Goal: Task Accomplishment & Management: Complete application form

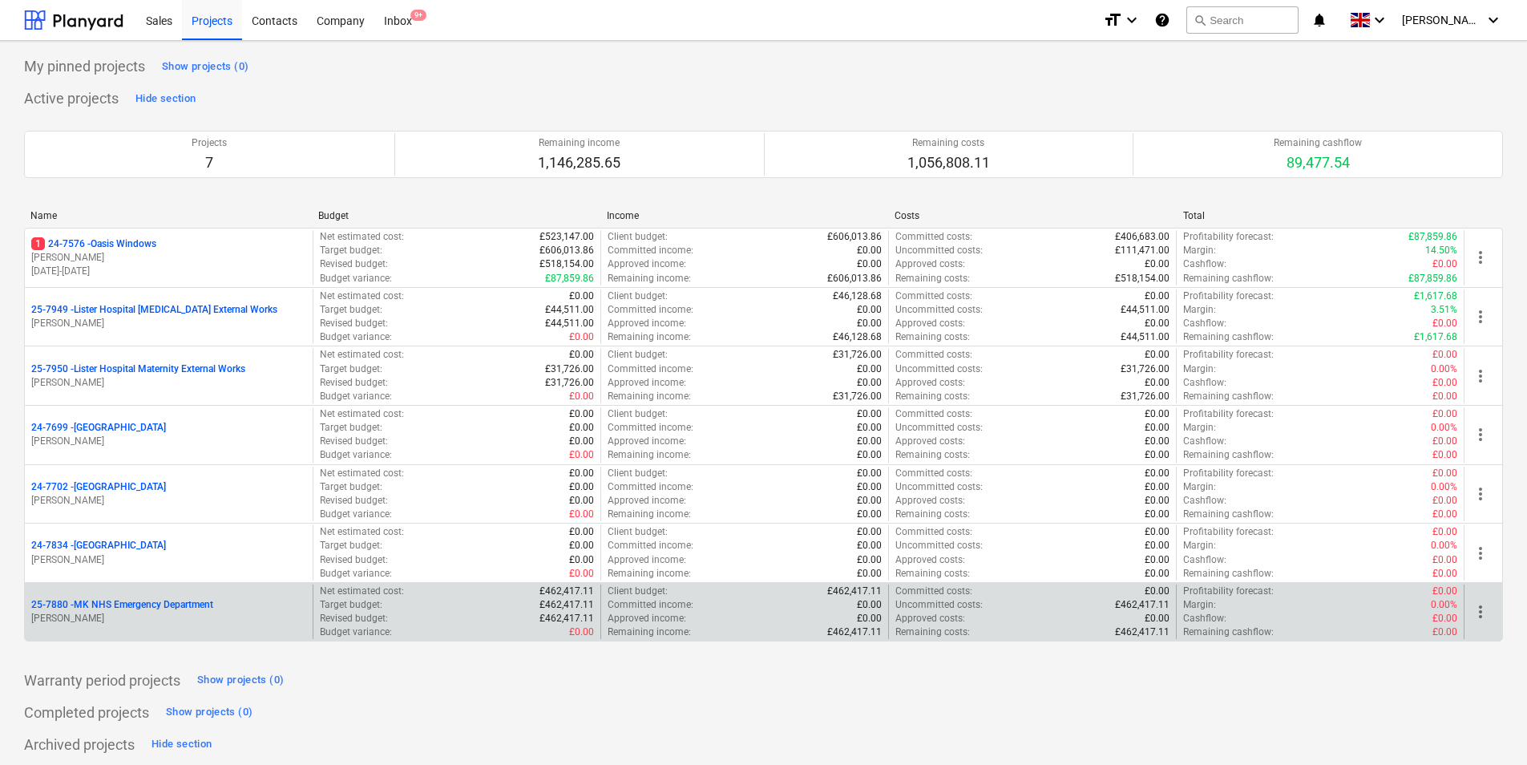
click at [114, 619] on p "[PERSON_NAME]" at bounding box center [168, 619] width 275 height 14
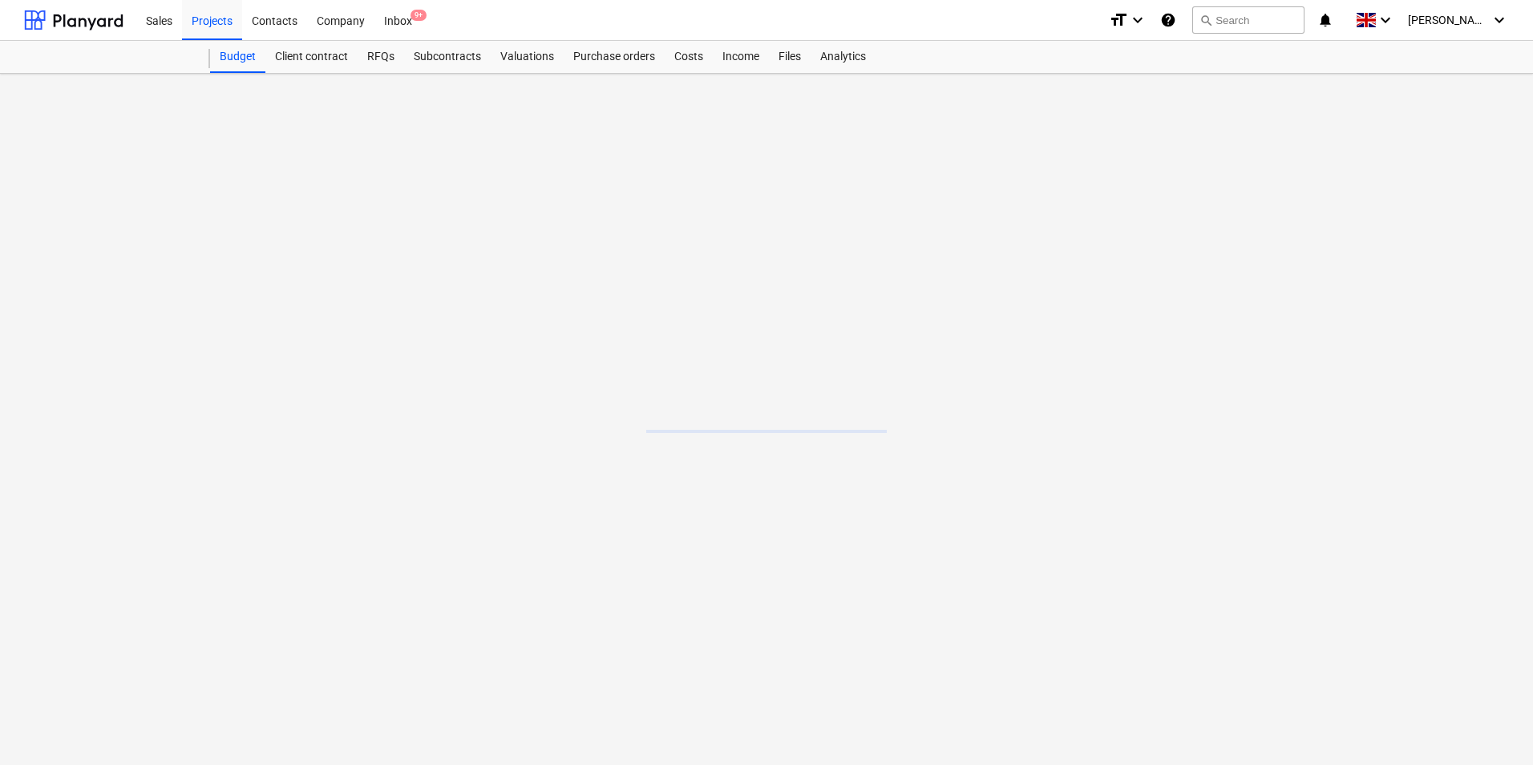
click at [114, 619] on main at bounding box center [766, 419] width 1533 height 691
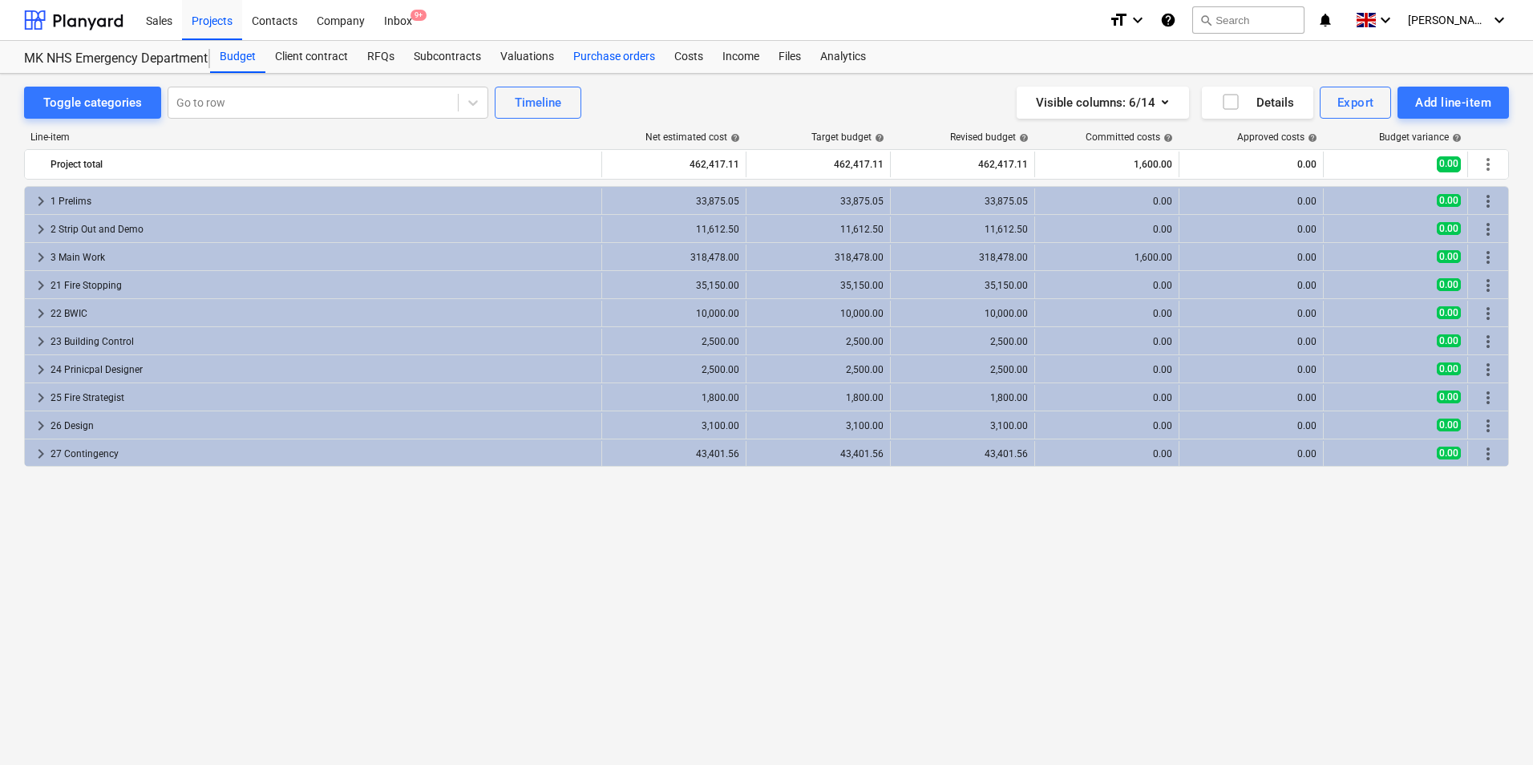
click at [606, 51] on div "Purchase orders" at bounding box center [614, 57] width 101 height 32
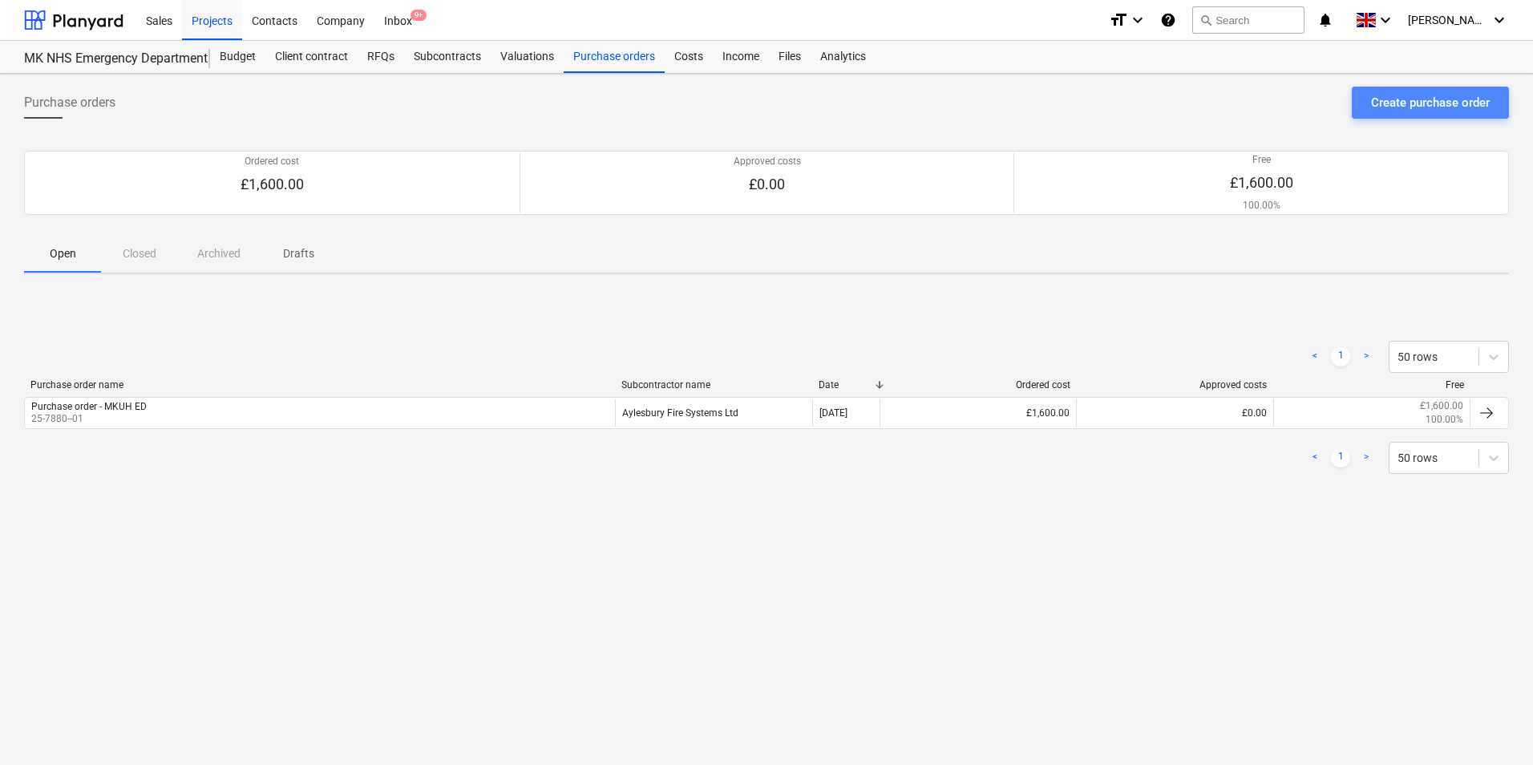
click at [1391, 104] on div "Create purchase order" at bounding box center [1430, 102] width 119 height 21
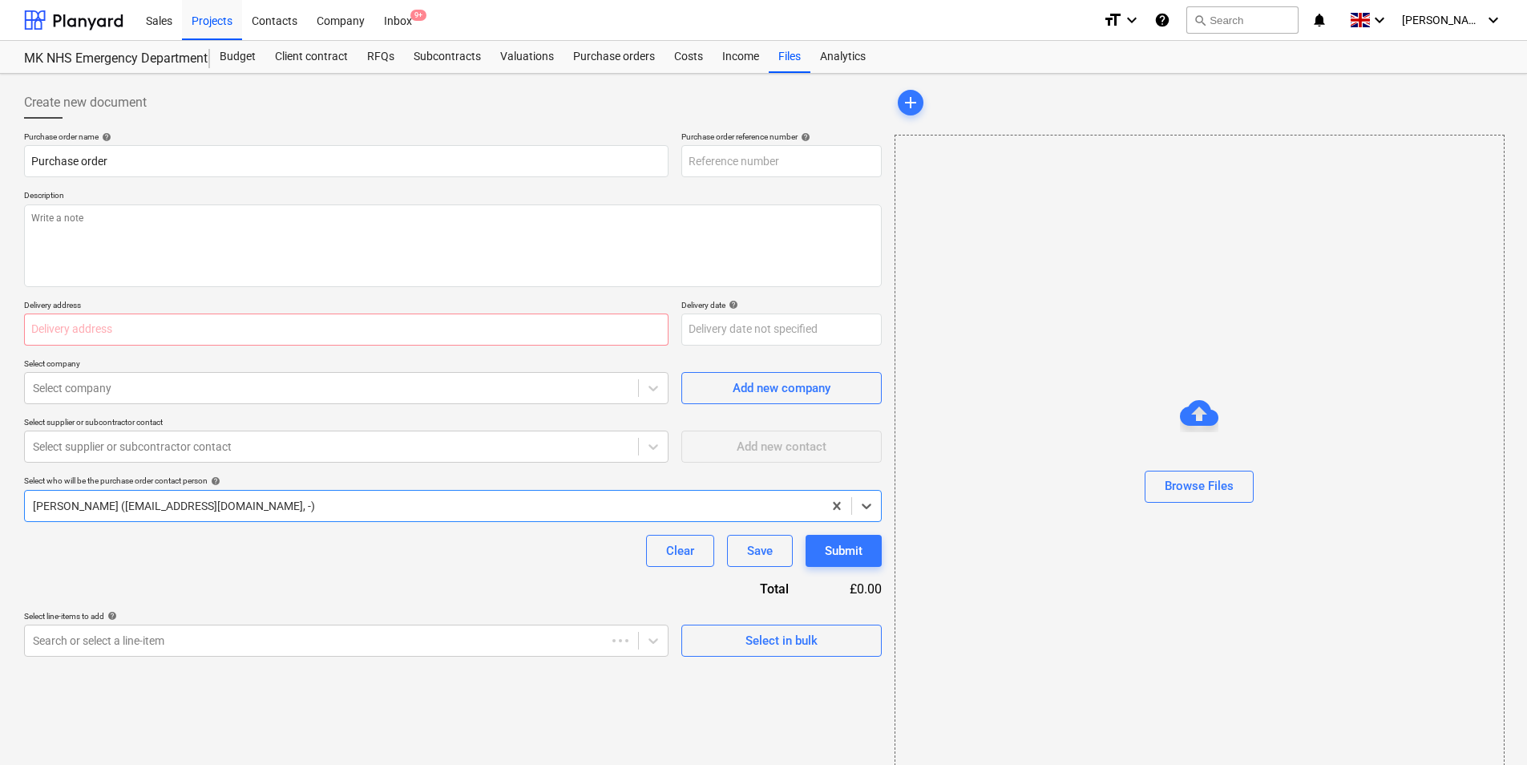
type textarea "x"
type input "25-7880-PO-006"
click at [1179, 483] on div "Browse Files" at bounding box center [1199, 485] width 69 height 21
click at [217, 169] on input "Purchase order" at bounding box center [346, 161] width 644 height 32
click at [816, 164] on input "25-7880-PO-006" at bounding box center [781, 161] width 200 height 32
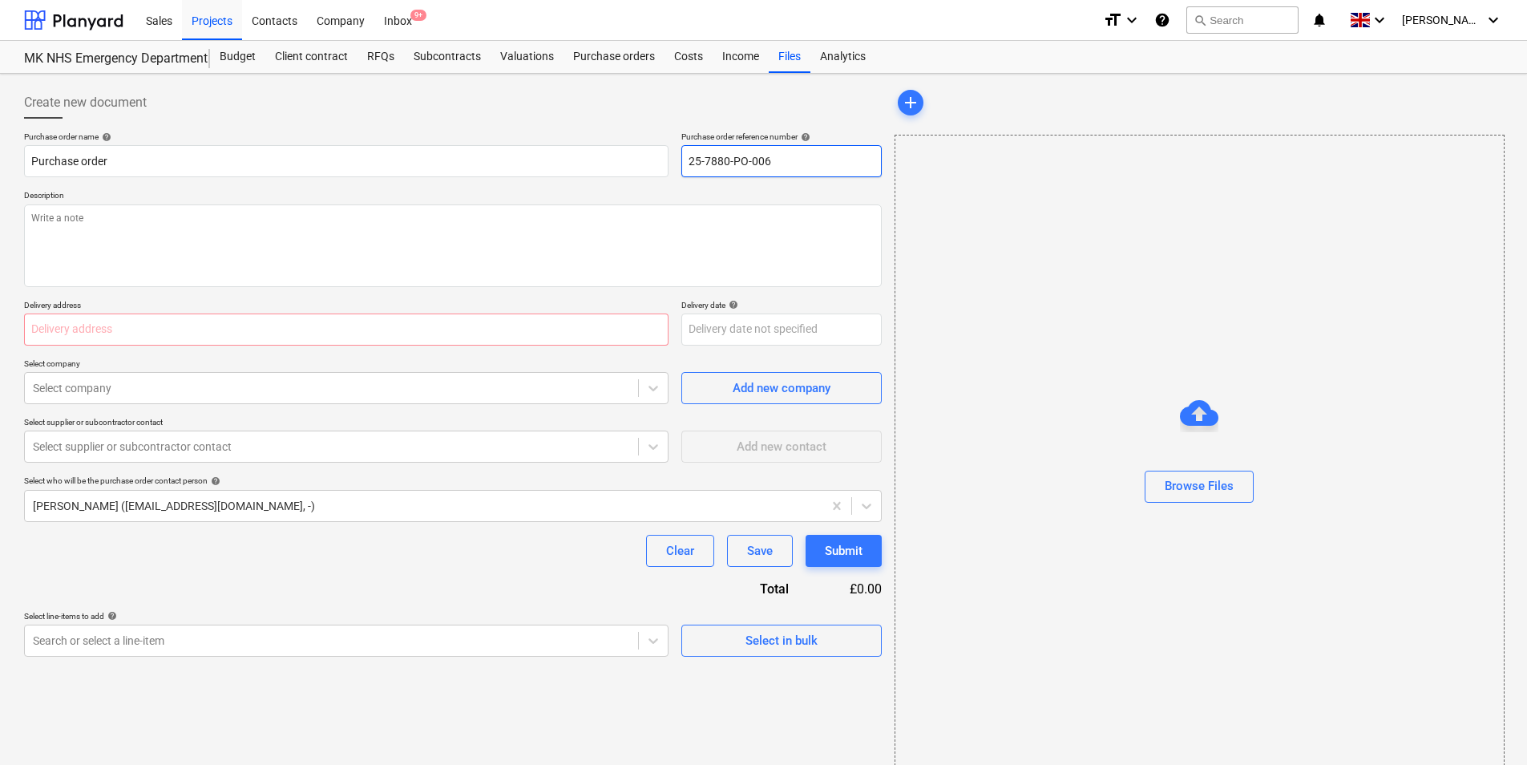
click at [748, 161] on input "25-7880-PO-006" at bounding box center [781, 161] width 200 height 32
type textarea "x"
type input "25-7880-P-006"
type textarea "x"
type input "25-7880--006"
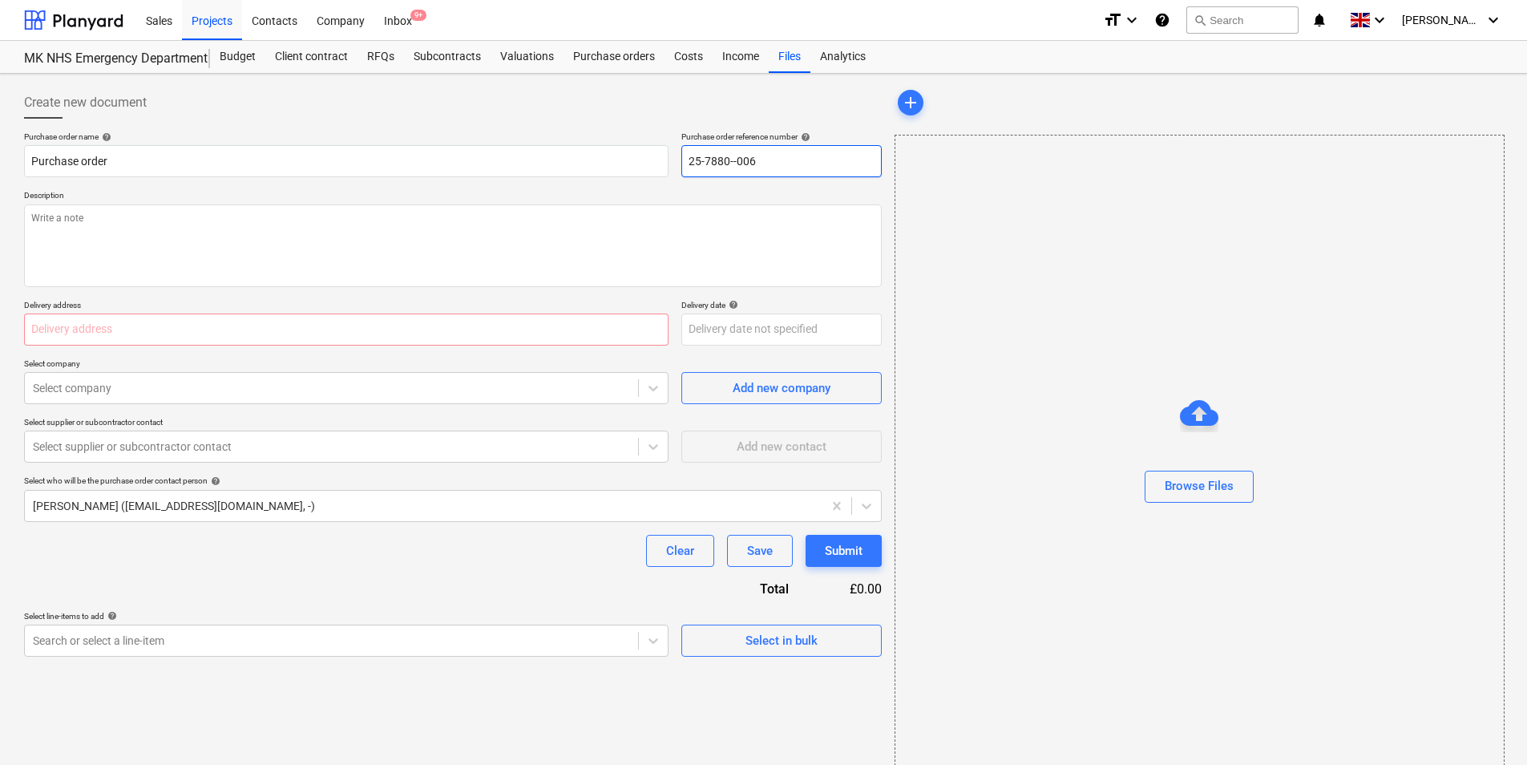
type textarea "x"
type input "25-7880-0-006"
type textarea "x"
type input "25-7880-00-006"
type textarea "x"
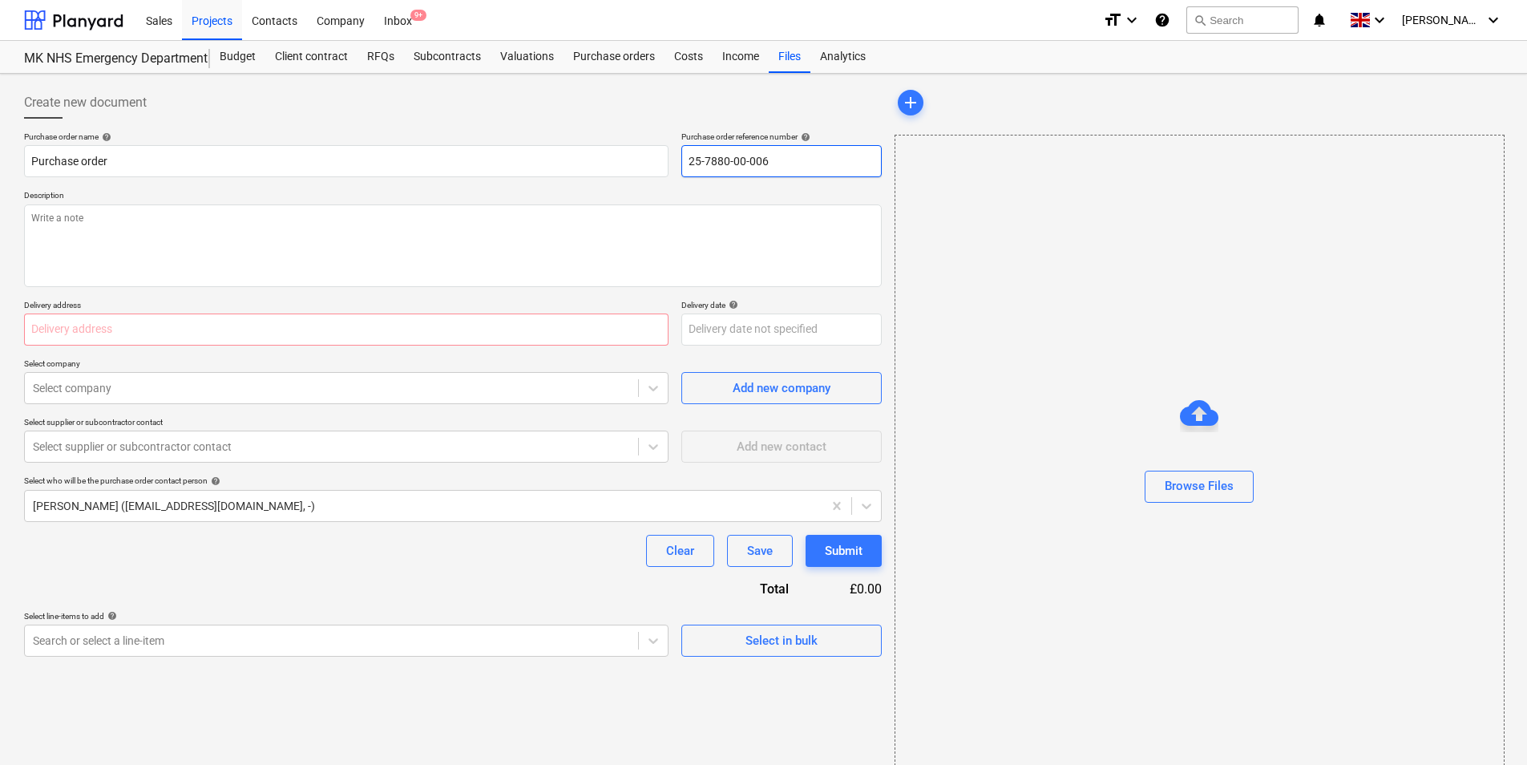
type input "25-7880-0-006"
type textarea "x"
type input "25-7880--006"
type textarea "x"
type input "[PHONE_NUMBER]"
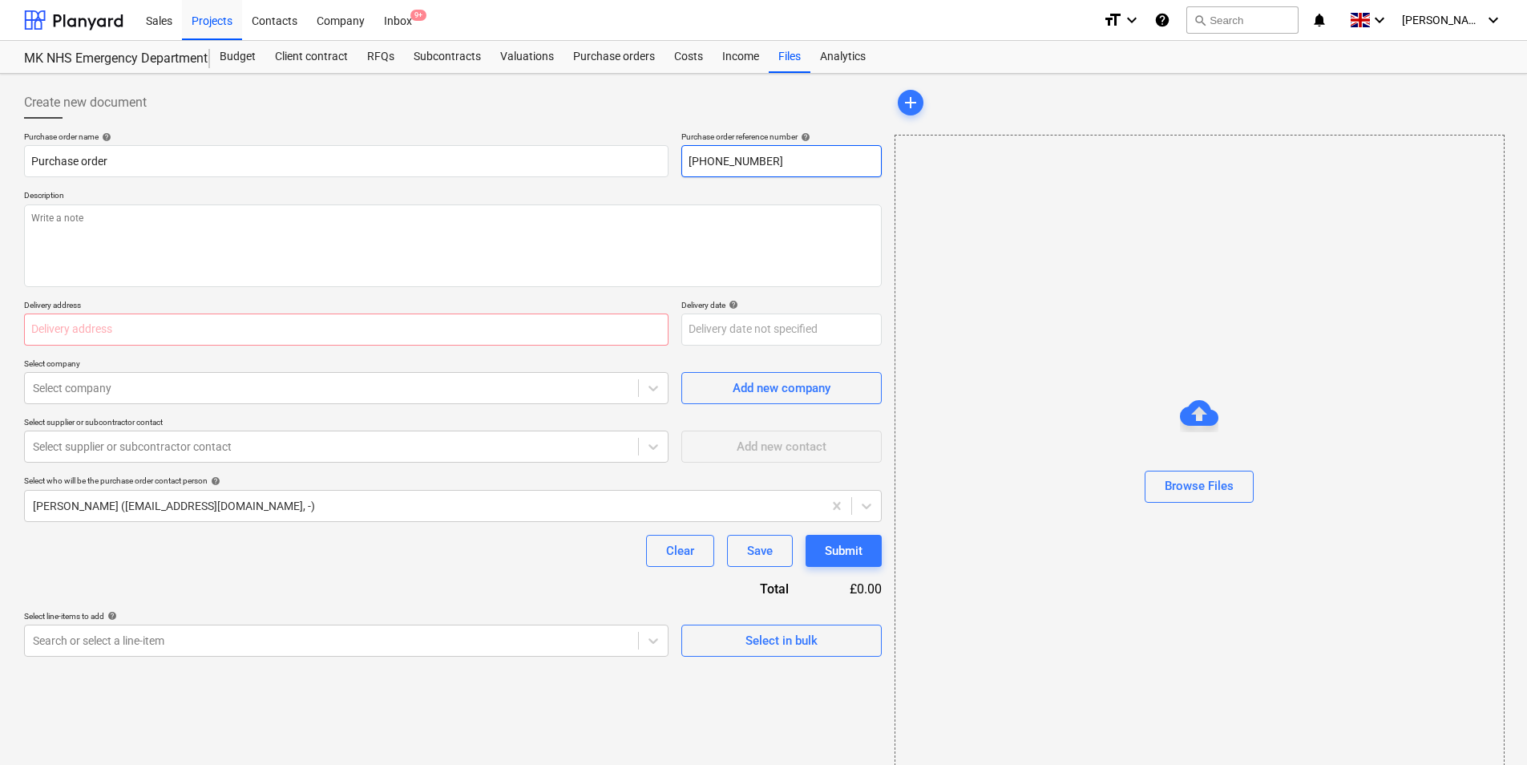
type textarea "x"
type input "[PHONE_NUMBER]"
type textarea "x"
type input "[PHONE_NUMBER]"
type textarea "x"
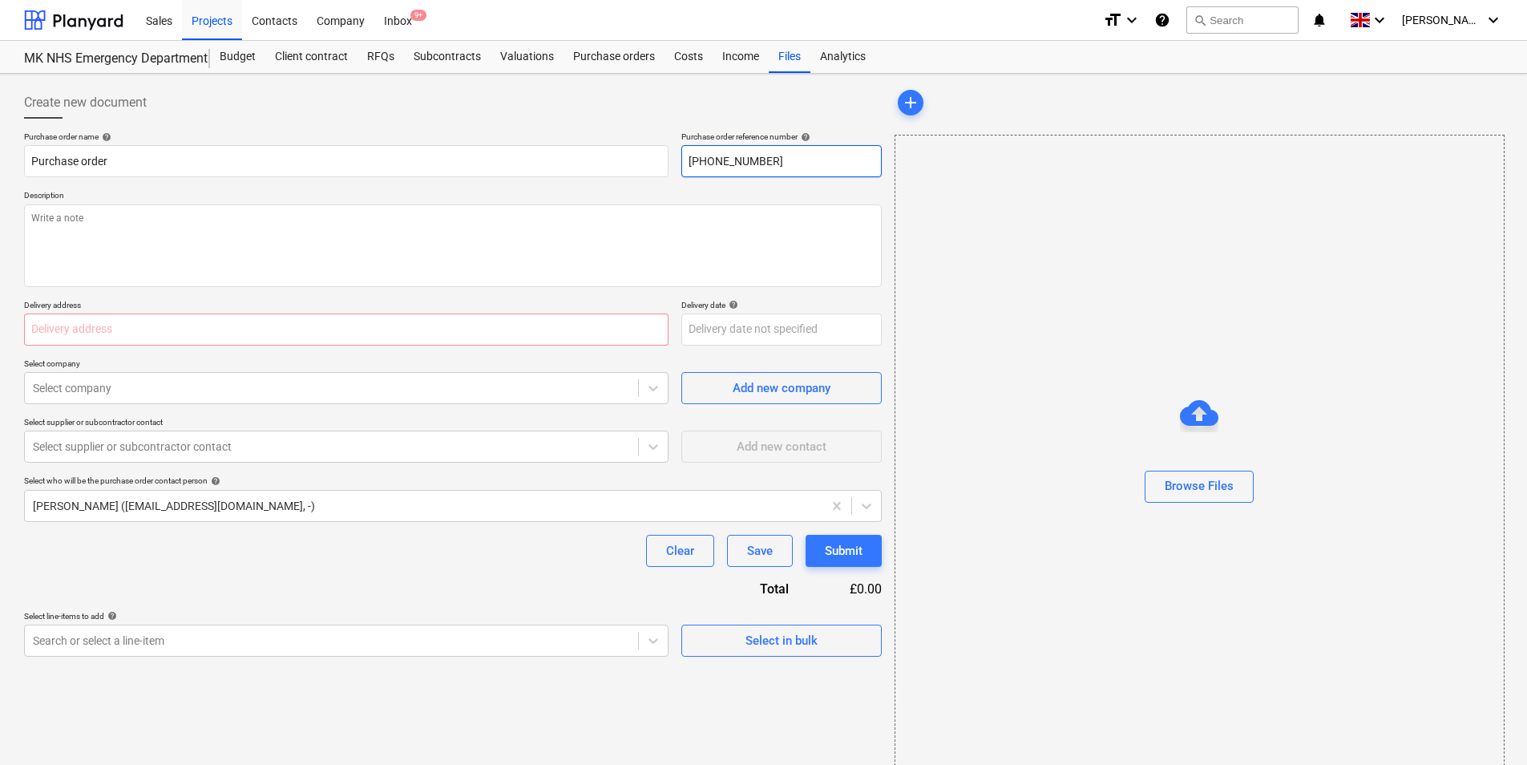
type input "25-7880-"
type textarea "x"
type input "[PHONE_NUMBER]"
type textarea "x"
type input "[PHONE_NUMBER]"
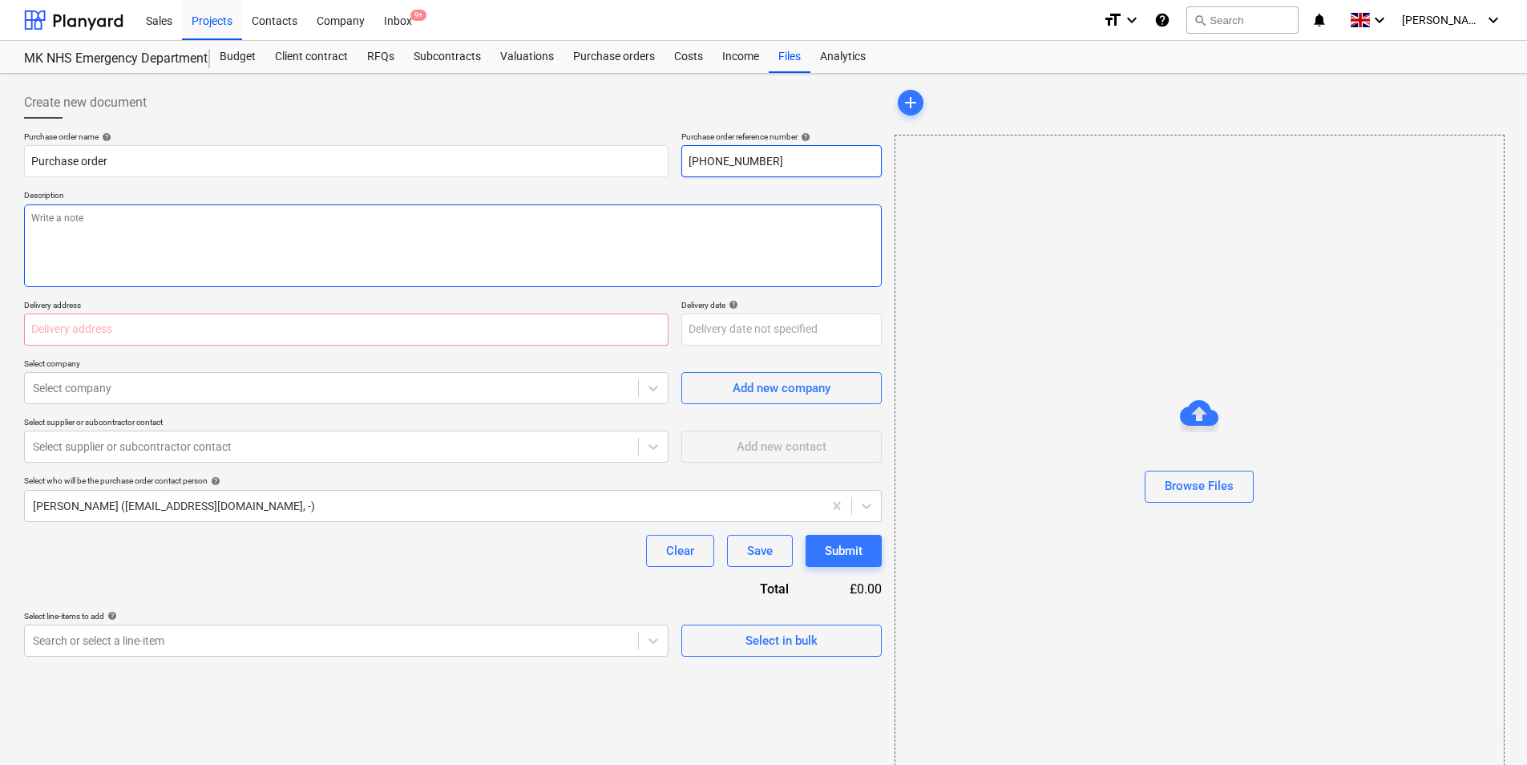
type textarea "x"
type input "[PHONE_NUMBER]"
type textarea "x"
type input "[PHONE_NUMBER]"
click at [267, 252] on textarea at bounding box center [453, 245] width 858 height 83
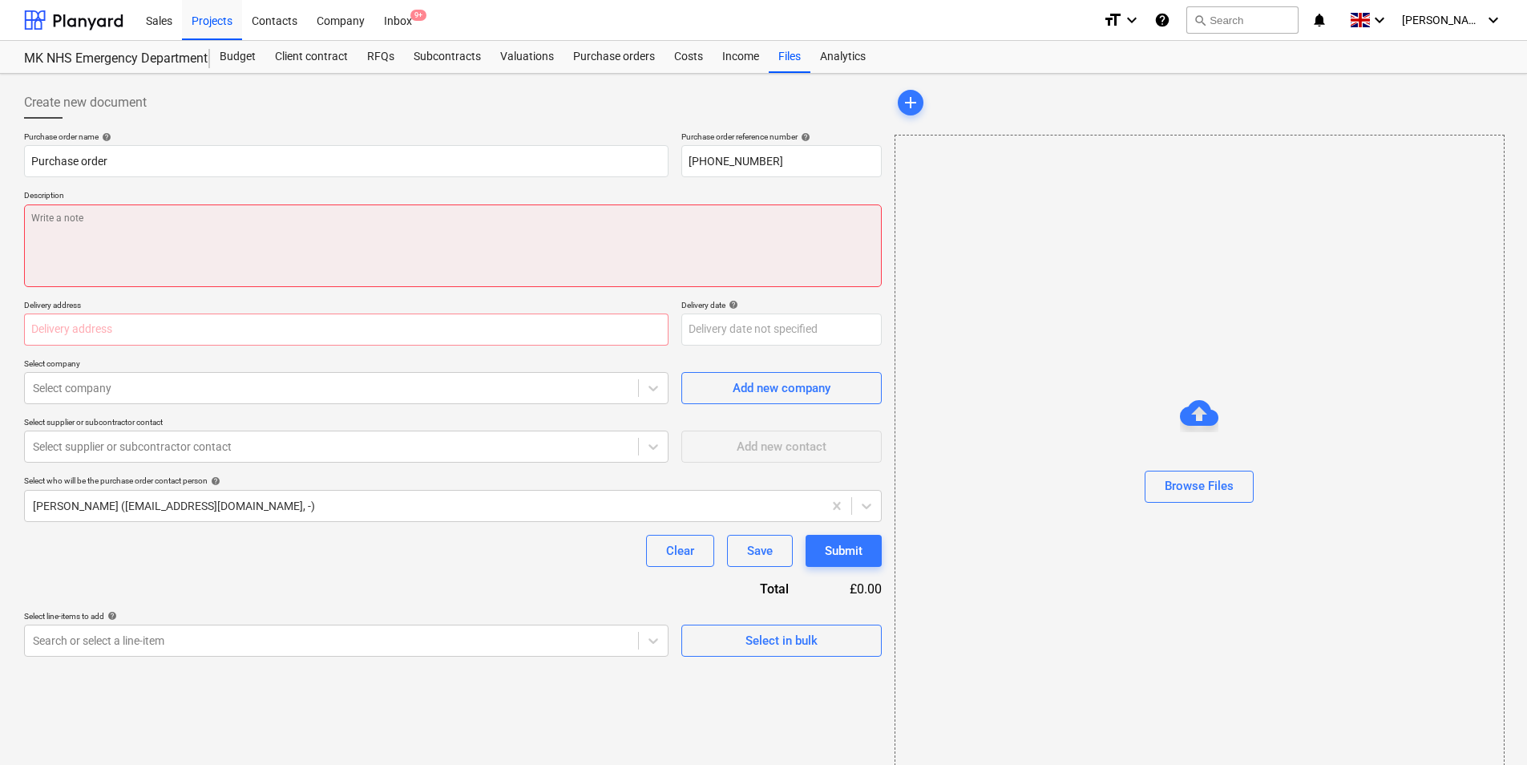
click at [55, 216] on textarea at bounding box center [453, 245] width 858 height 83
paste textarea "To attend site, carry out validation on the vent system serving the A and E dep…"
type textarea "x"
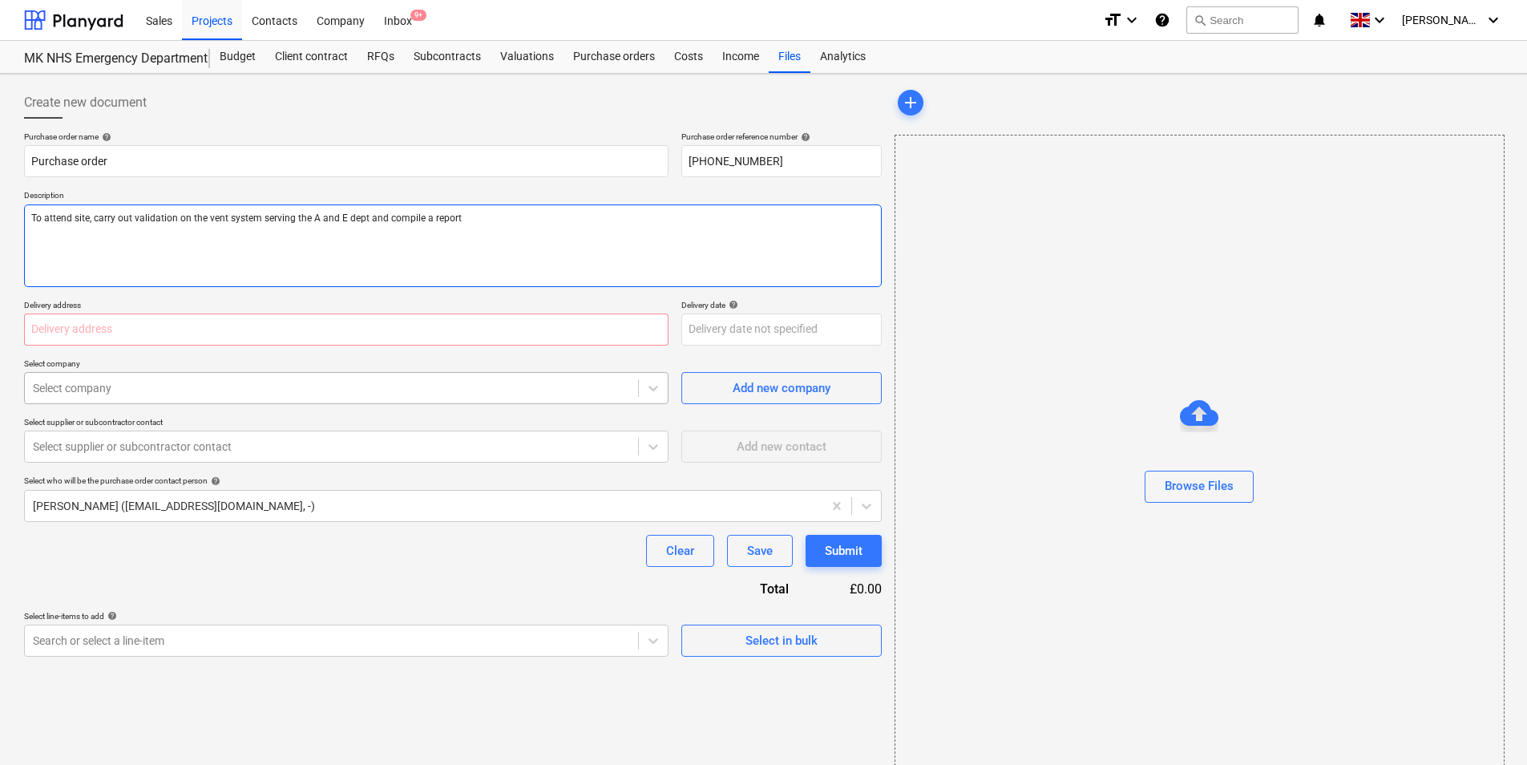
type textarea "To attend site, carry out validation on the vent system serving the A and E dep…"
type textarea "x"
click at [131, 394] on div at bounding box center [331, 388] width 597 height 16
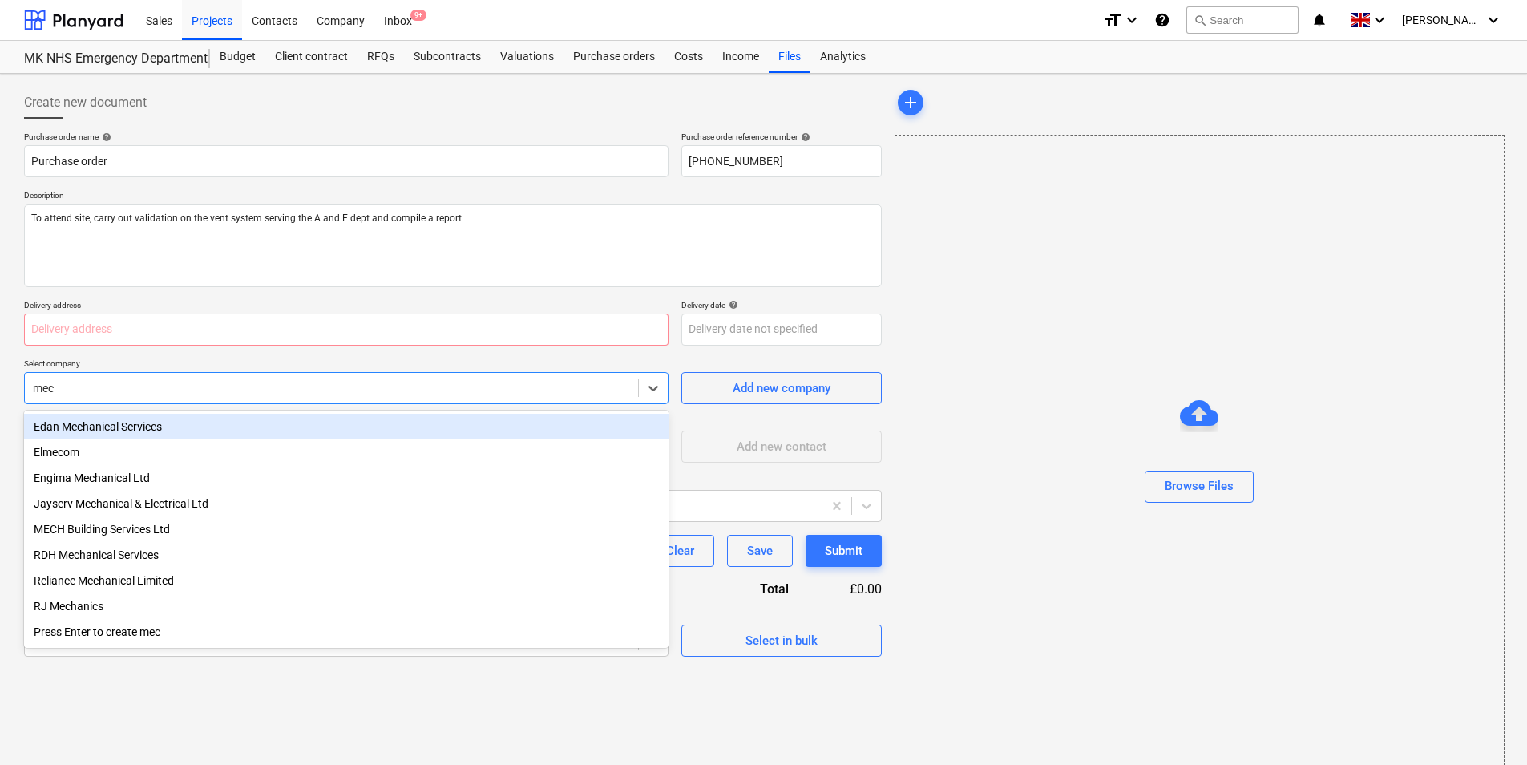
type input "mech"
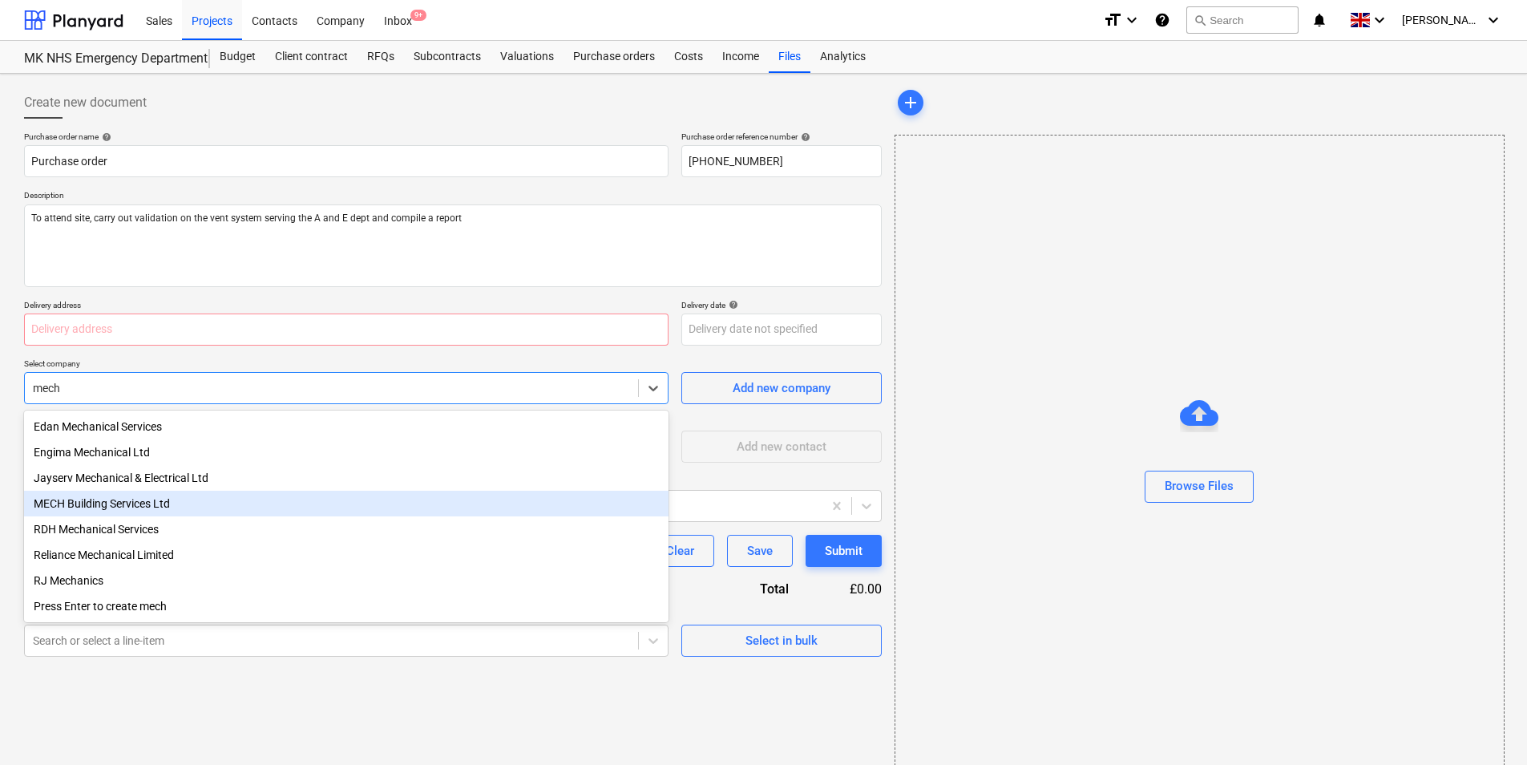
click at [135, 512] on div "MECH Building Services Ltd" at bounding box center [346, 504] width 644 height 26
type textarea "x"
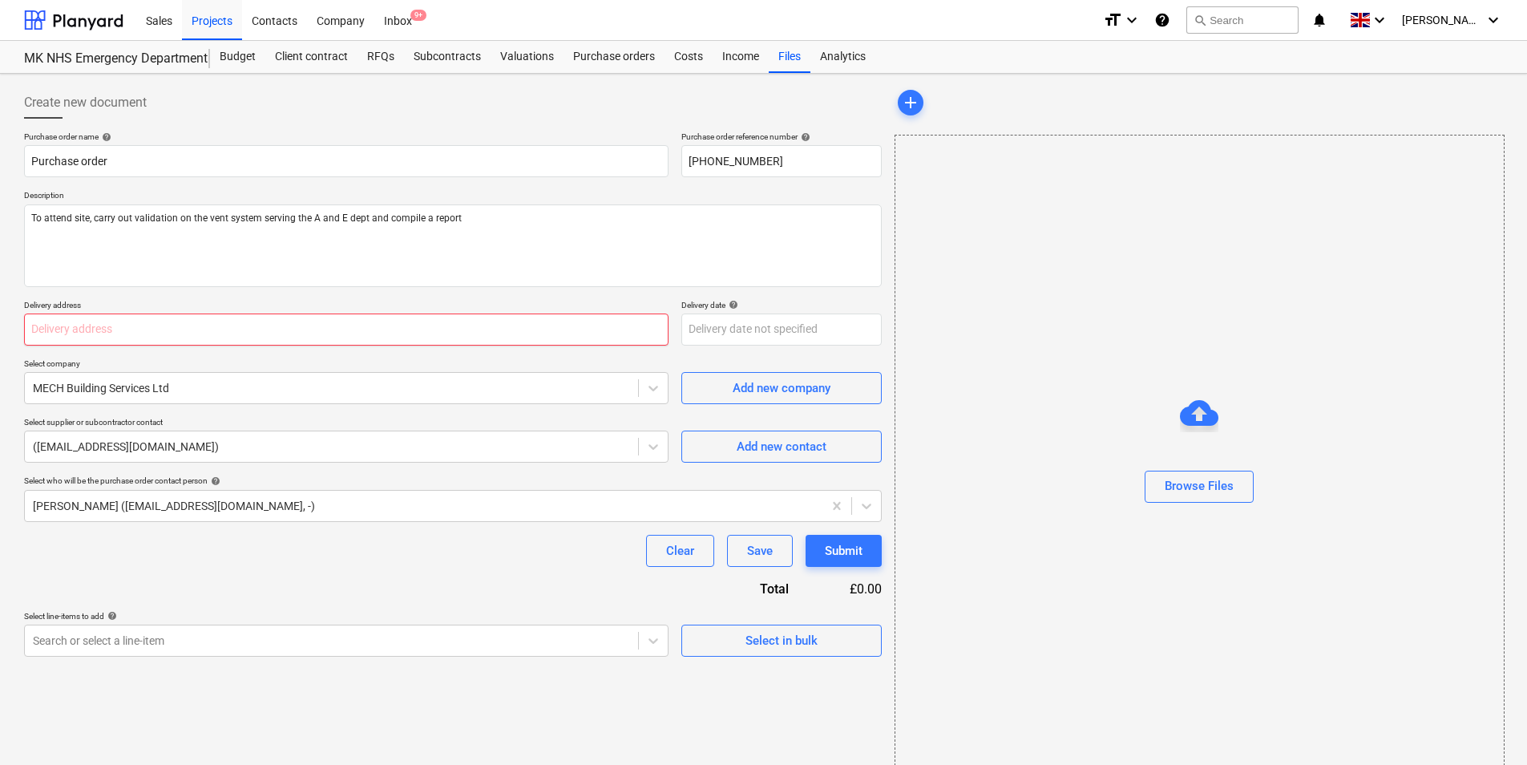
click at [115, 326] on input "text" at bounding box center [346, 329] width 644 height 32
type textarea "x"
type input "M"
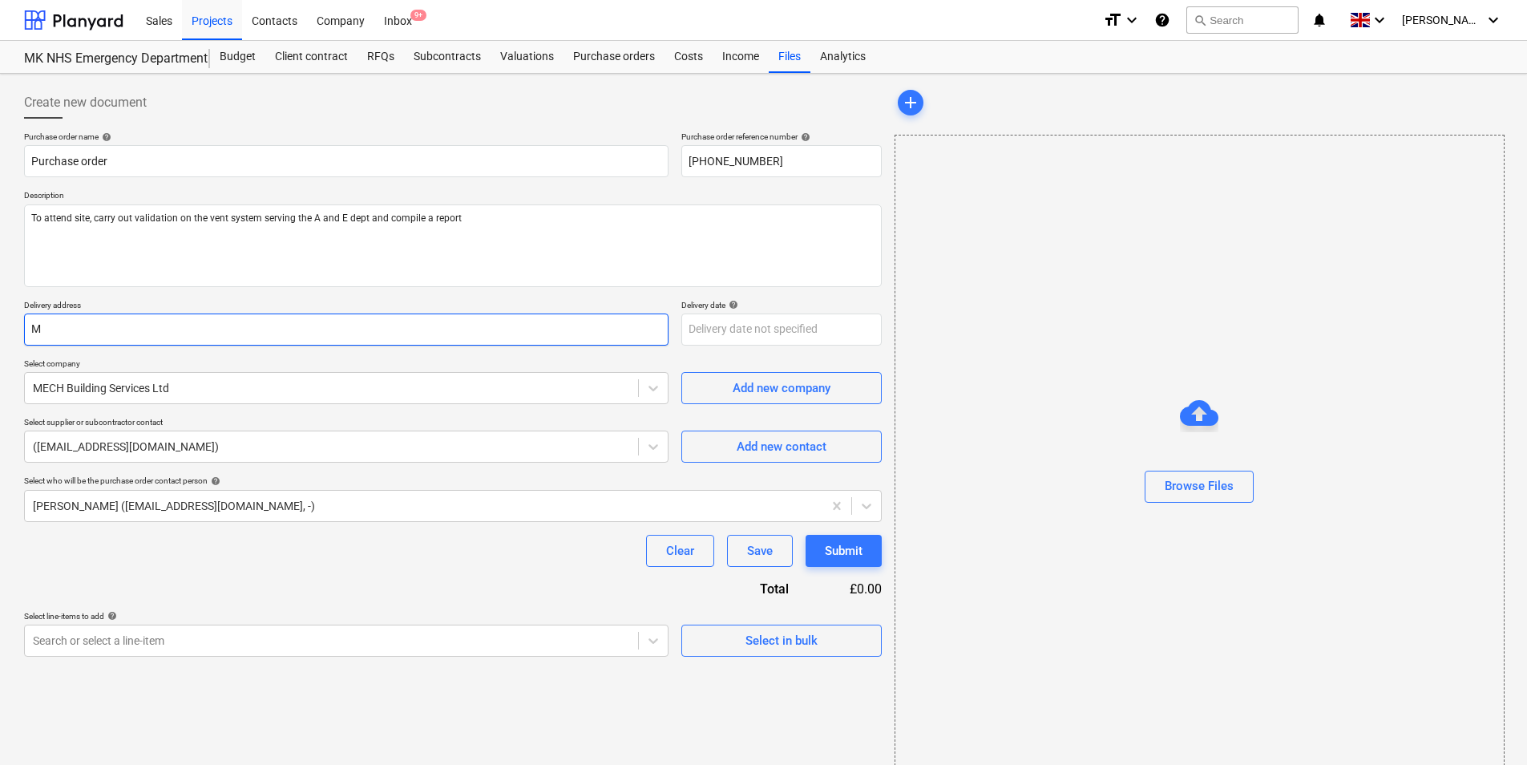
type textarea "x"
type input "MK"
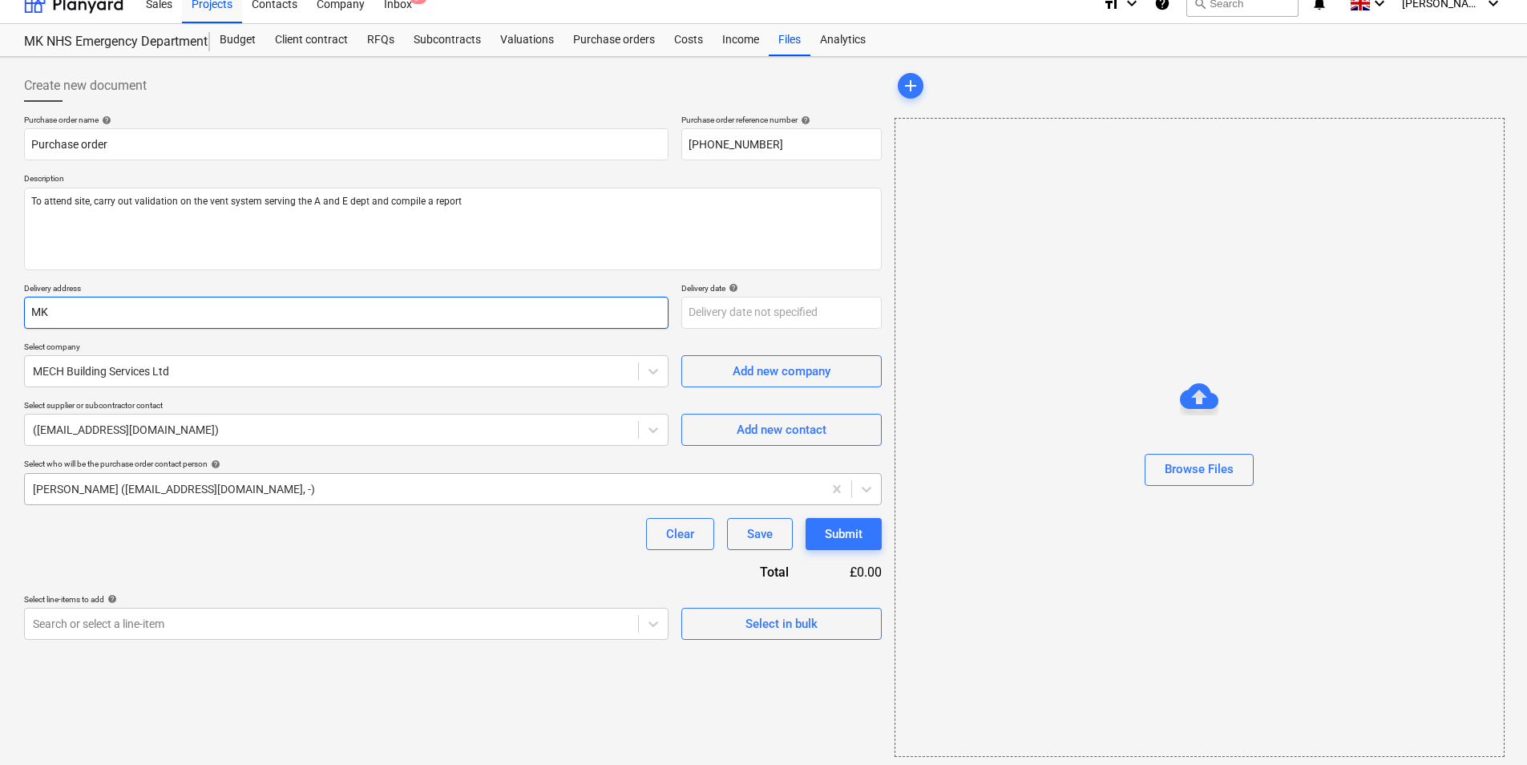
scroll to position [22, 0]
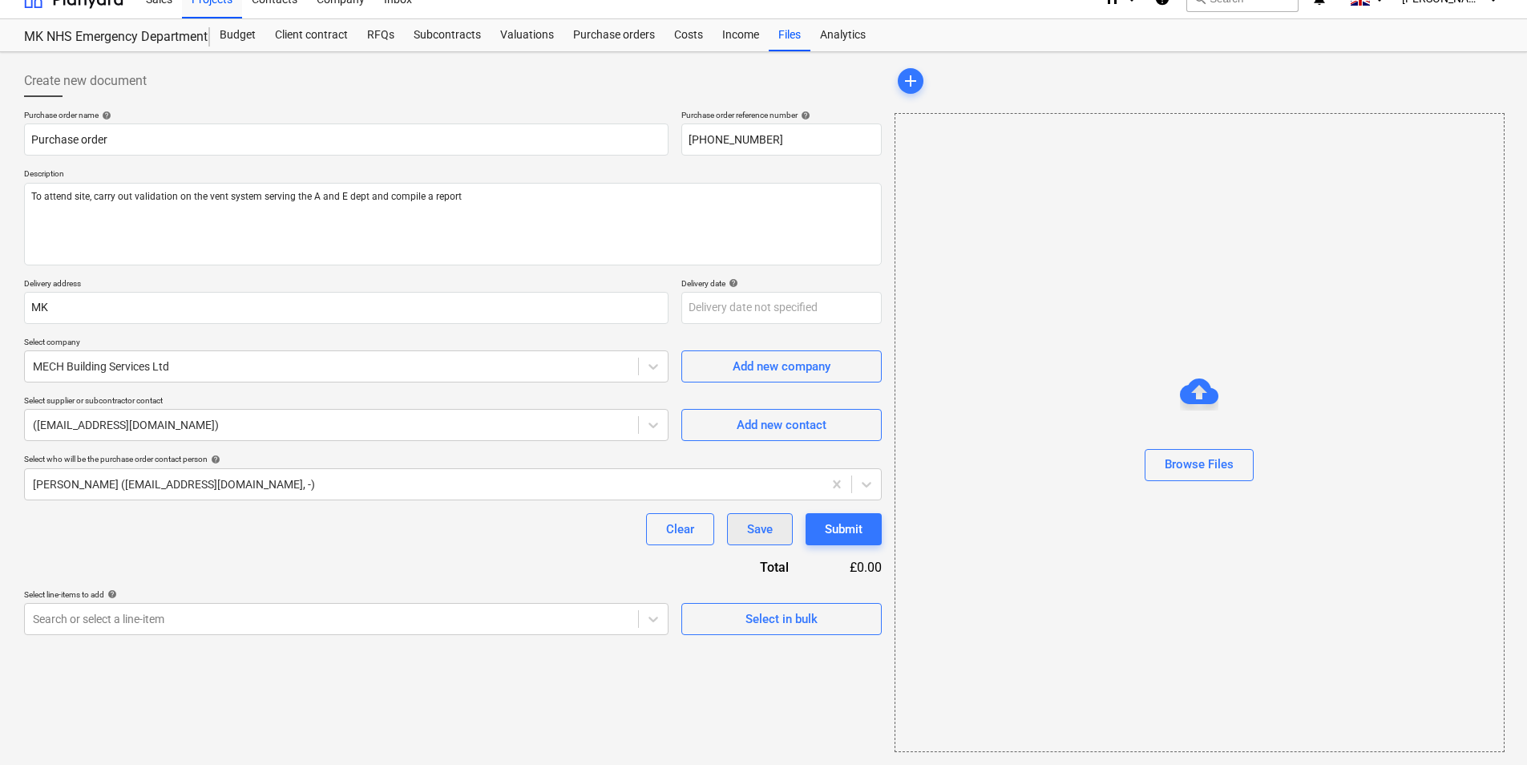
type textarea "x"
click at [743, 528] on button "Save" at bounding box center [760, 529] width 66 height 32
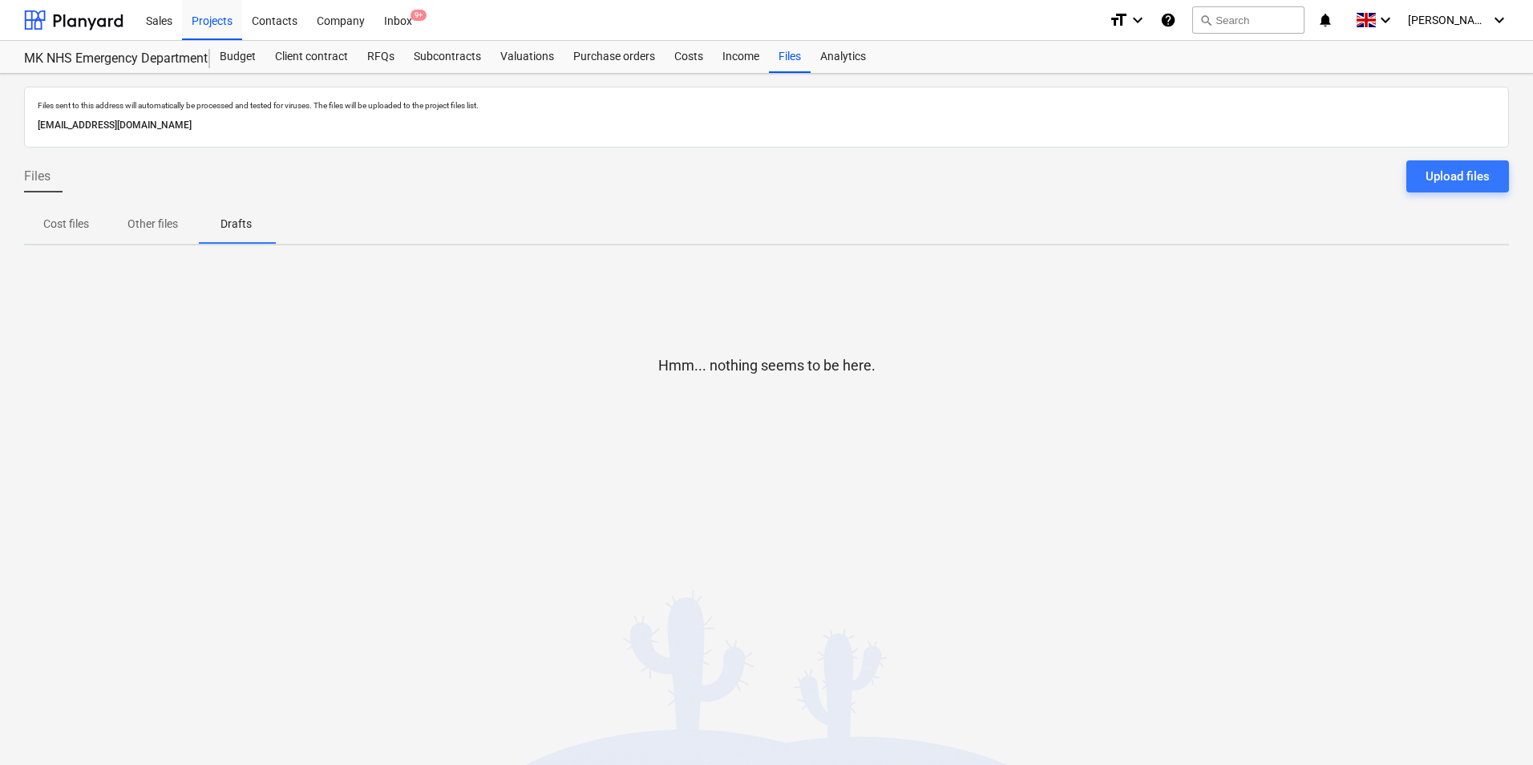
click at [86, 218] on p "Cost files" at bounding box center [66, 224] width 46 height 17
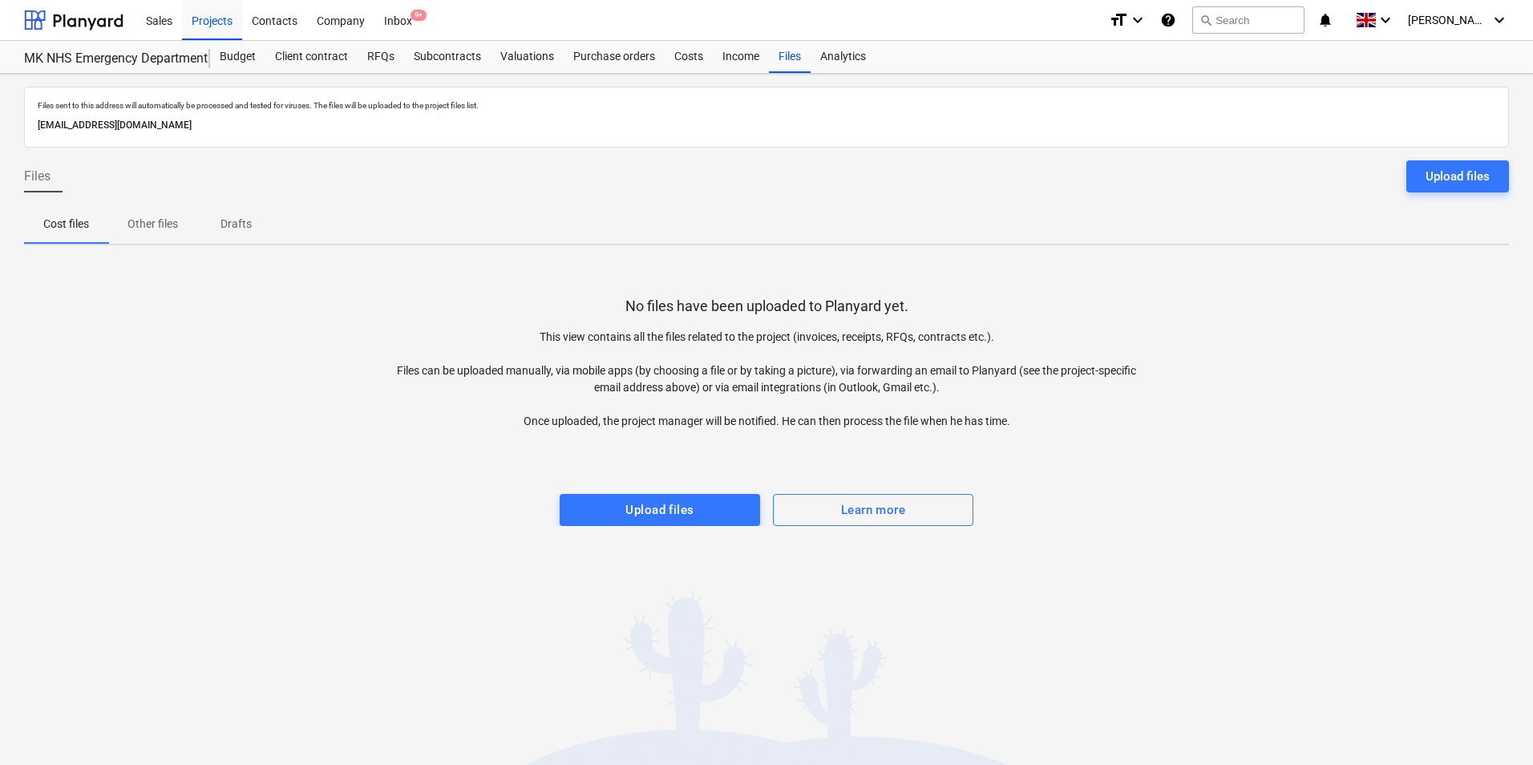
click at [143, 231] on p "Other files" at bounding box center [152, 224] width 51 height 17
click at [235, 217] on p "Drafts" at bounding box center [235, 224] width 38 height 17
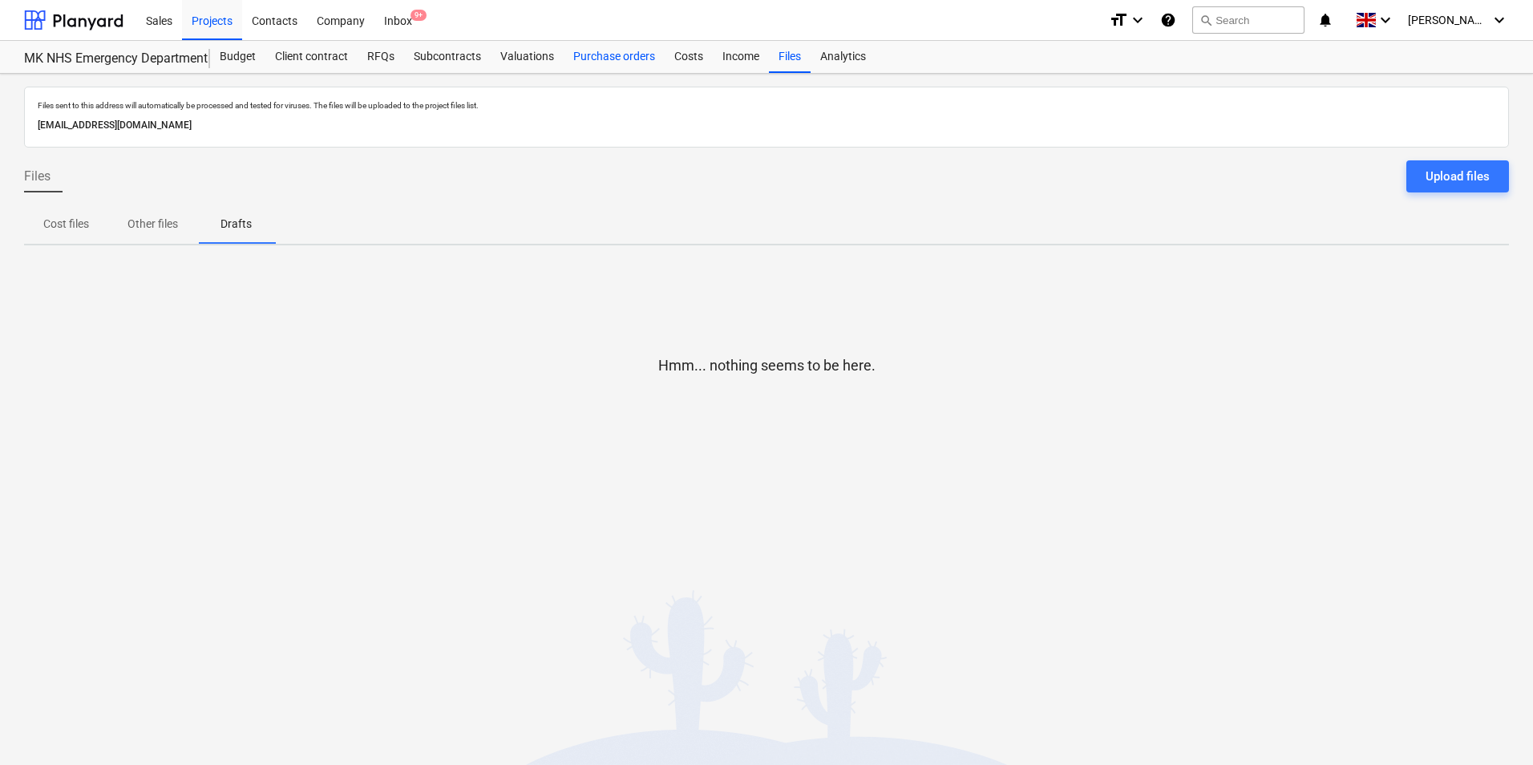
click at [604, 60] on div "Purchase orders" at bounding box center [614, 57] width 101 height 32
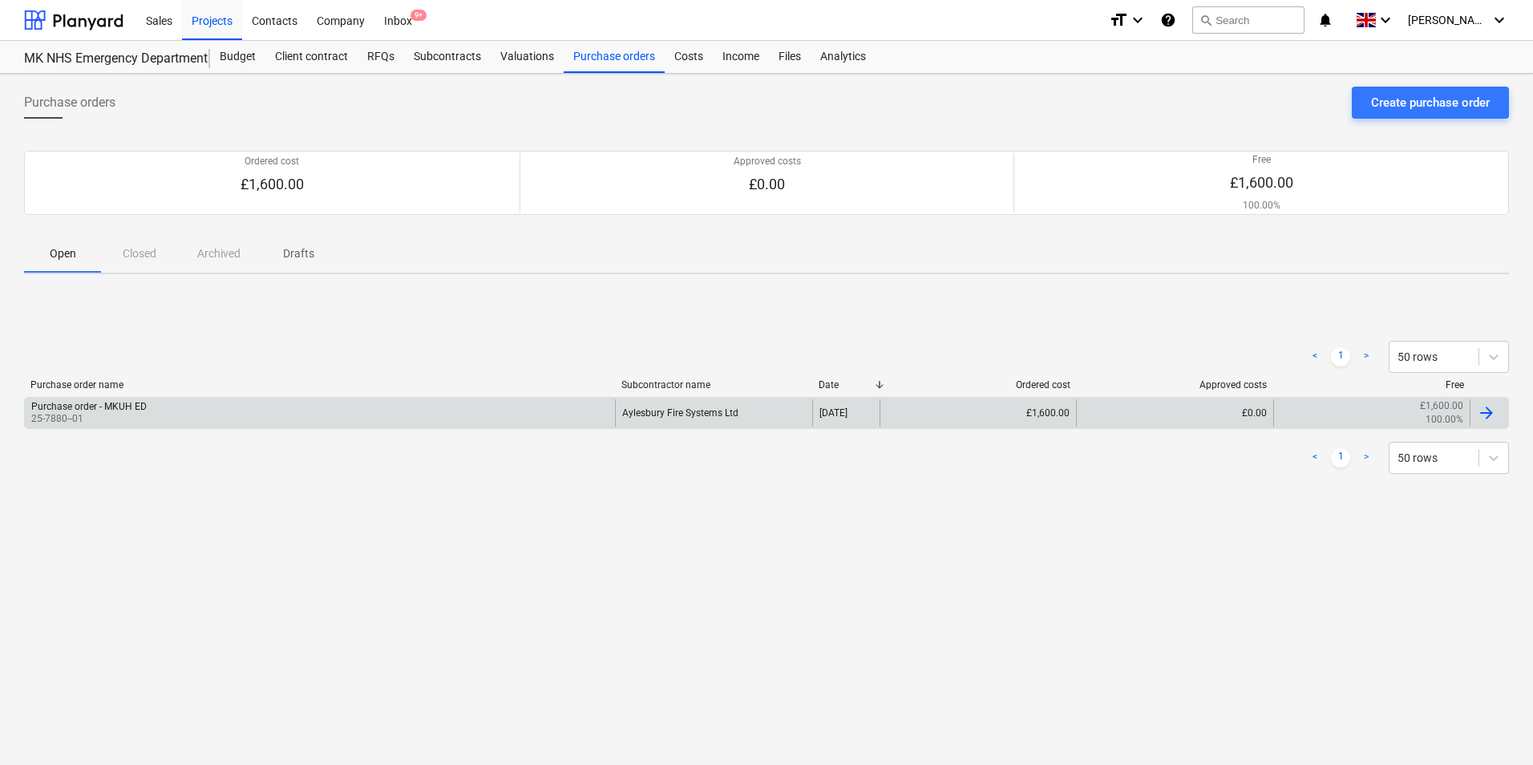
click at [422, 406] on div "Purchase order - MKUH ED 25-7880--01" at bounding box center [320, 412] width 590 height 27
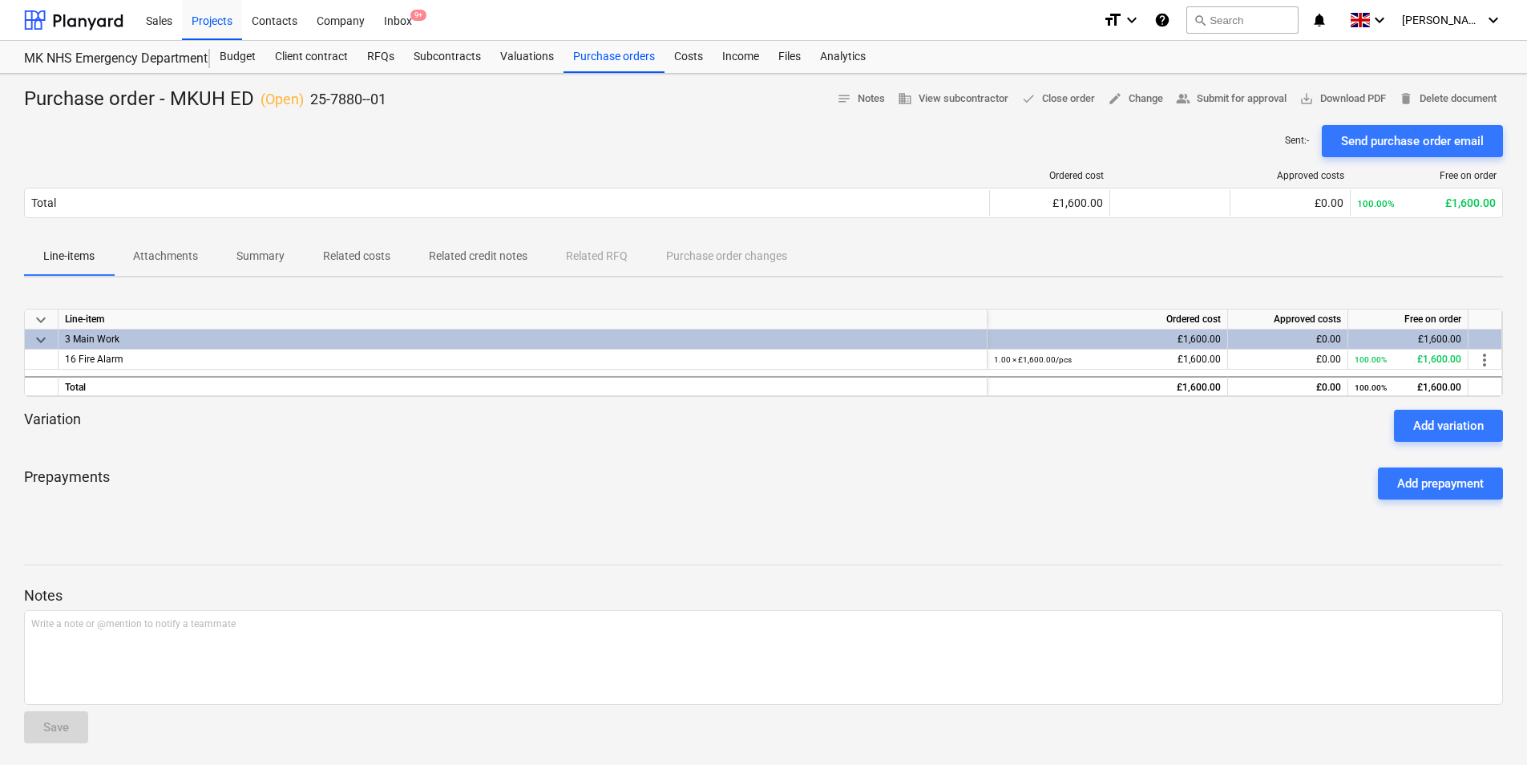
click at [157, 344] on div "3 Main Work" at bounding box center [522, 338] width 915 height 19
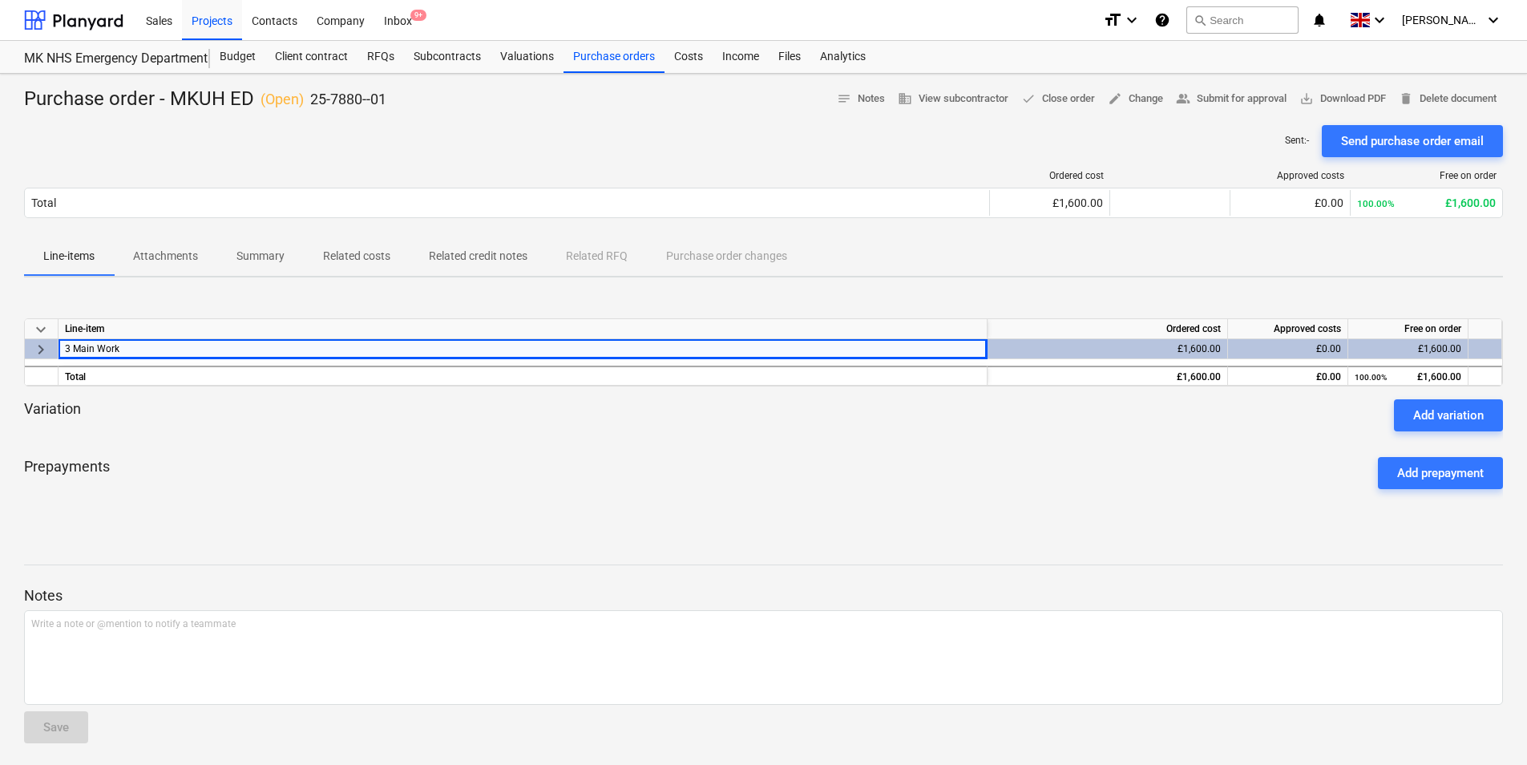
click at [156, 344] on div "3 Main Work" at bounding box center [522, 348] width 915 height 19
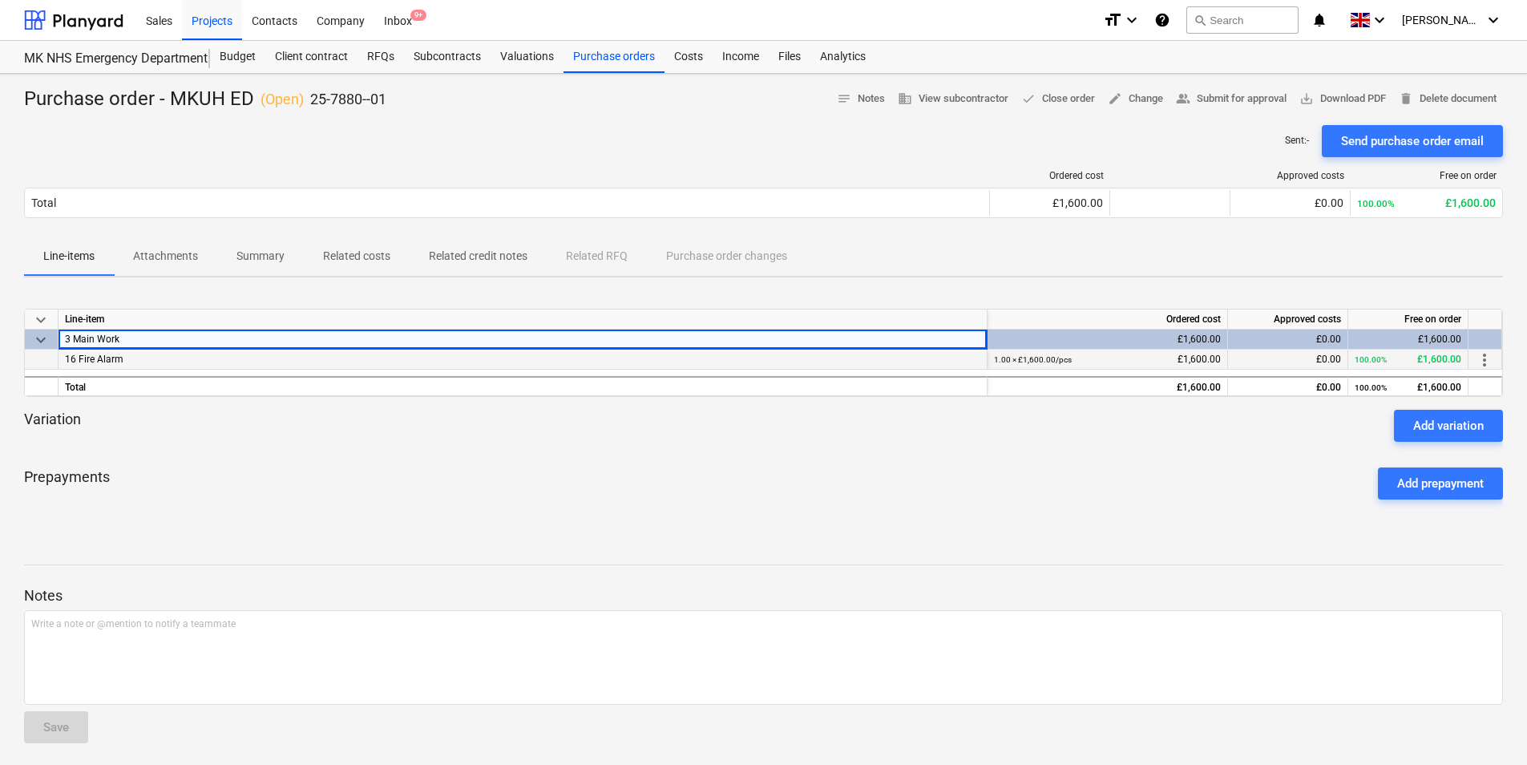
click at [138, 358] on div "16 Fire Alarm" at bounding box center [523, 359] width 929 height 20
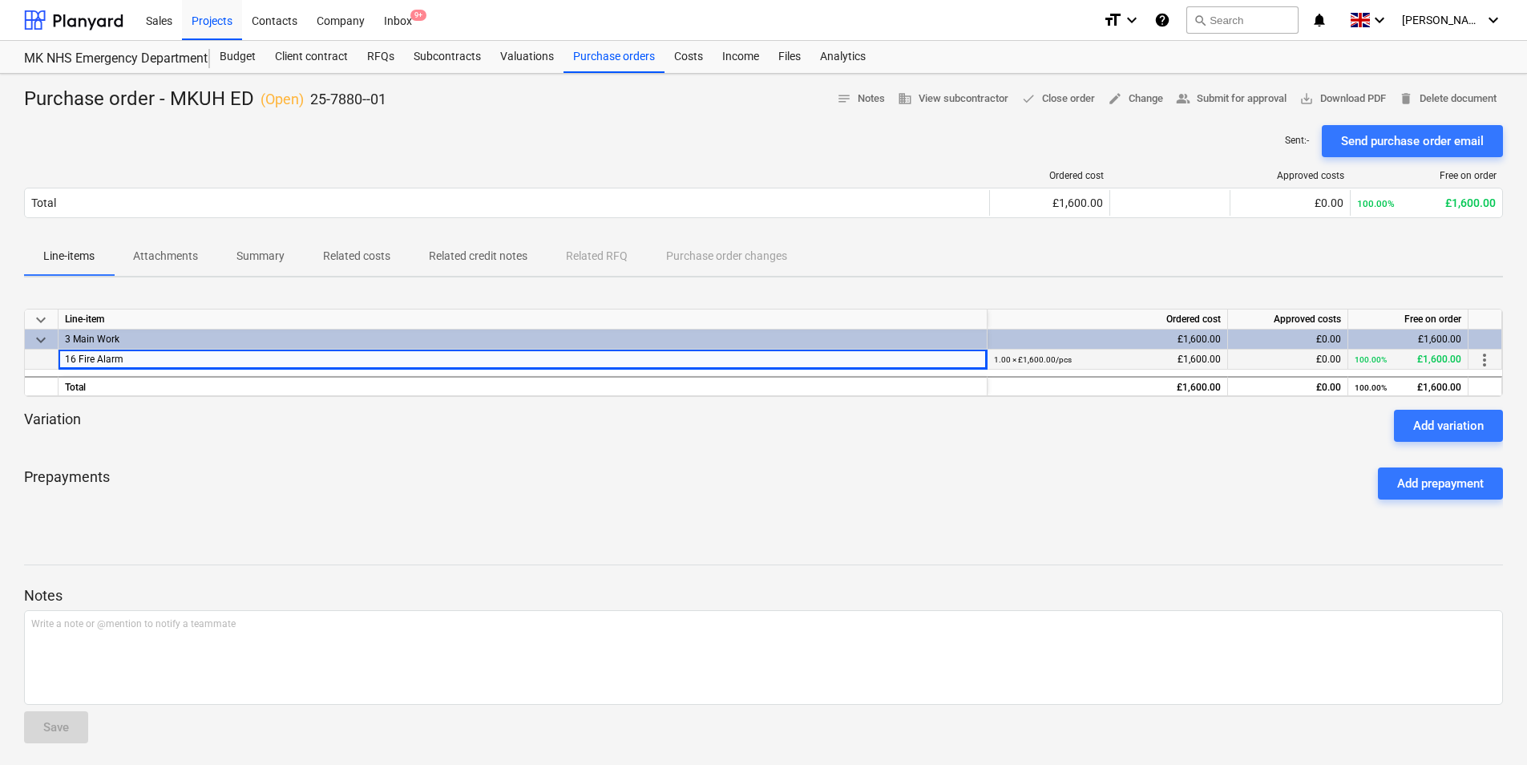
click at [387, 362] on div "16 Fire Alarm" at bounding box center [523, 359] width 929 height 20
click at [358, 259] on p "Related costs" at bounding box center [356, 256] width 67 height 17
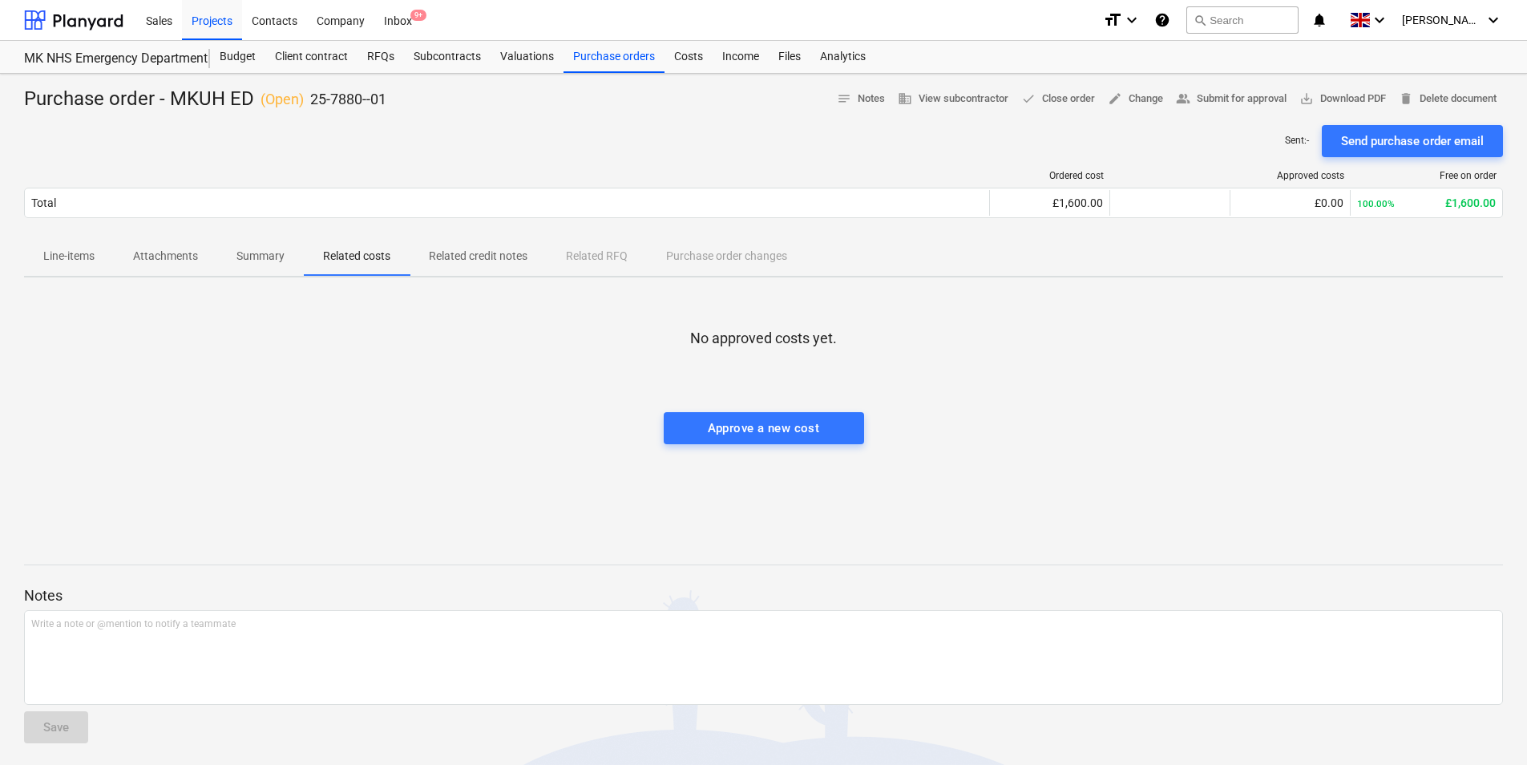
click at [281, 260] on p "Summary" at bounding box center [260, 256] width 48 height 17
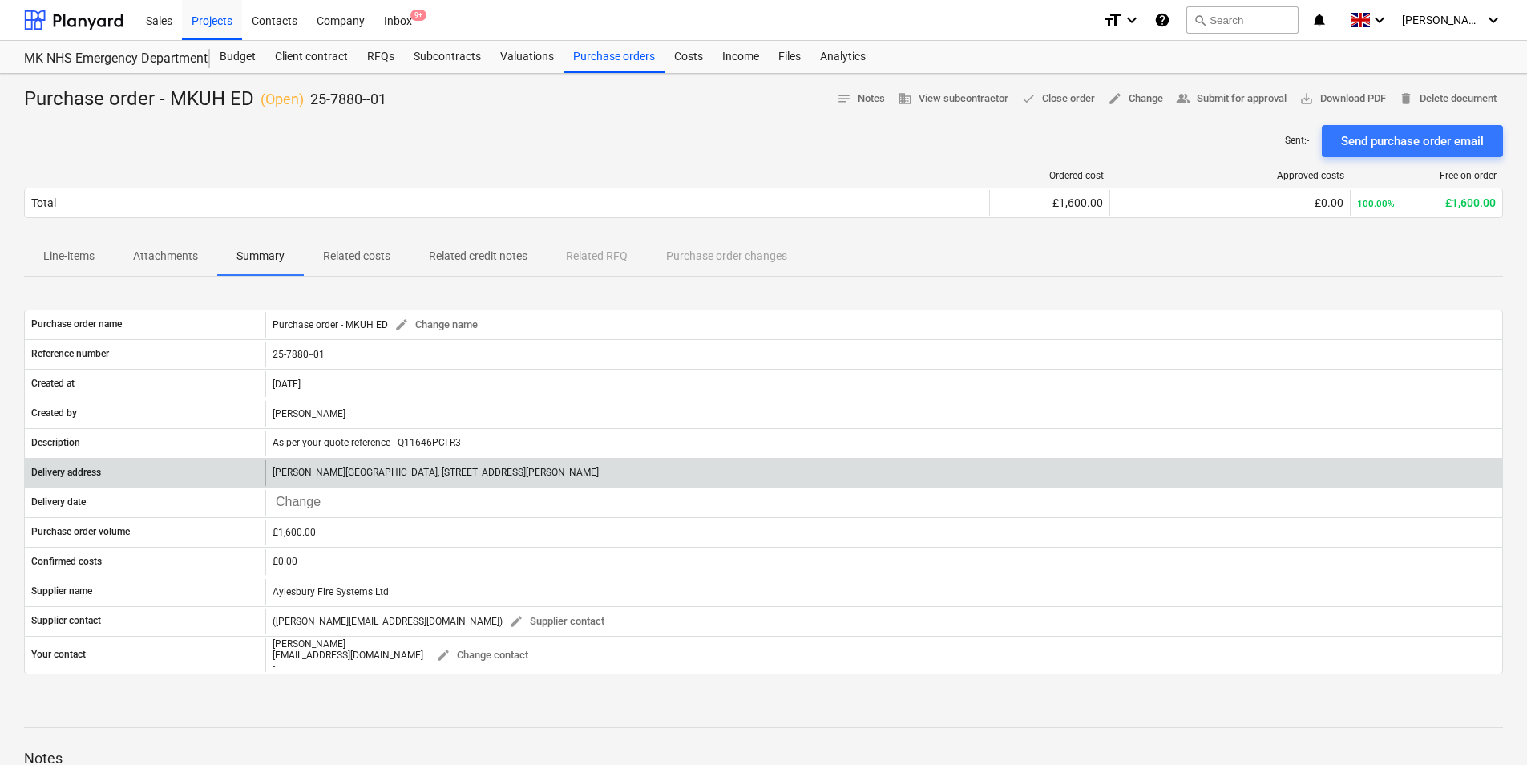
drag, startPoint x: 275, startPoint y: 471, endPoint x: 647, endPoint y: 474, distance: 371.9
click at [647, 474] on div "[PERSON_NAME][GEOGRAPHIC_DATA], [STREET_ADDRESS][PERSON_NAME]" at bounding box center [883, 473] width 1237 height 26
copy p "[PERSON_NAME][GEOGRAPHIC_DATA], [STREET_ADDRESS][PERSON_NAME]"
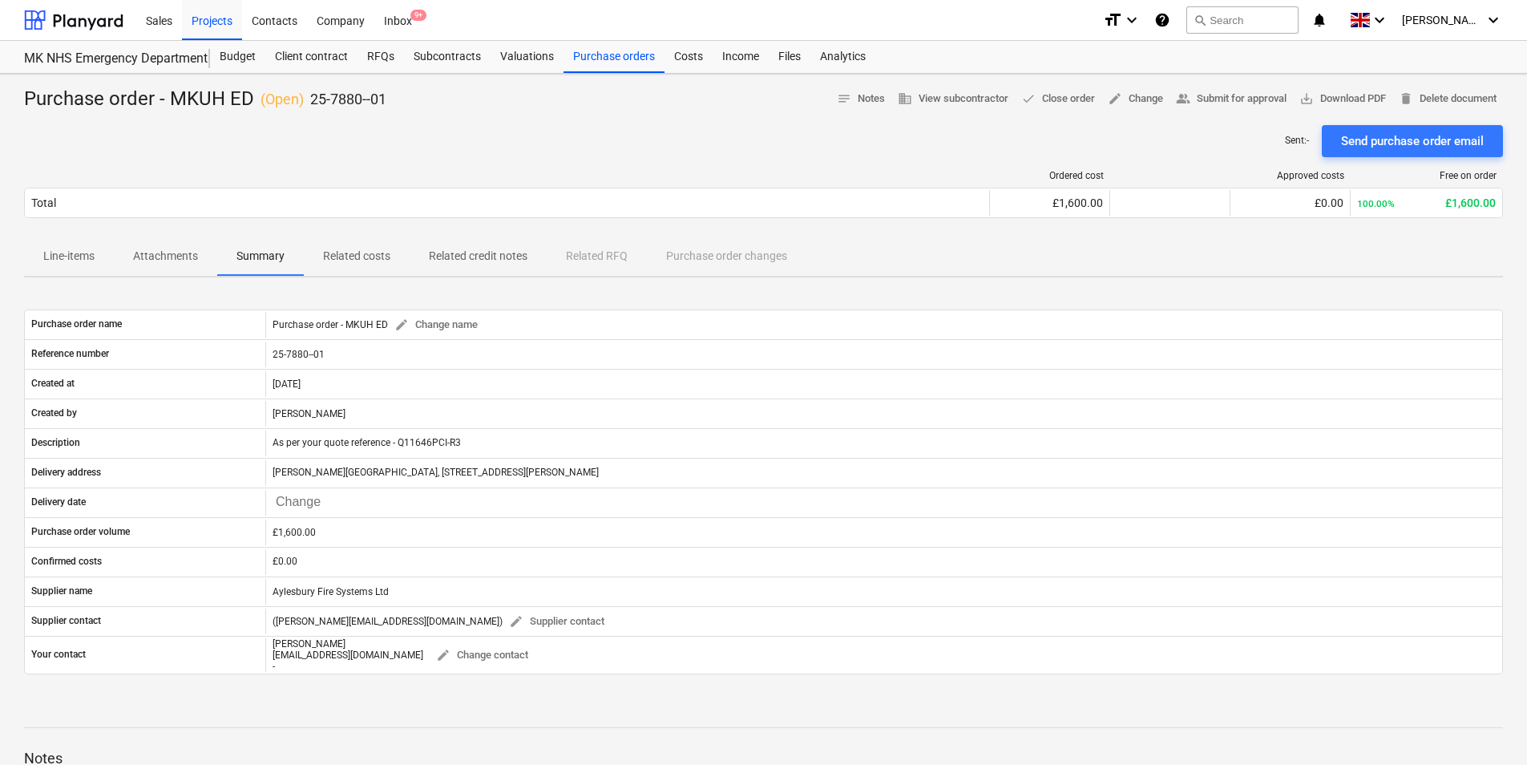
click at [280, 164] on div "Ordered cost Approved costs Free on order Total £1,600.00 £0.00 100.00% £1,600.…" at bounding box center [763, 197] width 1479 height 80
click at [210, 25] on div "Projects" at bounding box center [212, 19] width 60 height 41
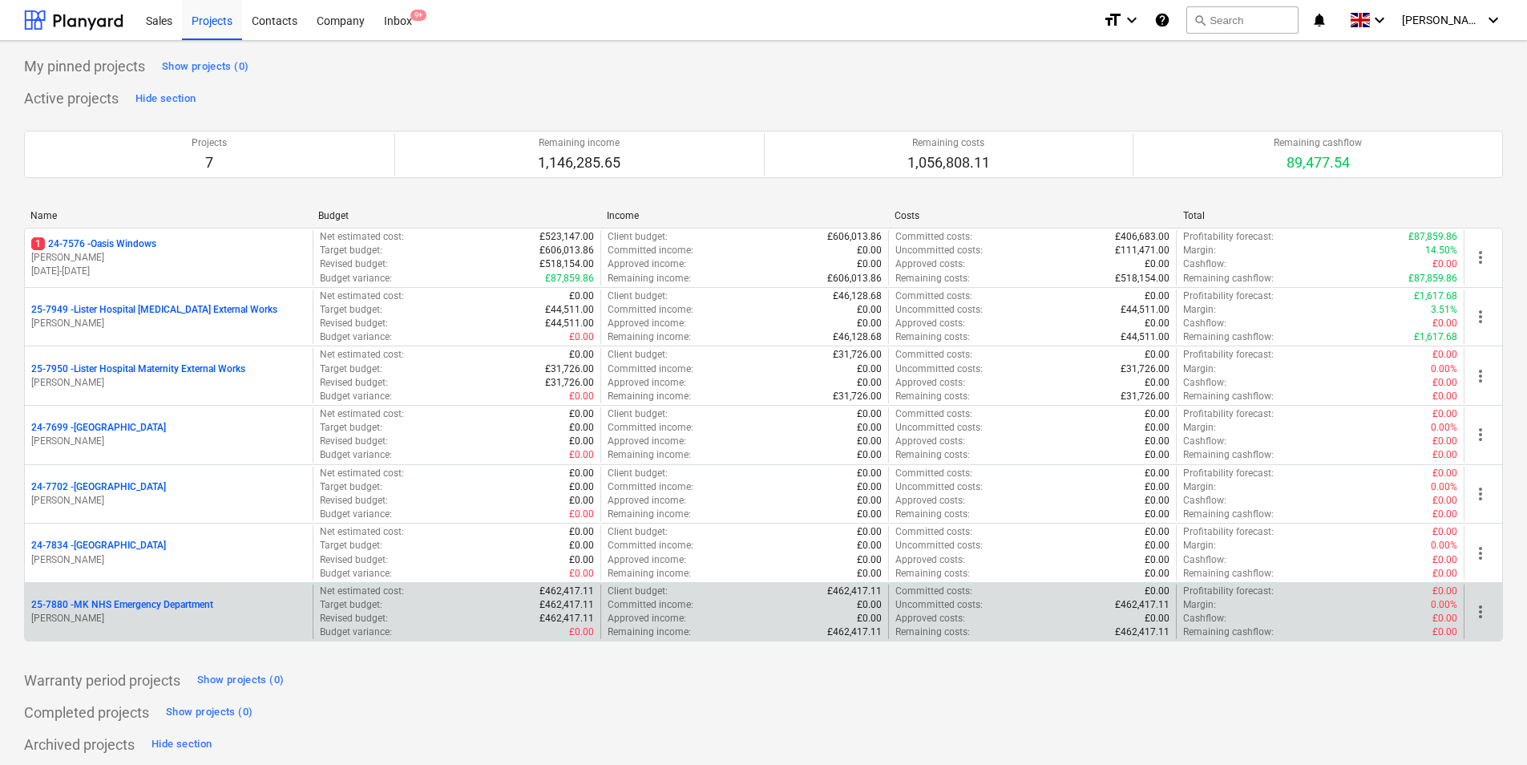
click at [143, 597] on div "25-7880 - MK NHS Emergency Department [PERSON_NAME]" at bounding box center [169, 611] width 288 height 55
drag, startPoint x: 143, startPoint y: 597, endPoint x: 246, endPoint y: 623, distance: 106.5
click at [246, 623] on p "[PERSON_NAME]" at bounding box center [168, 619] width 275 height 14
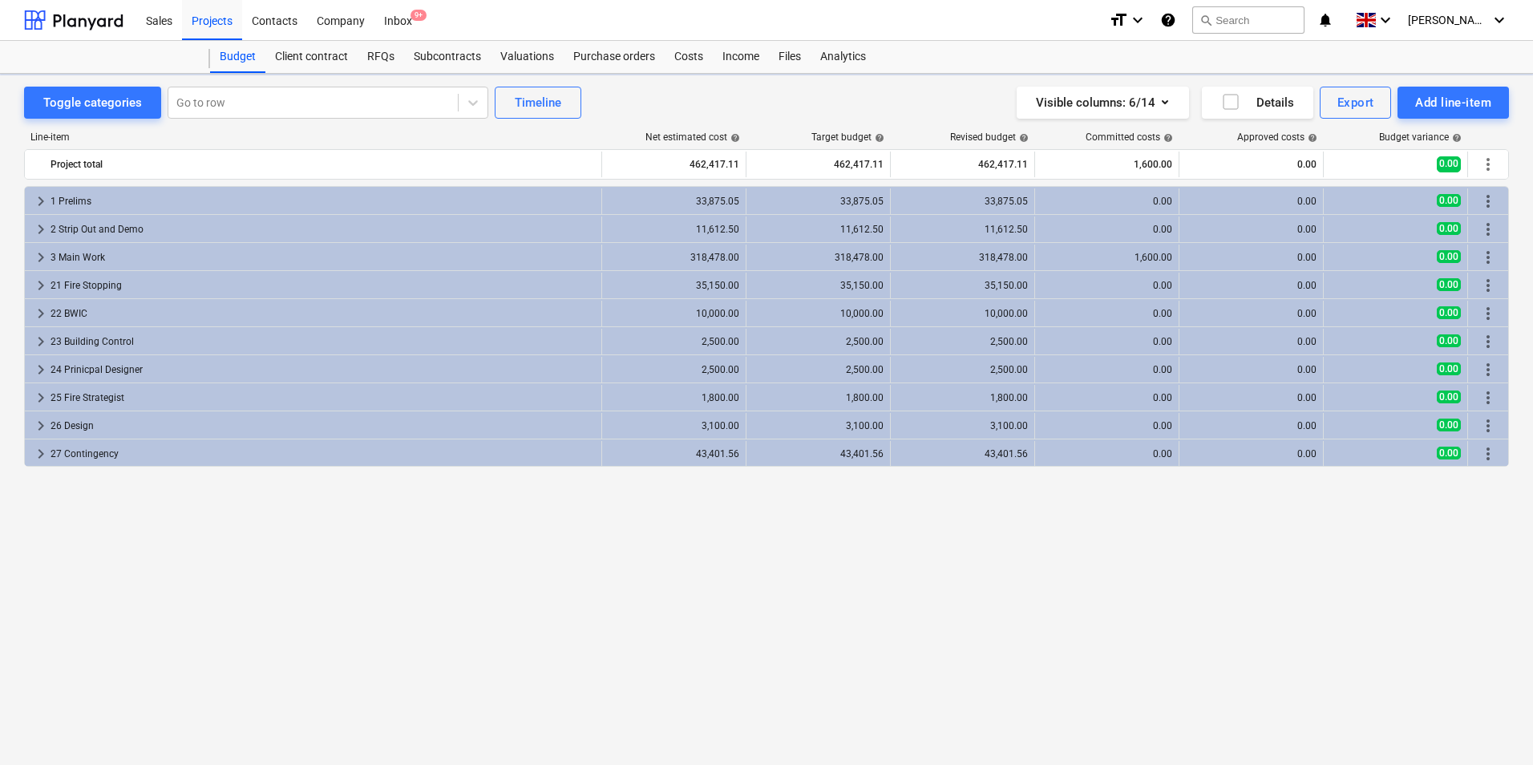
click at [247, 623] on div "keyboard_arrow_right 1 Prelims 33,875.05 33,875.05 33,875.05 0.00 0.00 0.00 mor…" at bounding box center [766, 442] width 1485 height 512
click at [592, 55] on div "Purchase orders" at bounding box center [614, 57] width 101 height 32
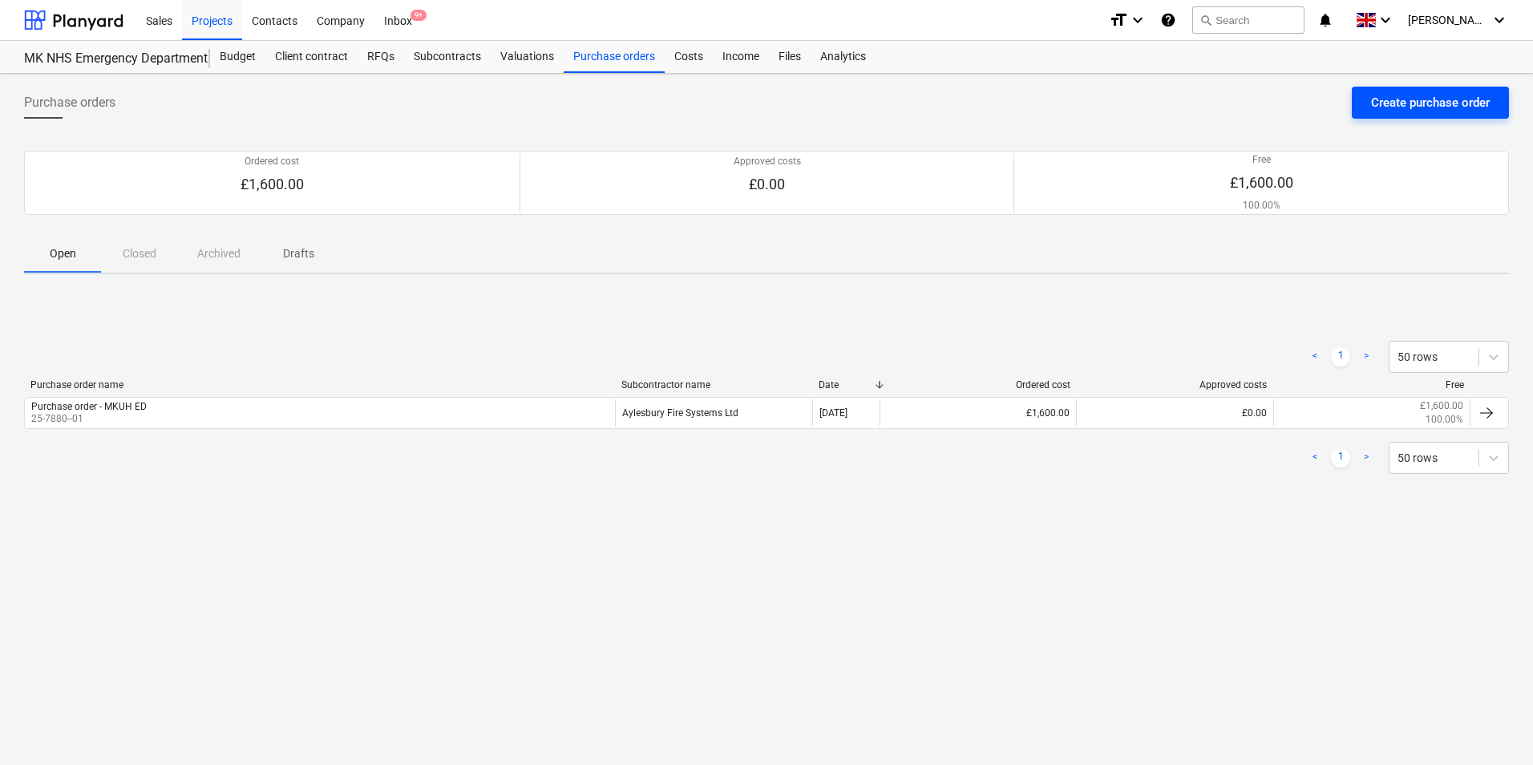
click at [1367, 103] on button "Create purchase order" at bounding box center [1429, 103] width 157 height 32
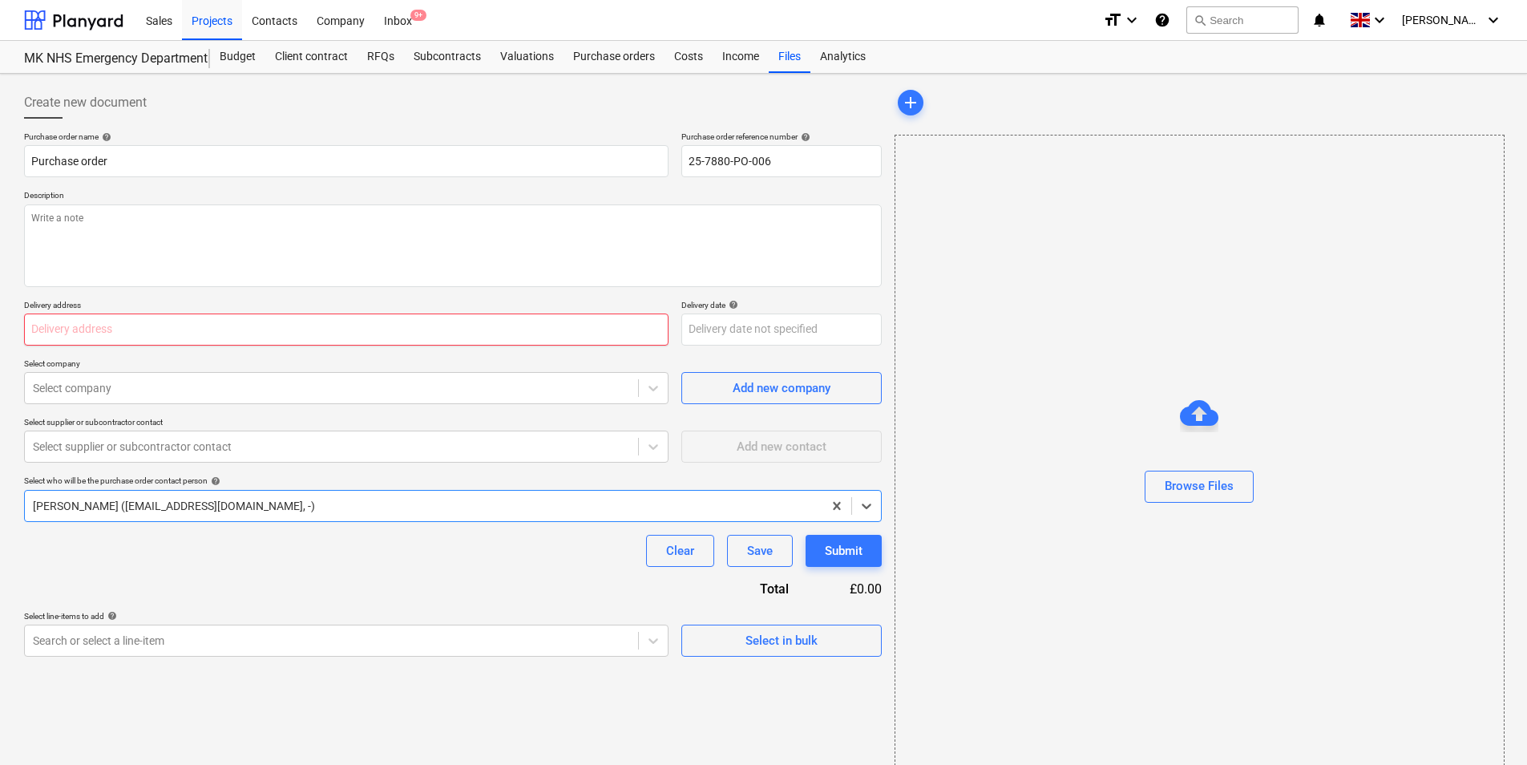
click at [88, 323] on input "text" at bounding box center [346, 329] width 644 height 32
paste input "[PERSON_NAME][GEOGRAPHIC_DATA], [STREET_ADDRESS][PERSON_NAME]"
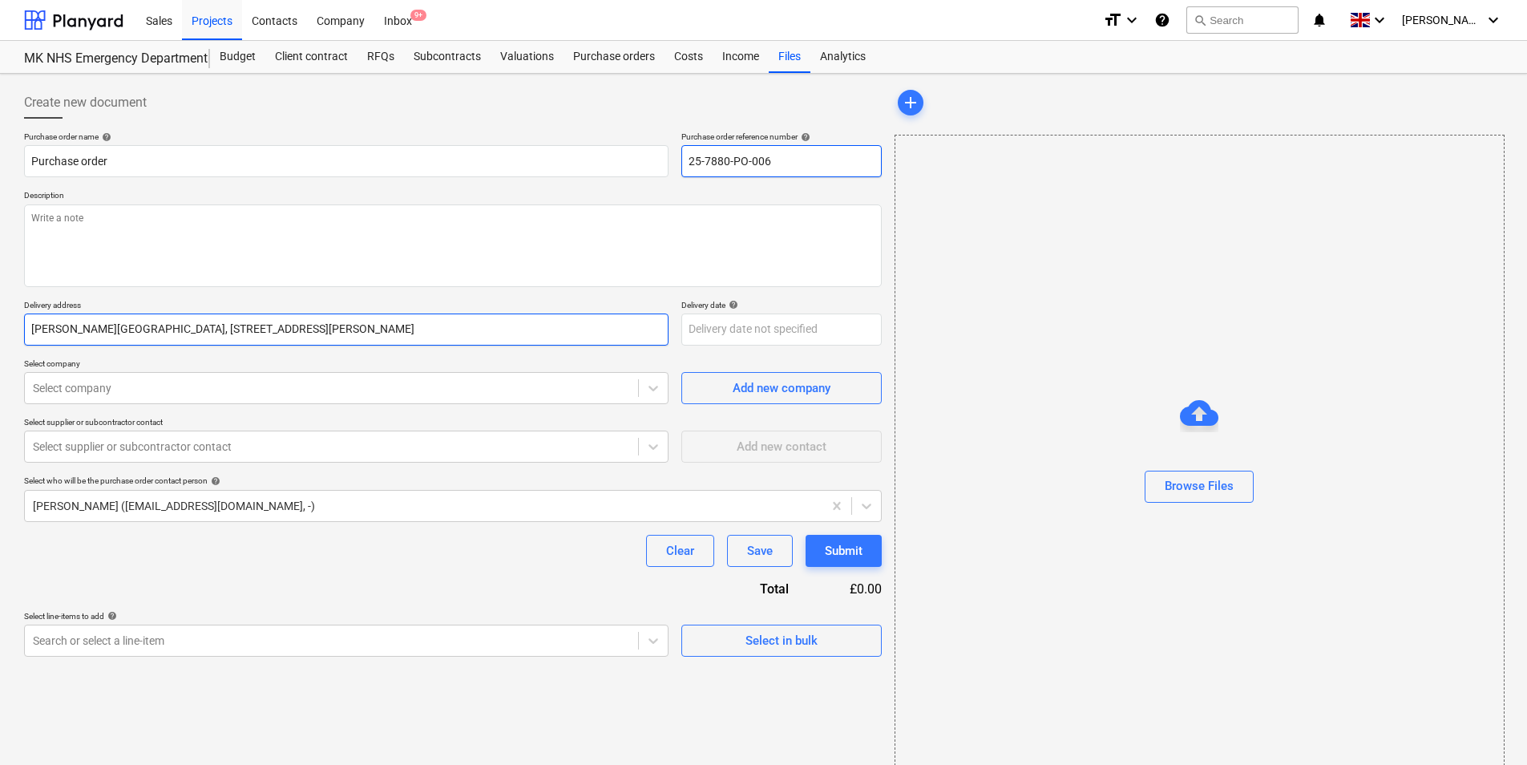
type input "[PERSON_NAME][GEOGRAPHIC_DATA], [STREET_ADDRESS][PERSON_NAME]"
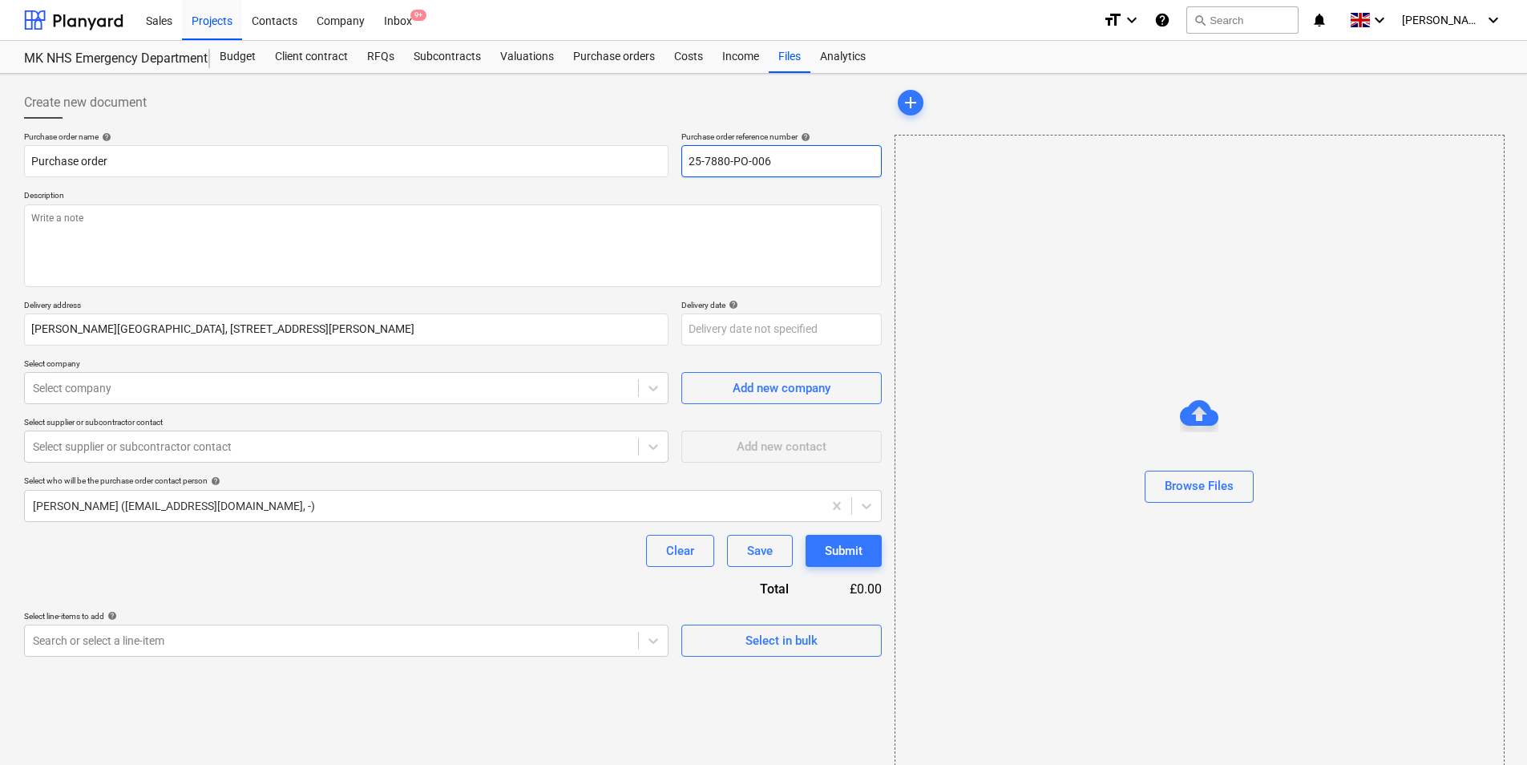
click at [830, 160] on input "25-7880-PO-006" at bounding box center [781, 161] width 200 height 32
click at [745, 156] on input "25-7880-PO-006" at bounding box center [781, 161] width 200 height 32
click at [743, 162] on input "25-7880--006" at bounding box center [781, 161] width 200 height 32
click at [746, 160] on input "25-7880--06" at bounding box center [781, 161] width 200 height 32
type input "25-7880--03"
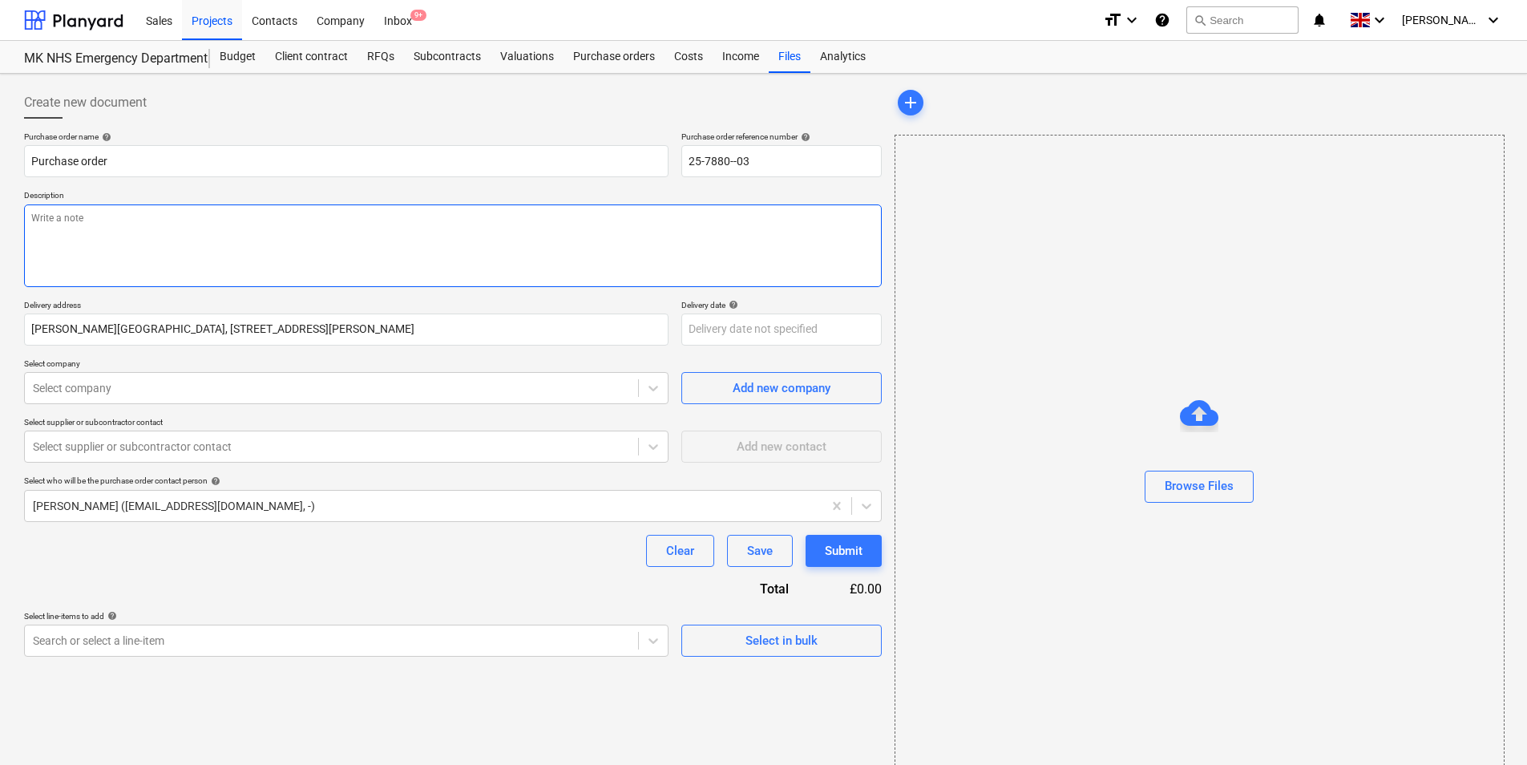
click at [544, 243] on textarea at bounding box center [453, 245] width 858 height 83
click at [163, 231] on textarea at bounding box center [453, 245] width 858 height 83
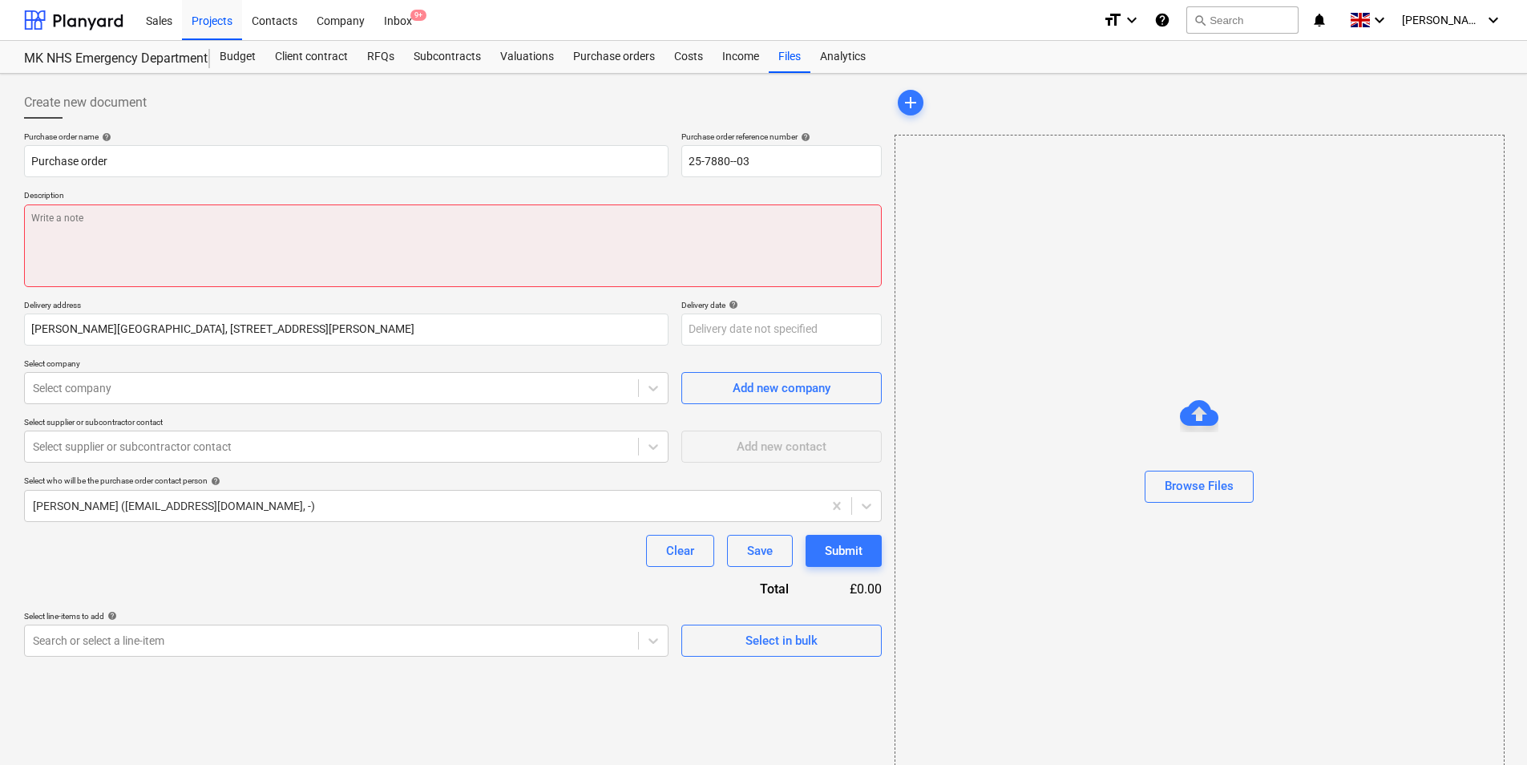
click at [265, 240] on textarea at bounding box center [453, 245] width 858 height 83
paste textarea "To attend site, carry out validation on the vent system serving the A and E dep…"
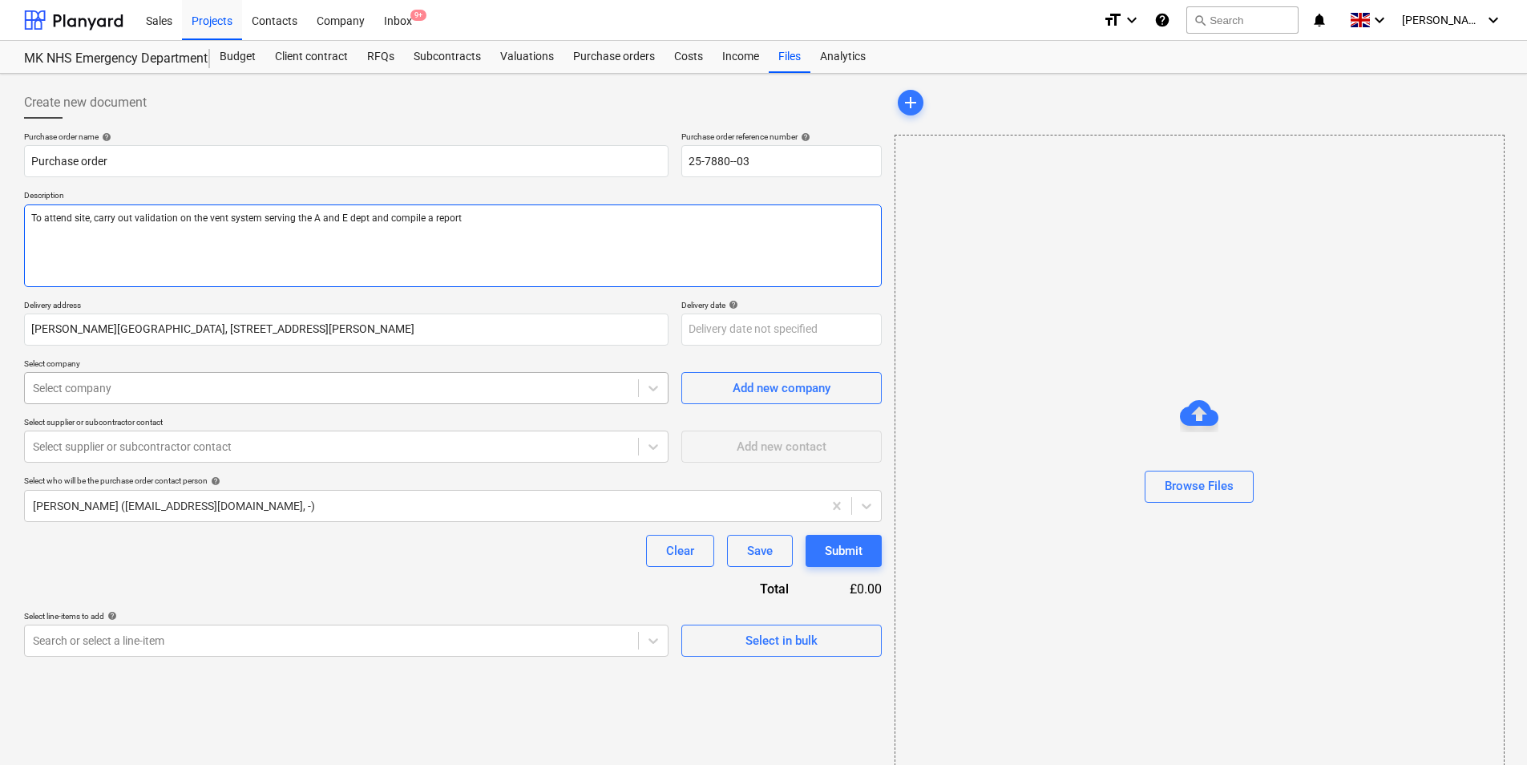
type textarea "To attend site, carry out validation on the vent system serving the A and E dep…"
click at [191, 380] on div at bounding box center [331, 388] width 597 height 16
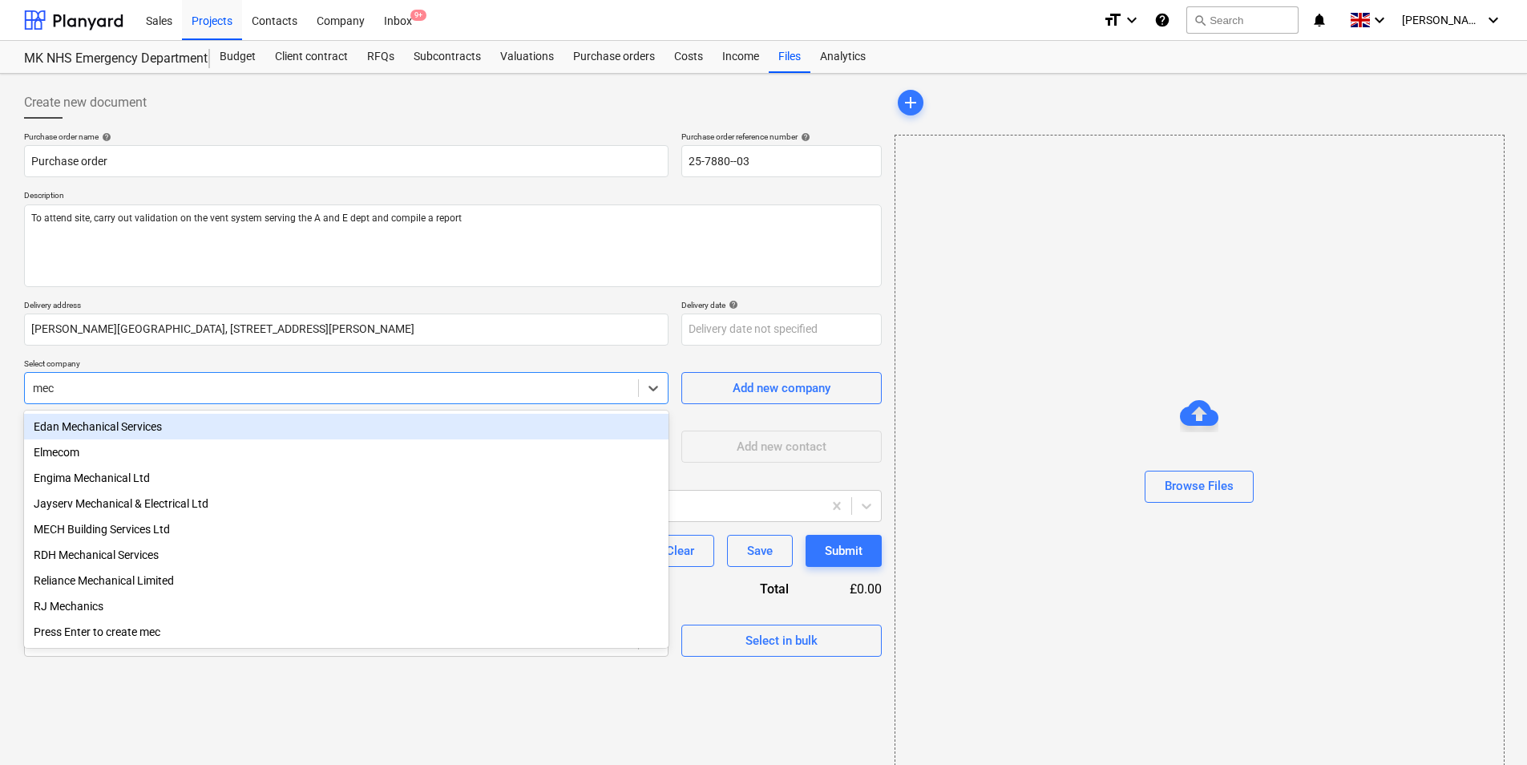
type input "mech"
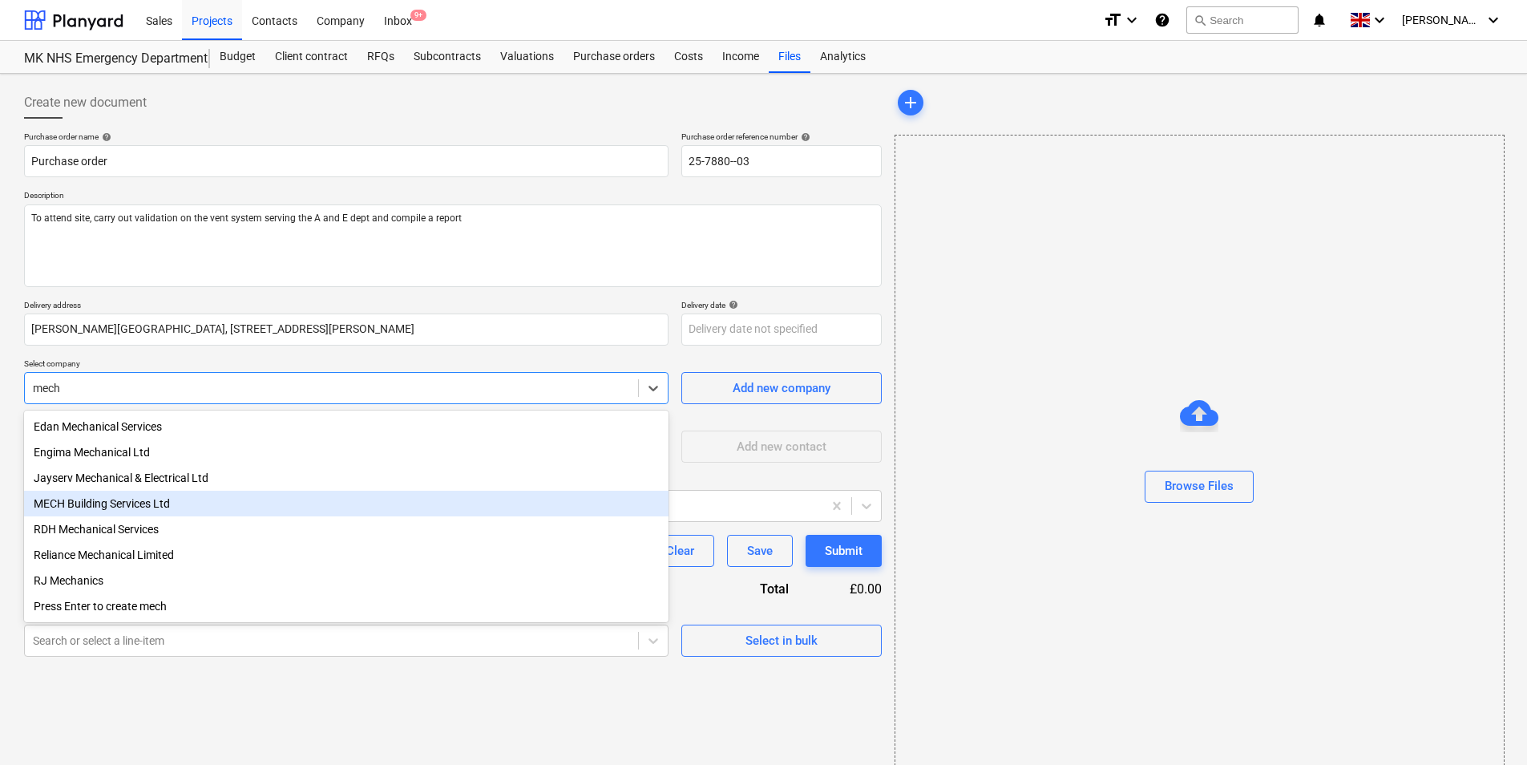
click at [201, 505] on div "MECH Building Services Ltd" at bounding box center [346, 504] width 644 height 26
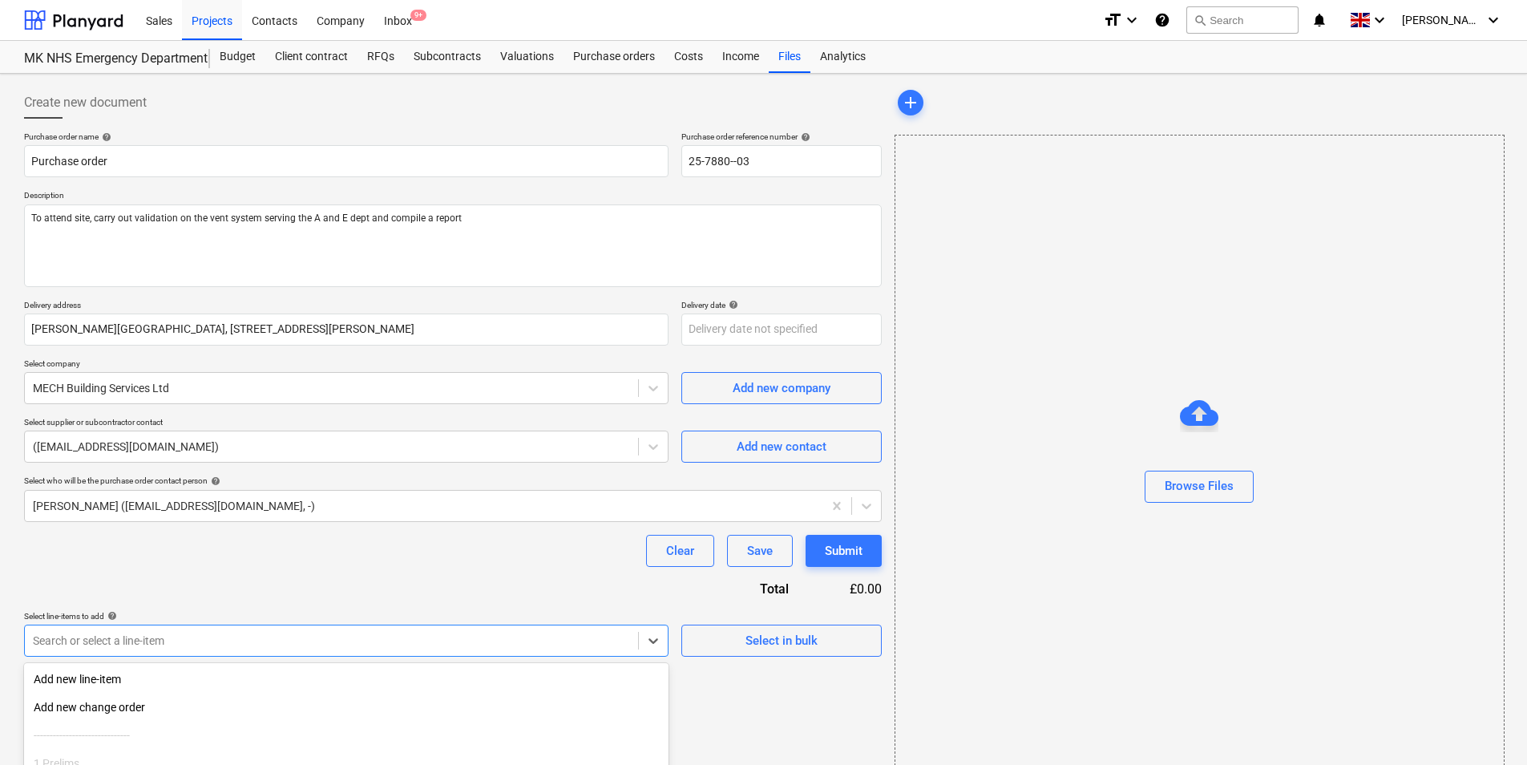
scroll to position [142, 0]
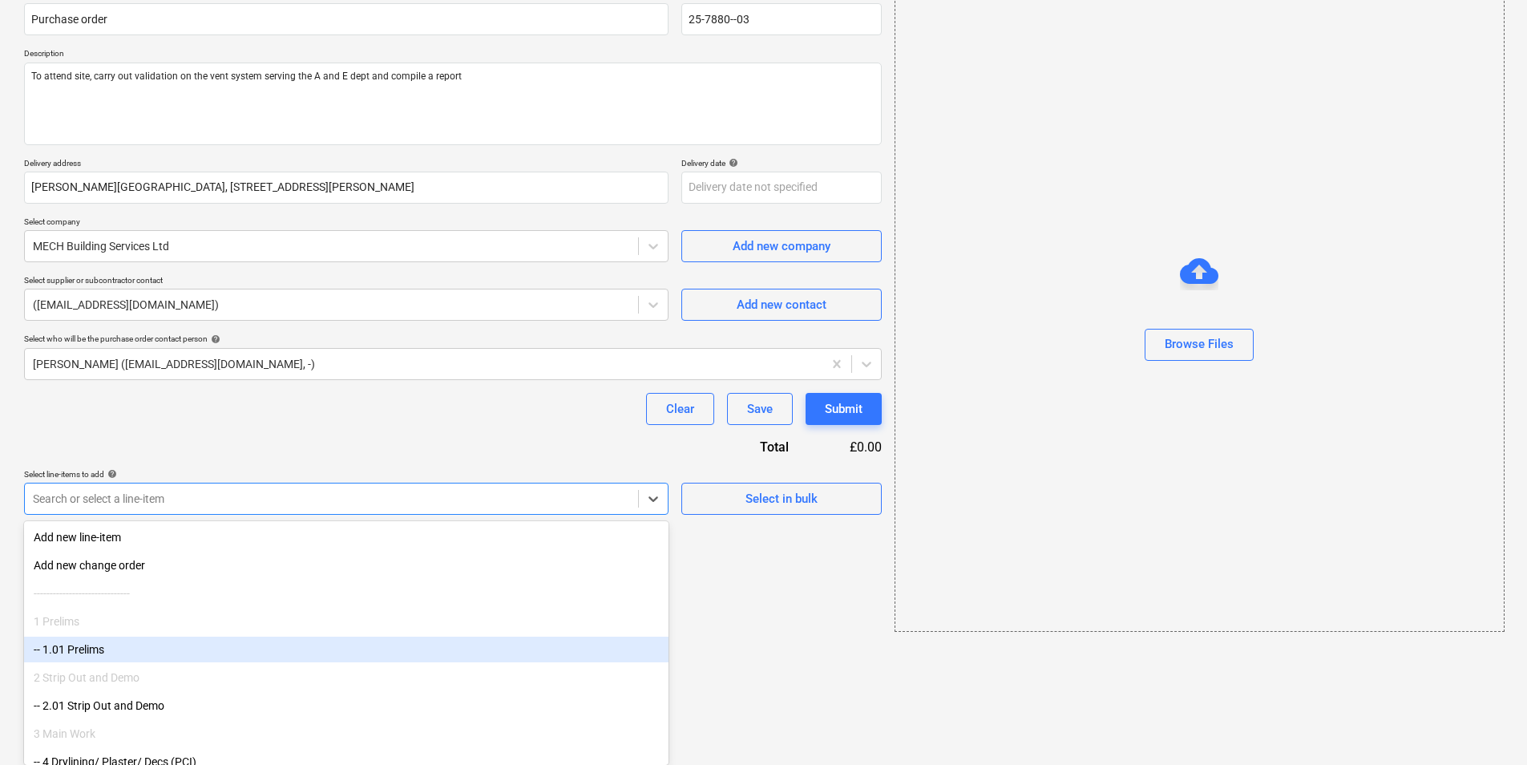
click at [216, 623] on body "Sales Projects Contacts Company Inbox 9+ format_size keyboard_arrow_down help s…" at bounding box center [763, 240] width 1527 height 765
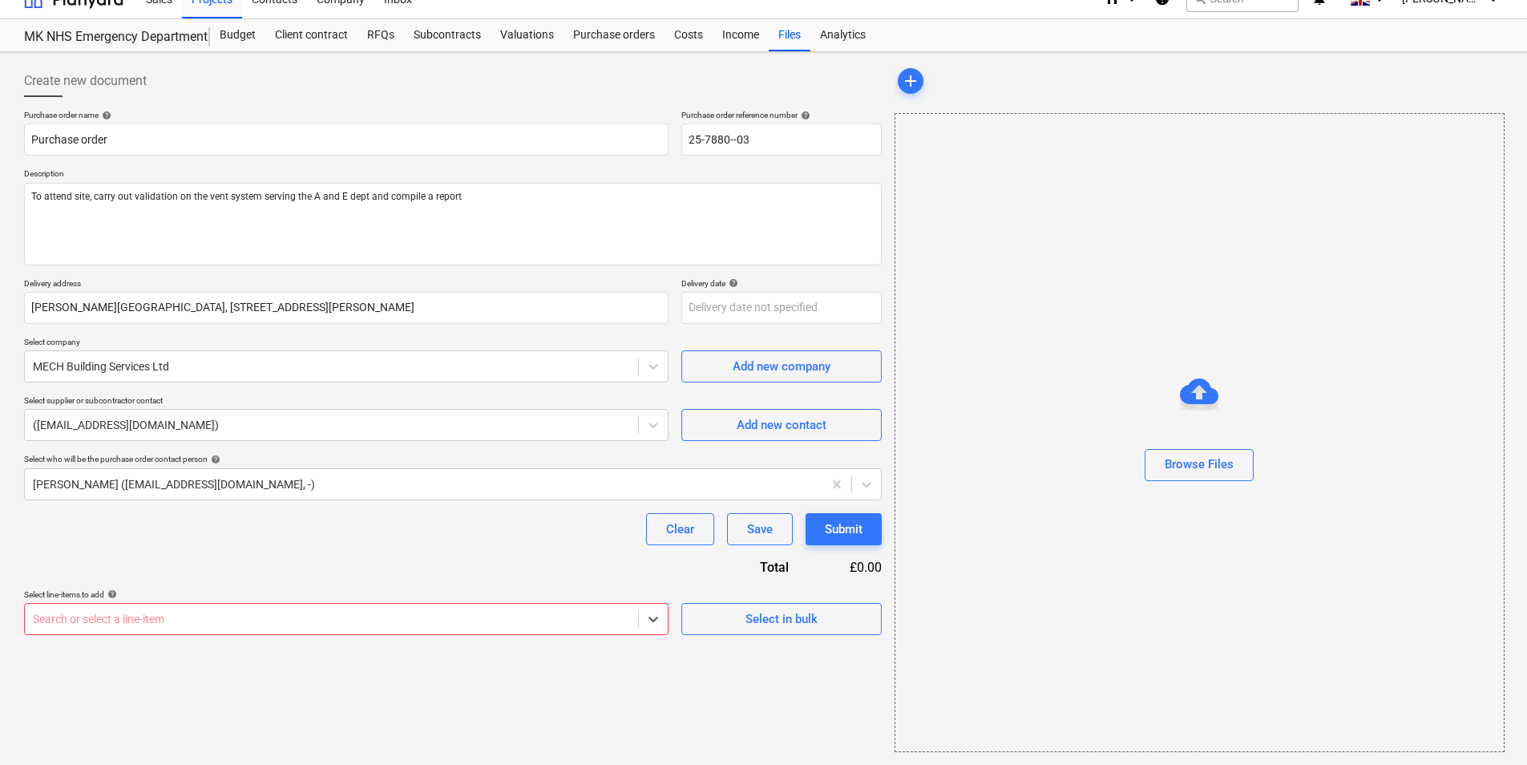
scroll to position [22, 0]
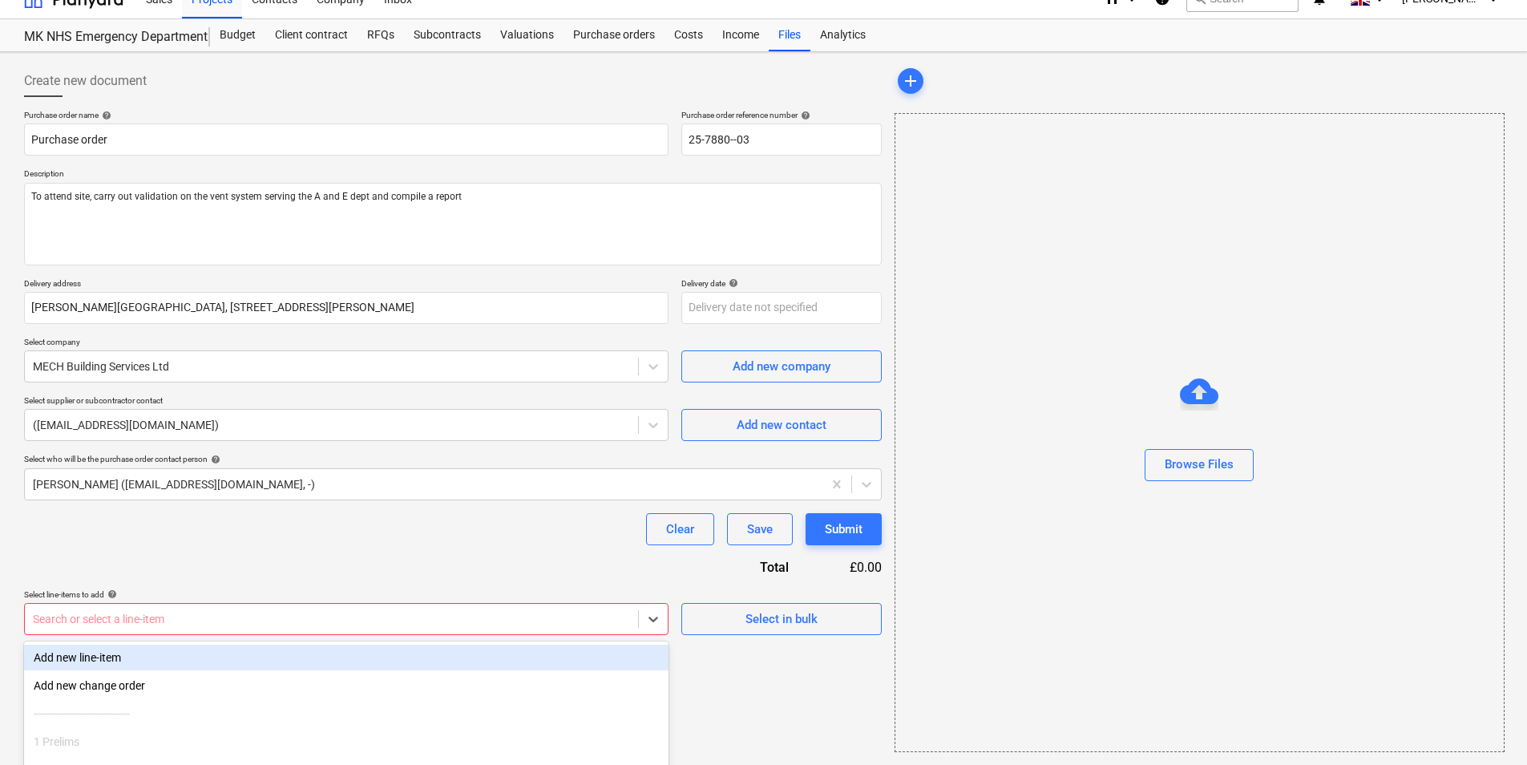
click at [83, 621] on body "Sales Projects Contacts Company Inbox 9+ format_size keyboard_arrow_down help s…" at bounding box center [763, 360] width 1527 height 765
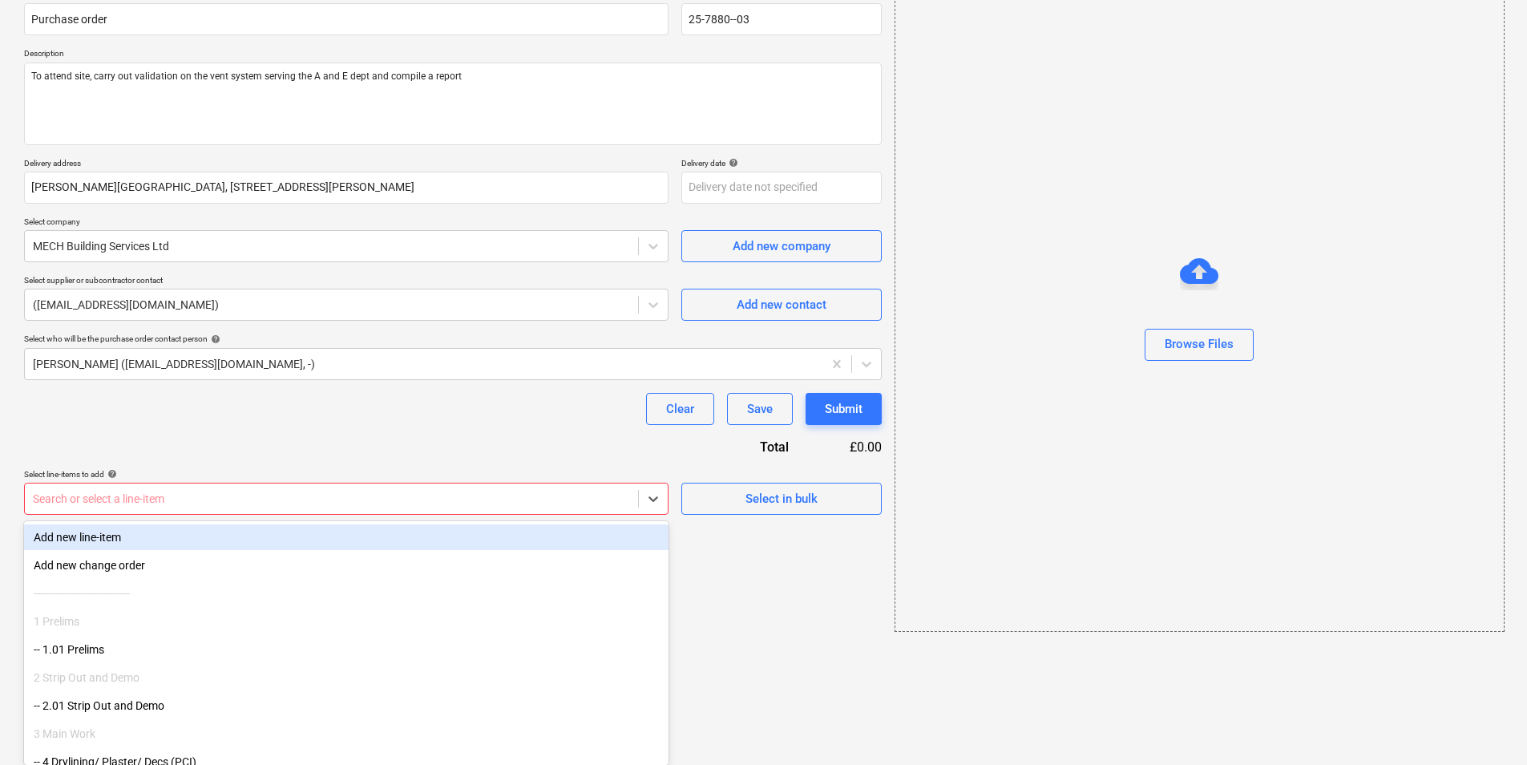
scroll to position [0, 0]
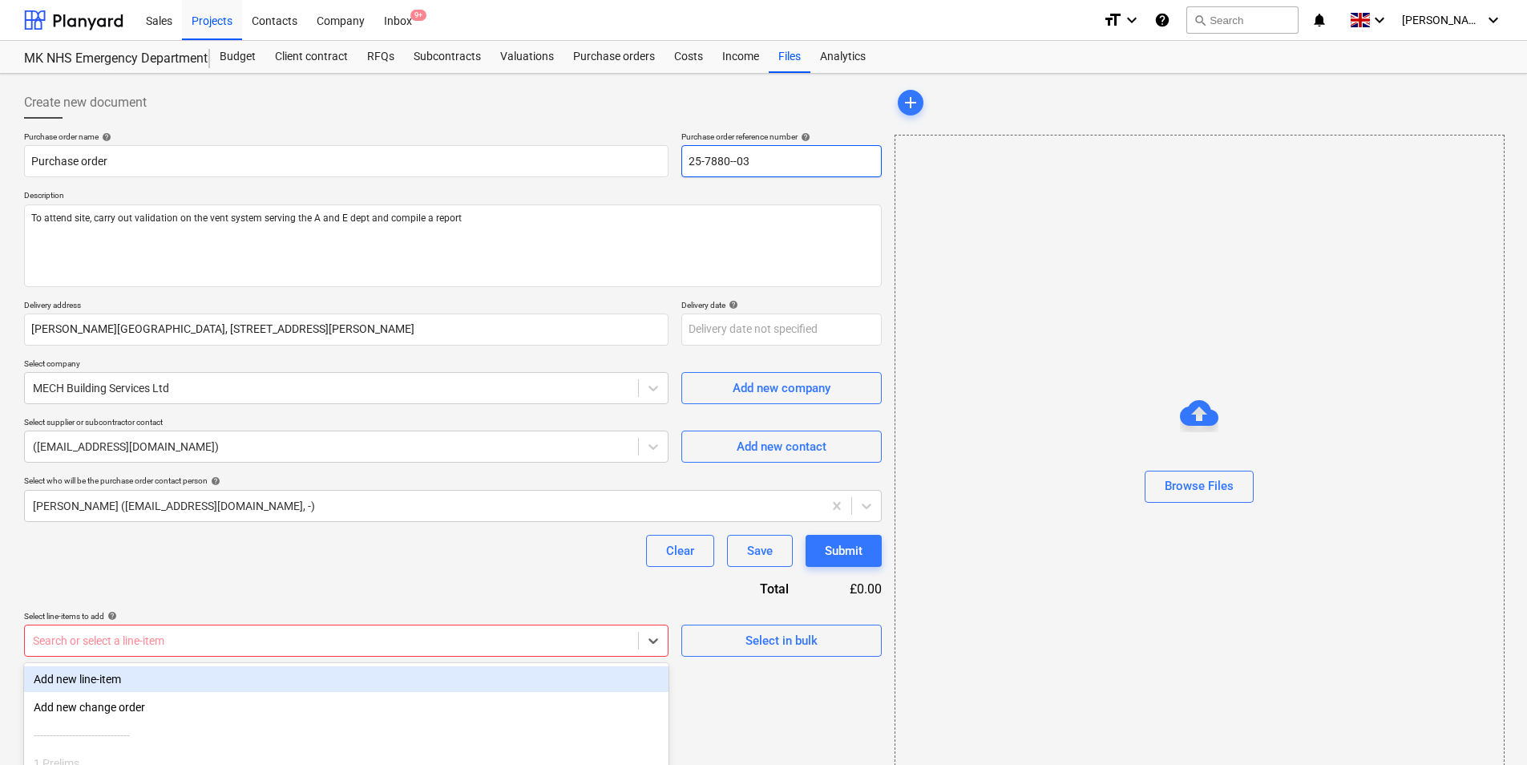
click at [754, 165] on input "25-7880--03" at bounding box center [781, 161] width 200 height 32
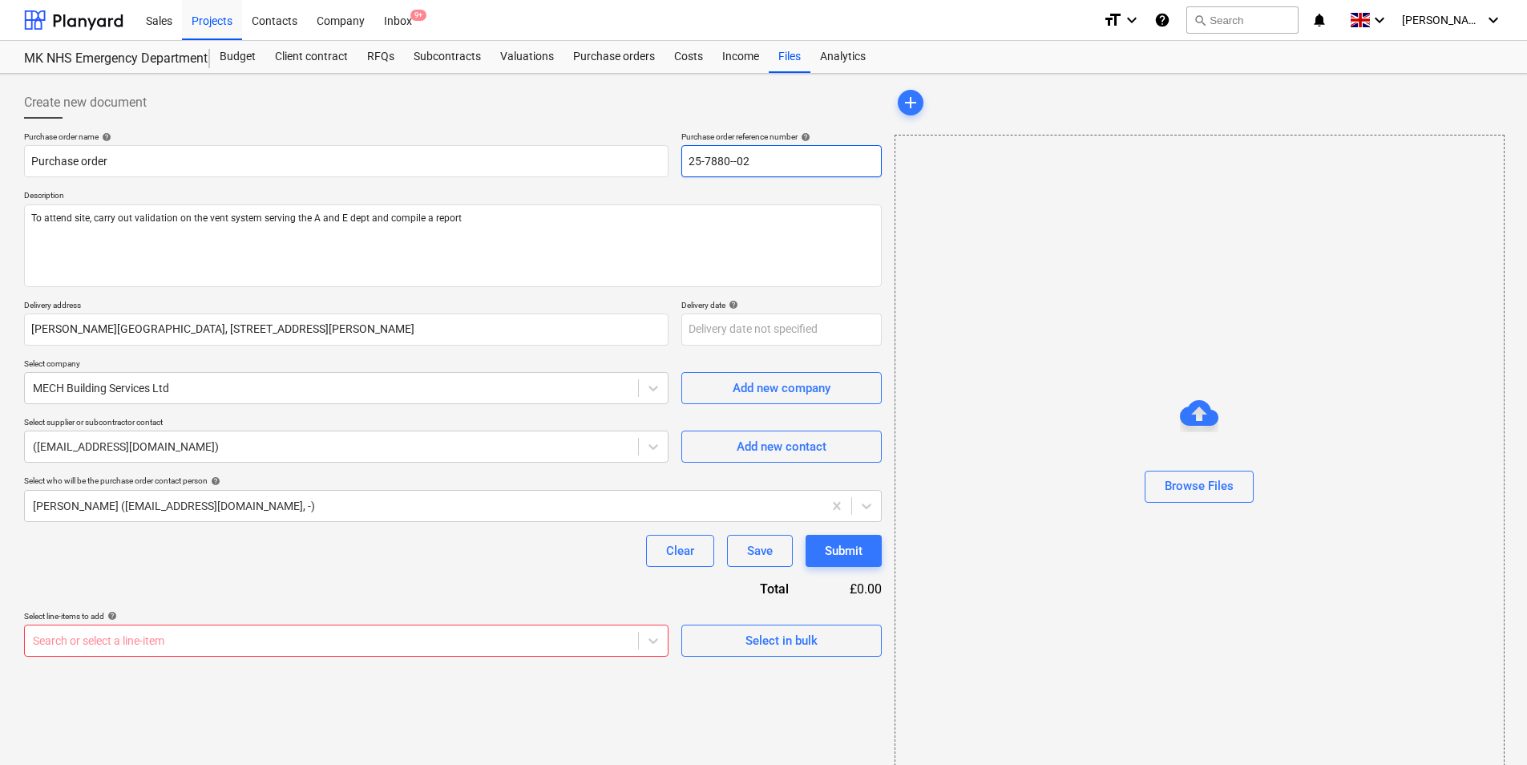
type input "25-7880--02"
click at [685, 112] on div "Create new document" at bounding box center [453, 103] width 858 height 32
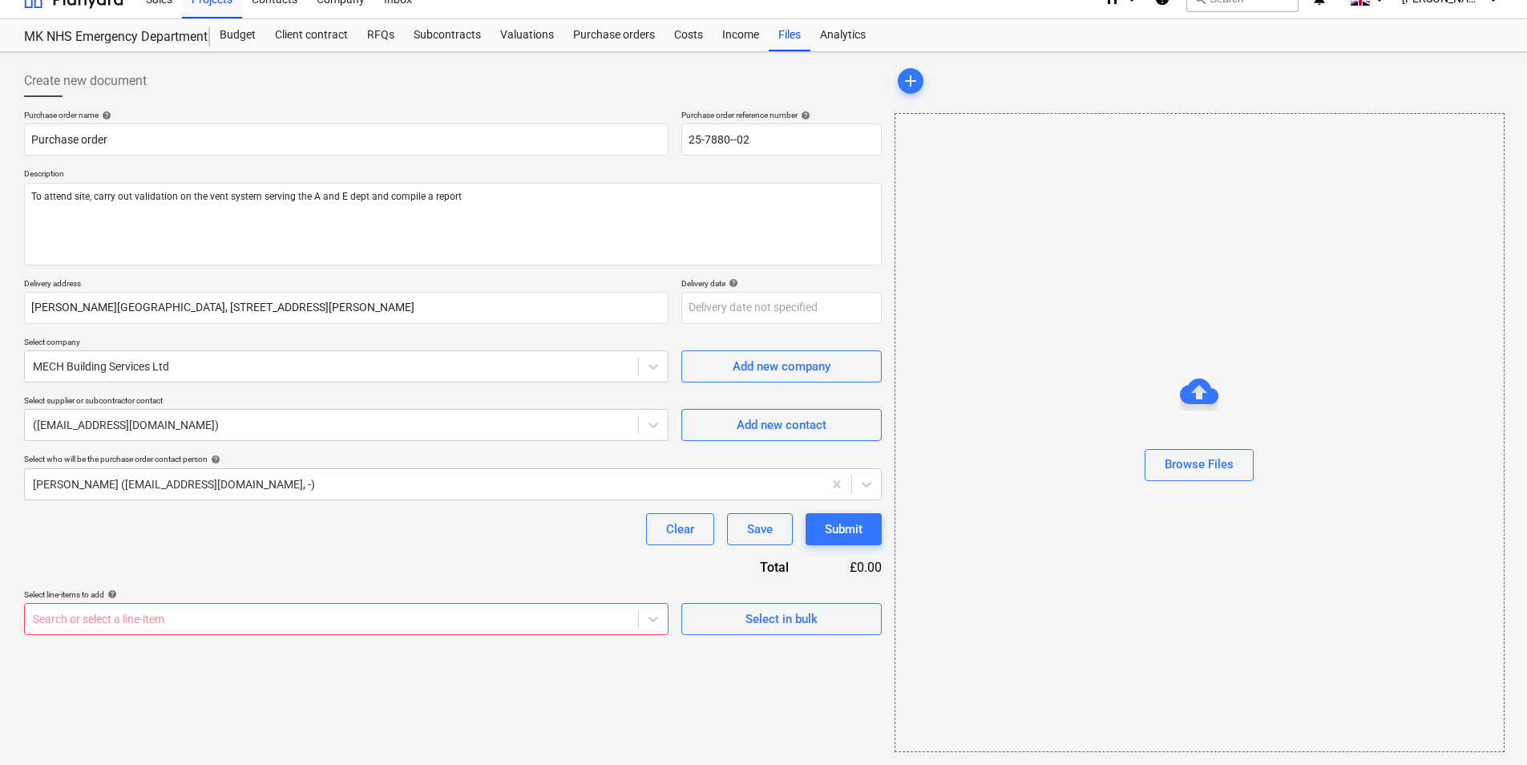
click at [172, 628] on body "Sales Projects Contacts Company Inbox 9+ format_size keyboard_arrow_down help s…" at bounding box center [763, 360] width 1527 height 765
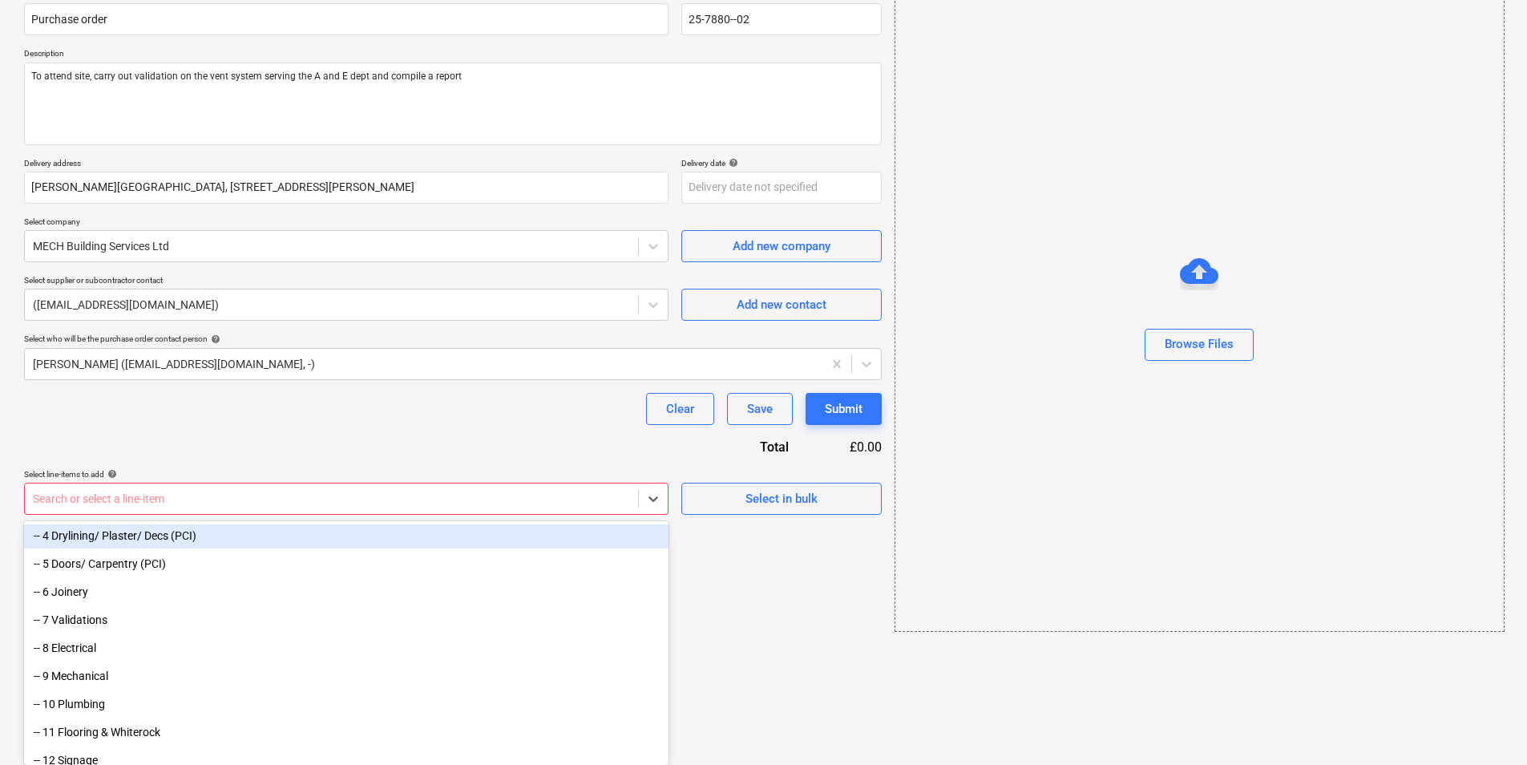
scroll to position [240, 0]
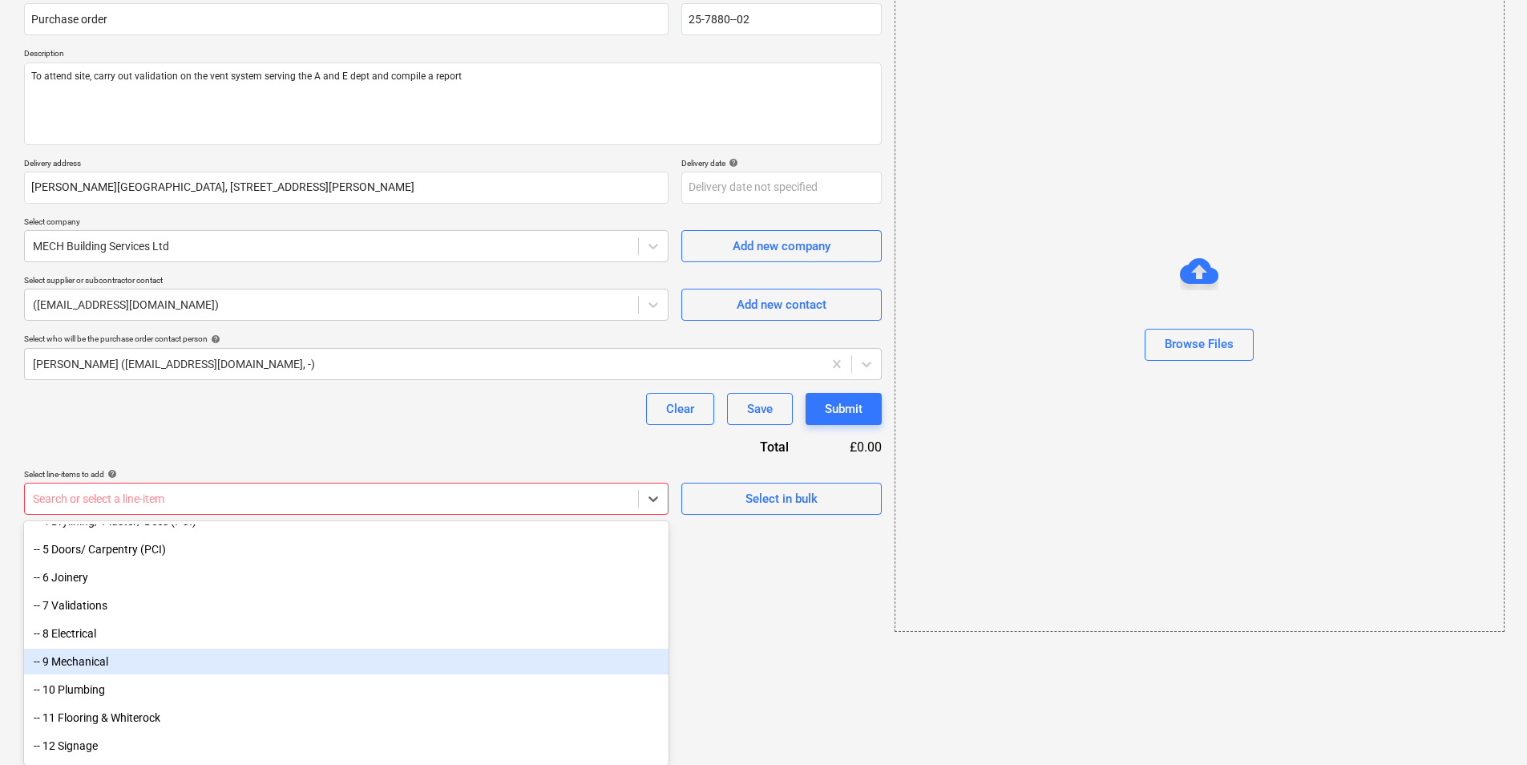
click at [256, 661] on div "-- 9 Mechanical" at bounding box center [346, 661] width 644 height 26
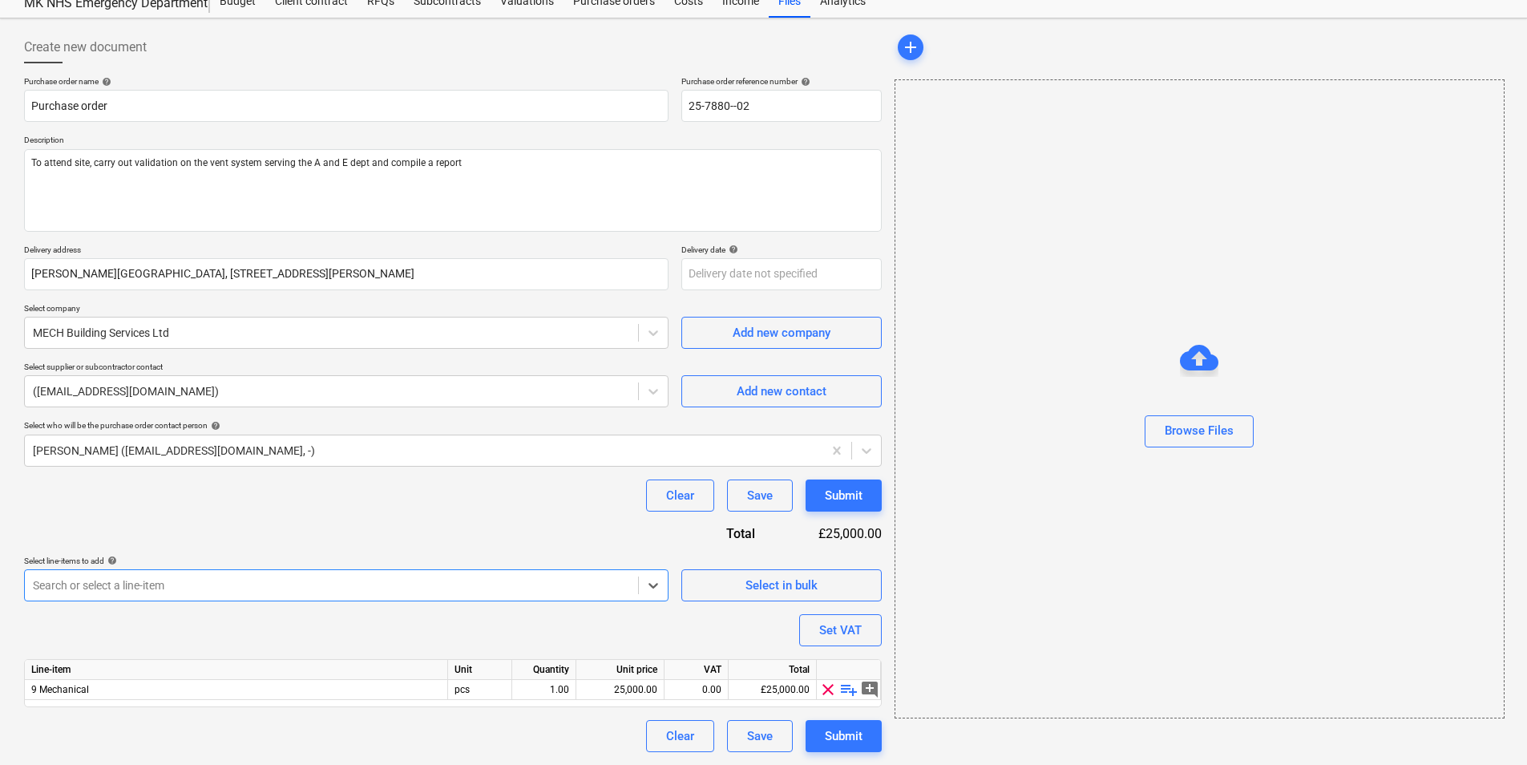
scroll to position [55, 0]
click at [598, 691] on div "25,000.00" at bounding box center [620, 690] width 75 height 20
type input "1440"
click at [592, 637] on div "Purchase order name help Purchase order Purchase order reference number help 25…" at bounding box center [453, 414] width 858 height 676
click at [830, 737] on div "Submit" at bounding box center [844, 735] width 38 height 21
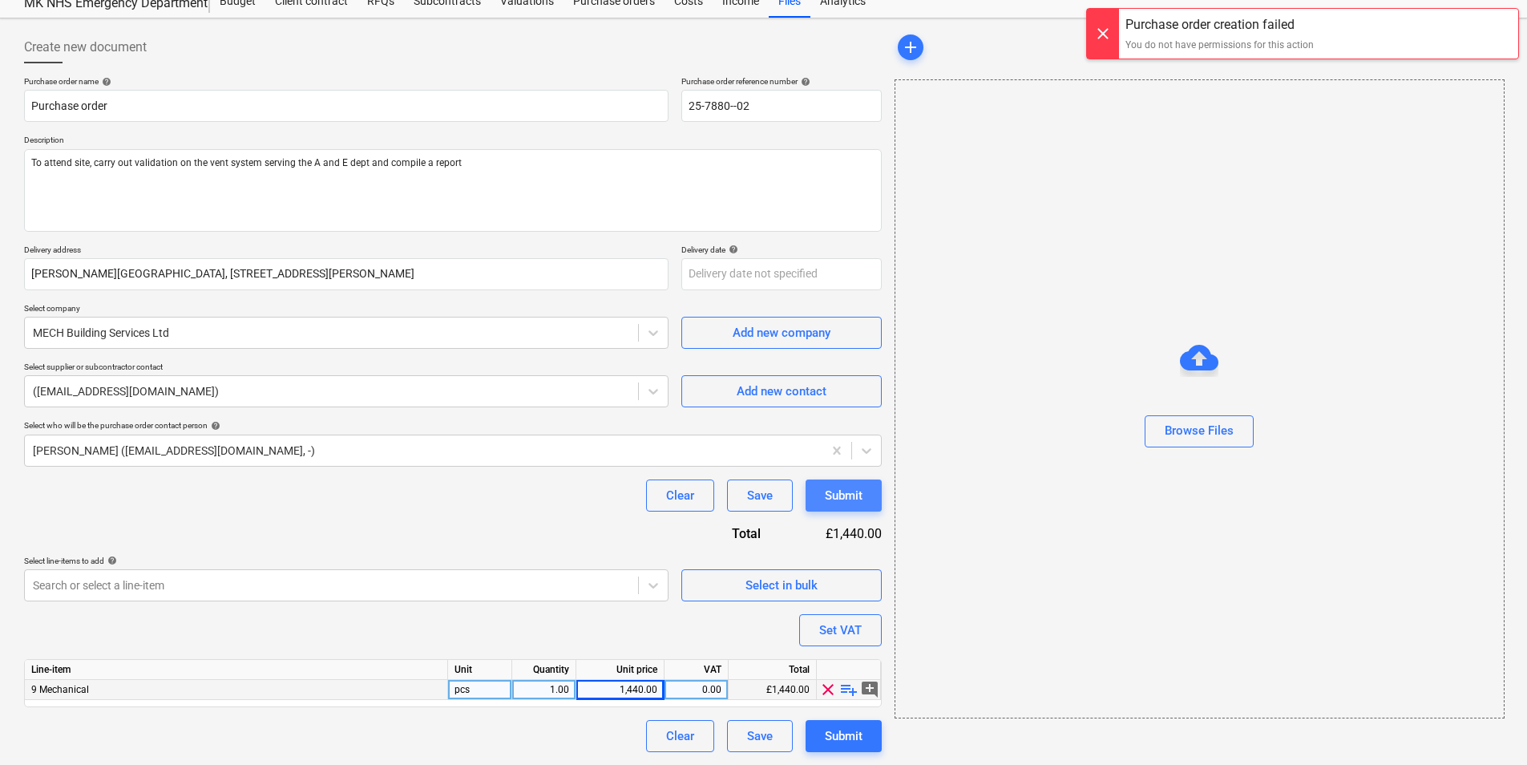
click at [833, 495] on div "Submit" at bounding box center [844, 495] width 38 height 21
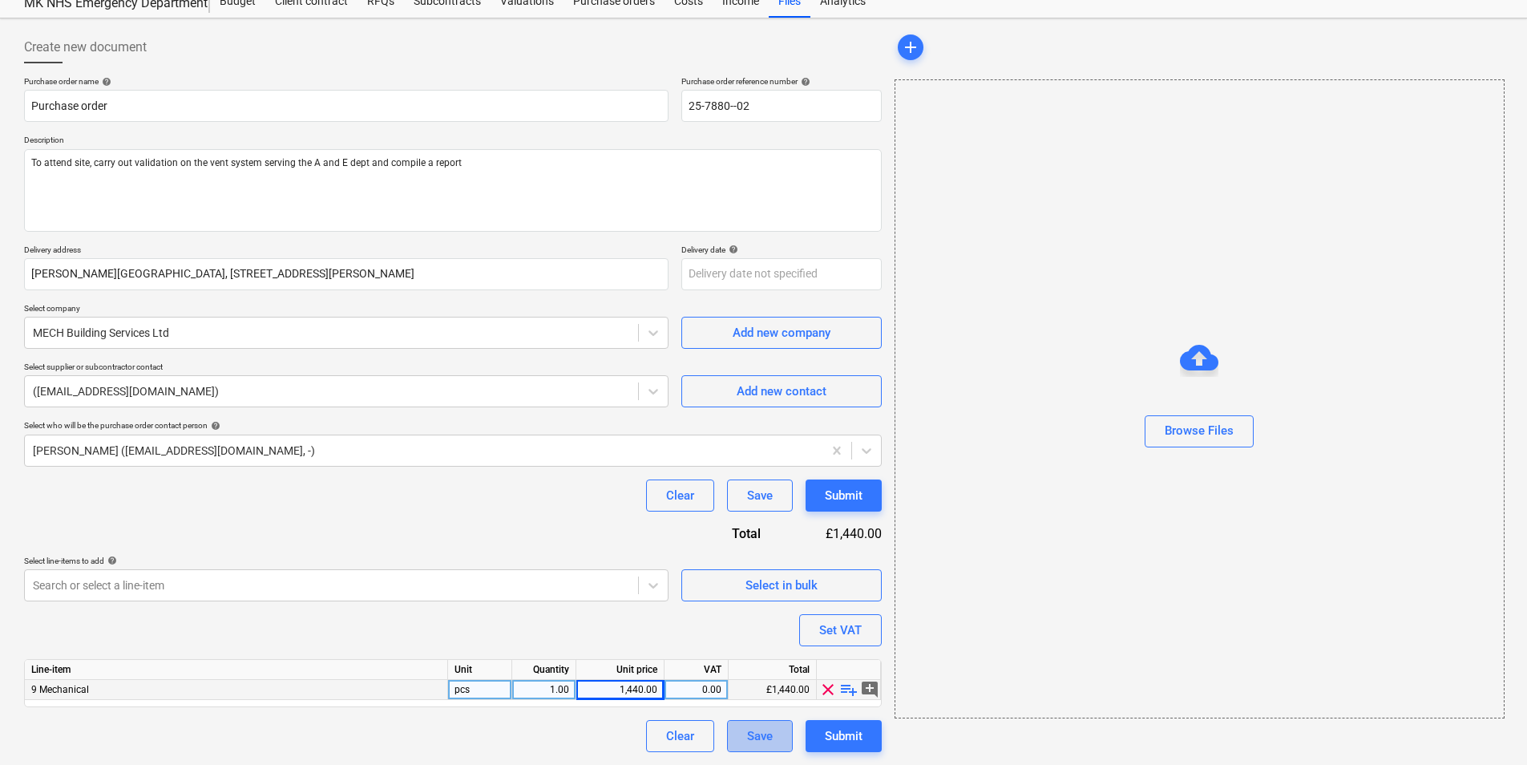
click at [762, 729] on div "Save" at bounding box center [760, 735] width 26 height 21
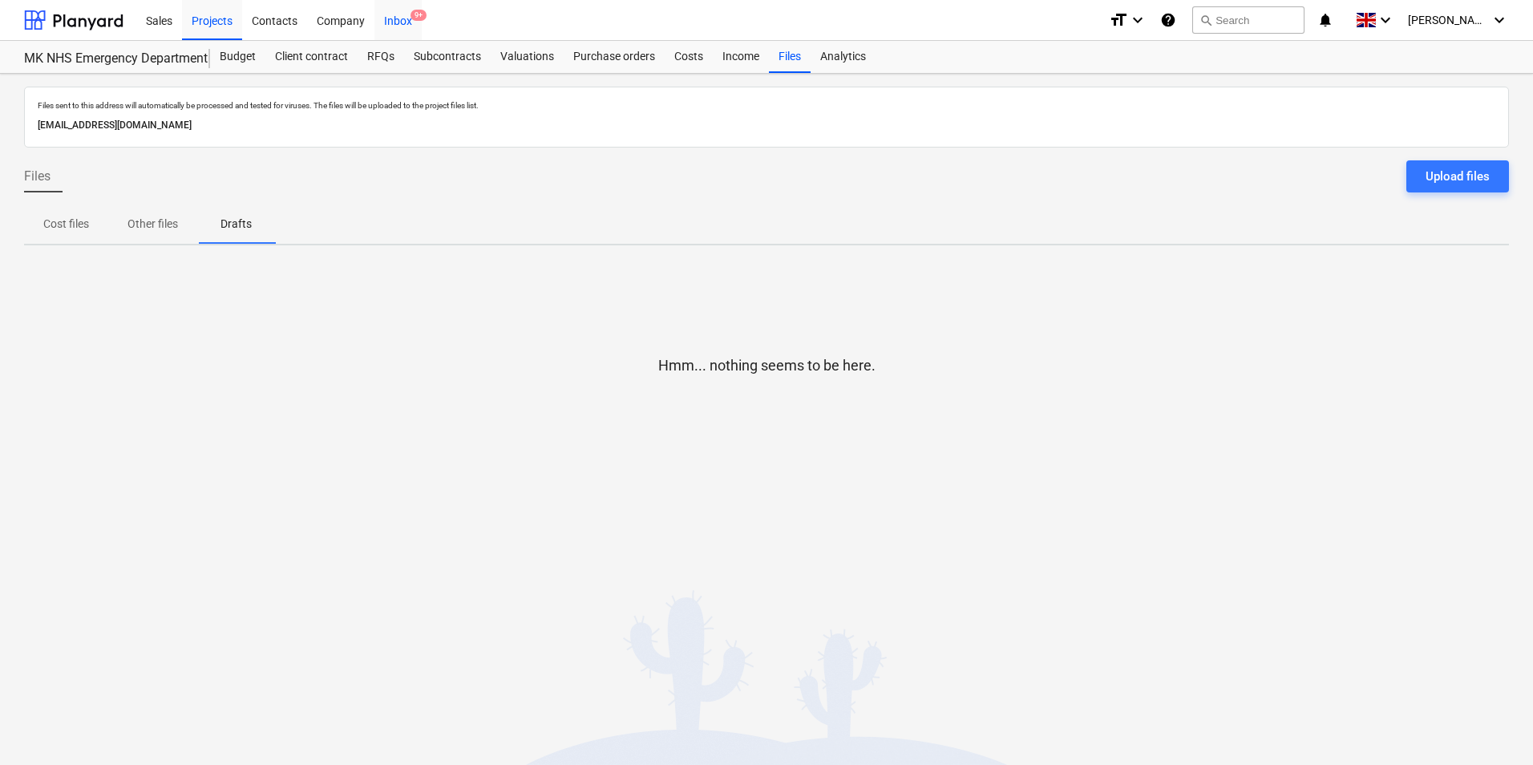
click at [385, 20] on div "Inbox 9+" at bounding box center [397, 19] width 47 height 41
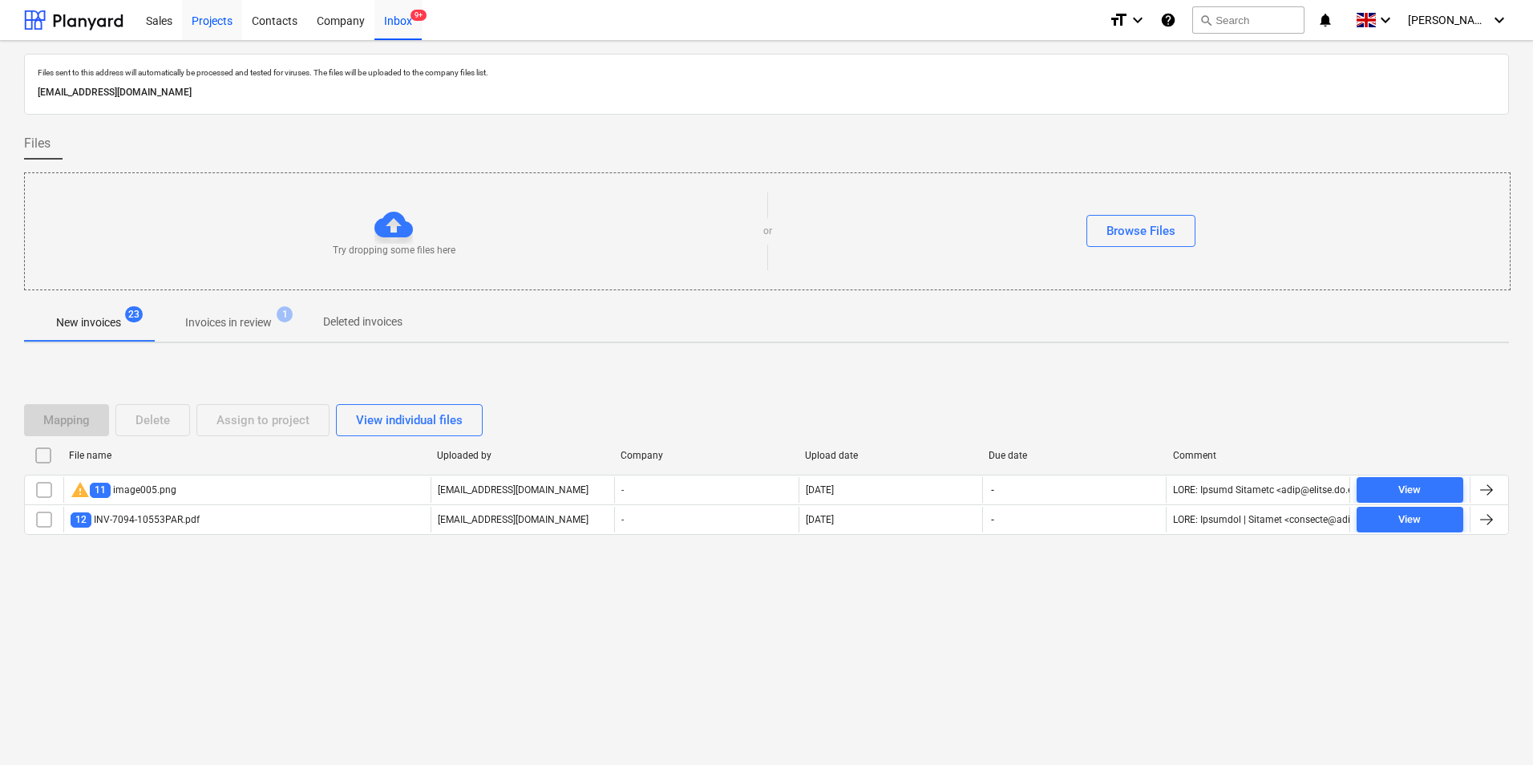
click at [222, 19] on div "Projects" at bounding box center [212, 19] width 60 height 41
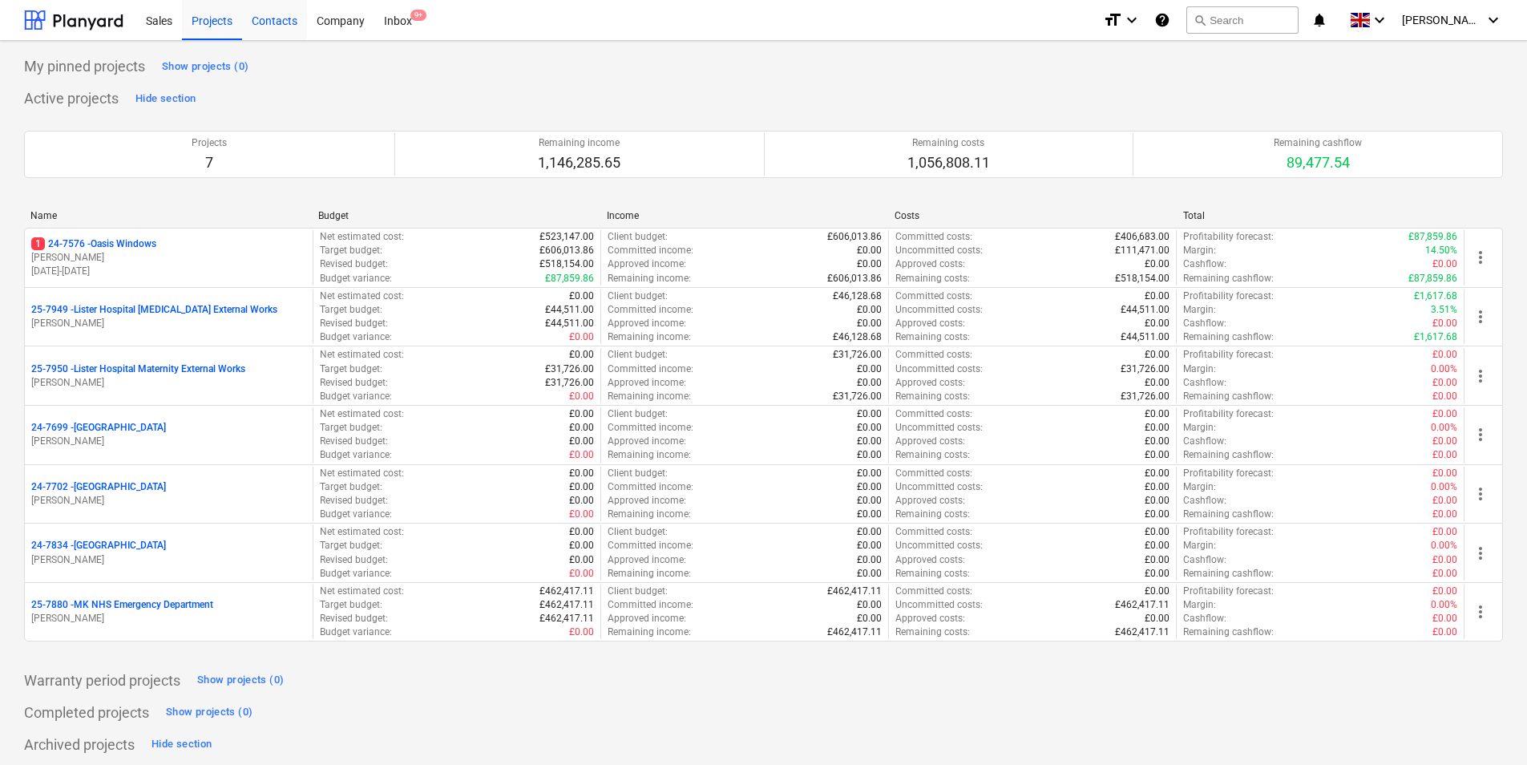
click at [265, 18] on div "Contacts" at bounding box center [274, 19] width 65 height 41
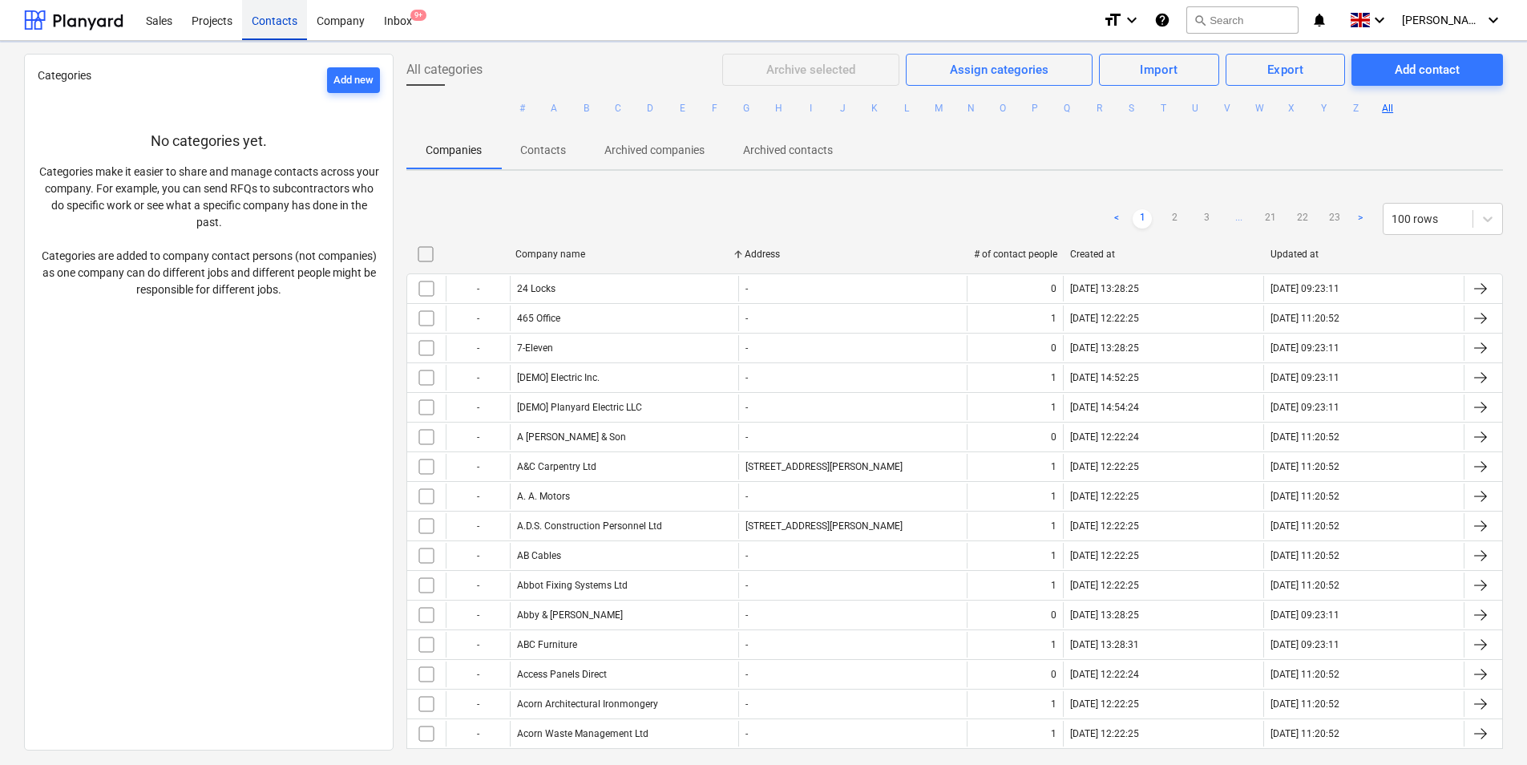
drag, startPoint x: 325, startPoint y: 25, endPoint x: 289, endPoint y: 27, distance: 36.2
click at [325, 25] on div "Company" at bounding box center [340, 19] width 67 height 41
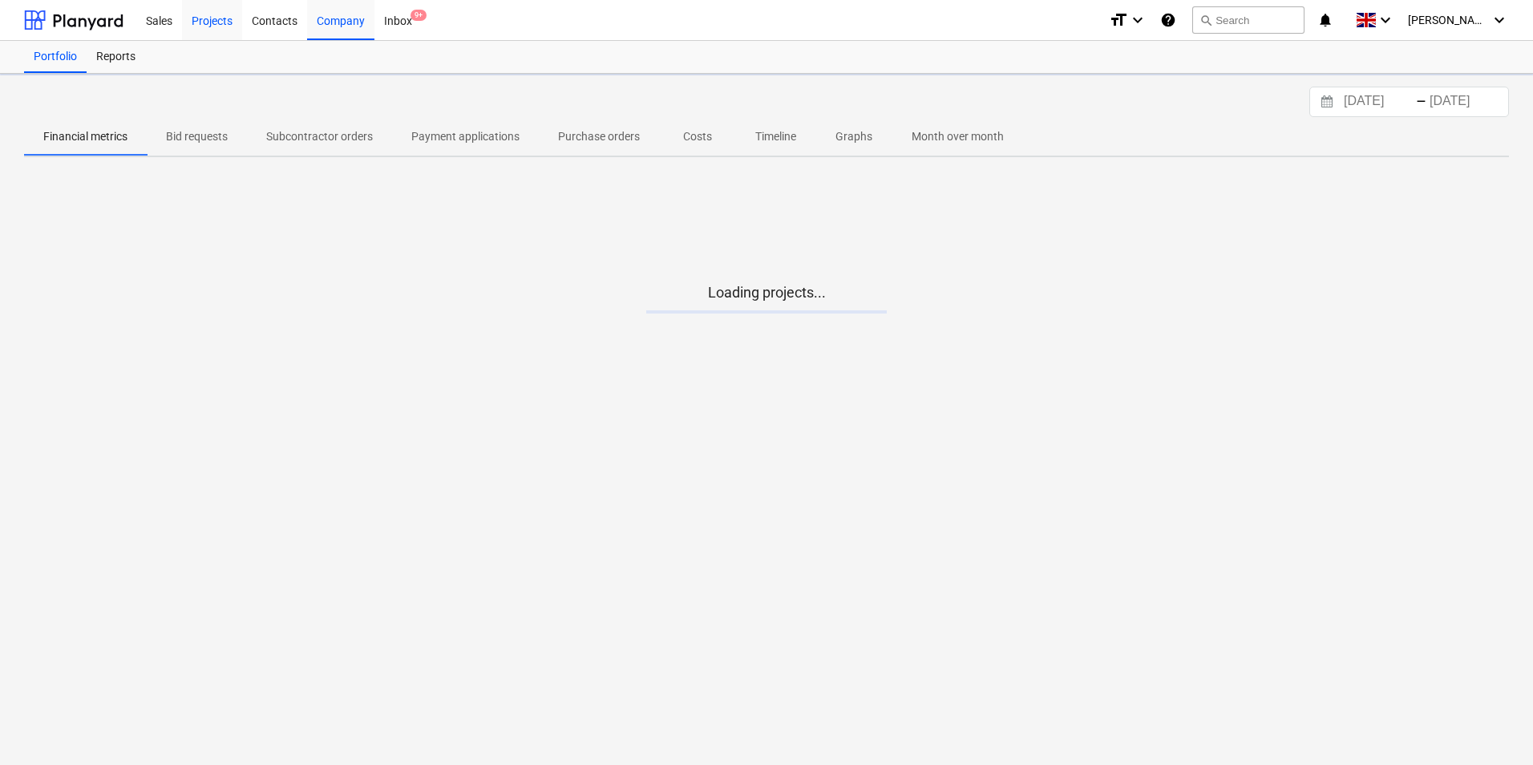
click at [190, 27] on div "Projects" at bounding box center [212, 19] width 60 height 41
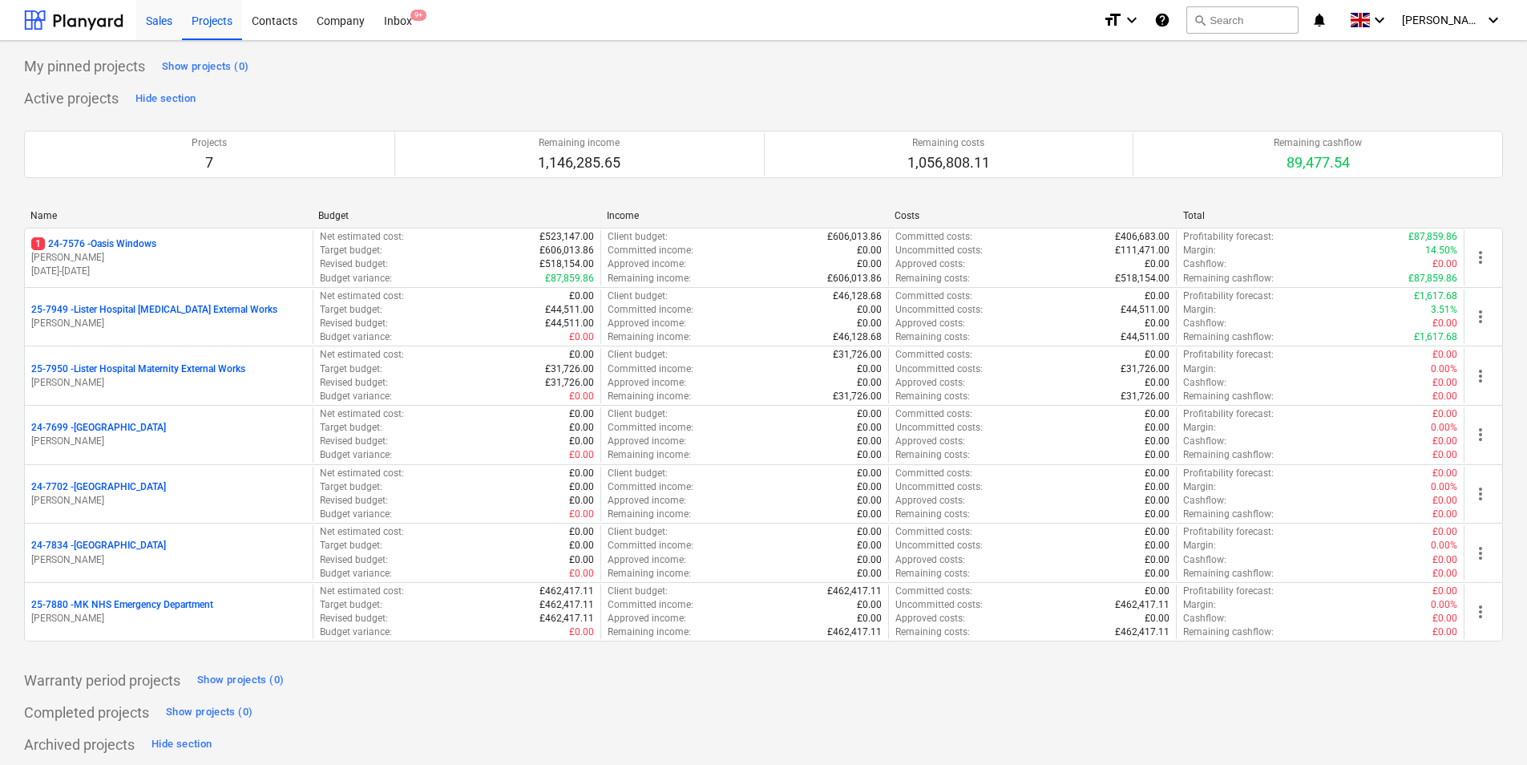
click at [149, 27] on div "Sales" at bounding box center [159, 19] width 46 height 41
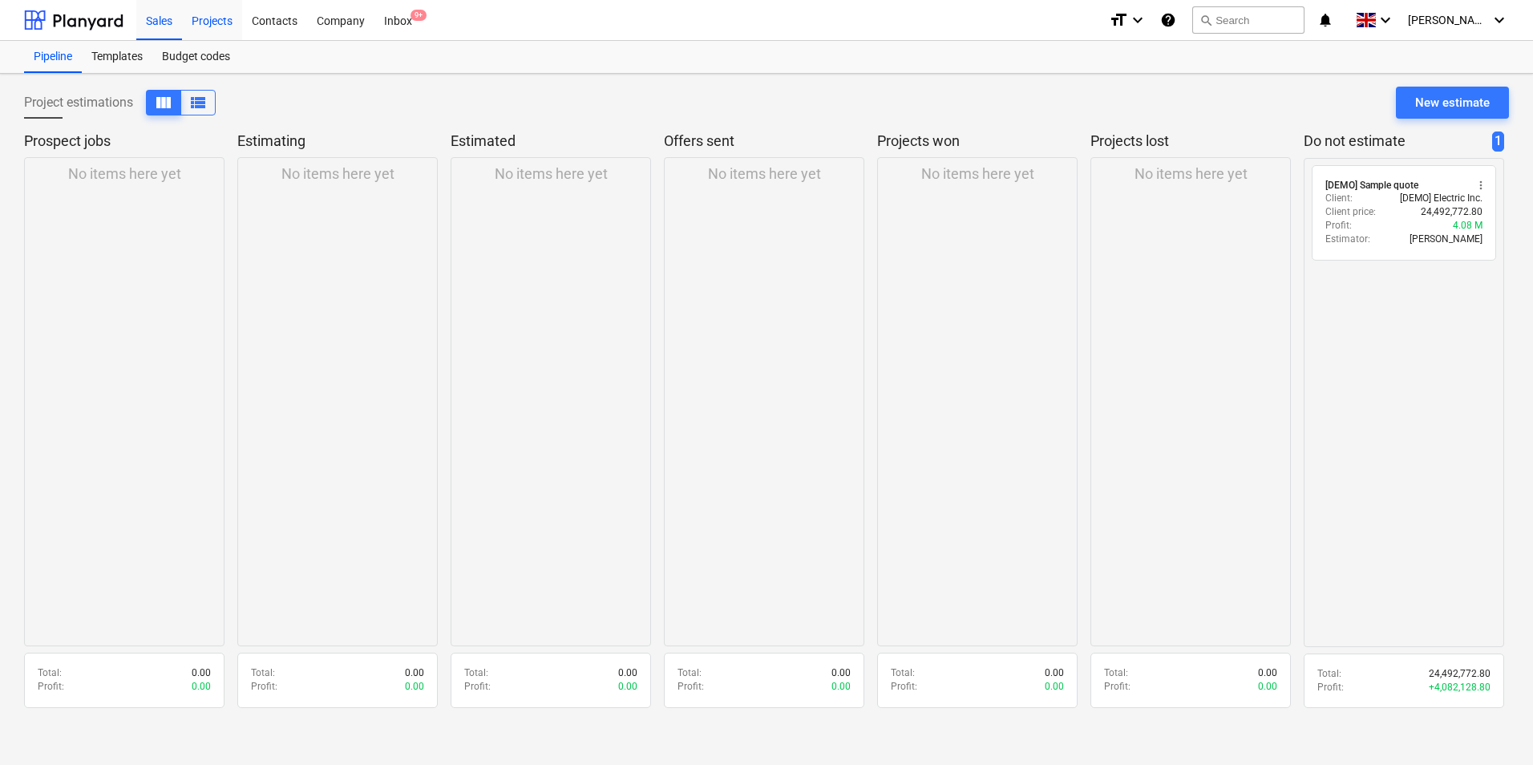
click at [230, 18] on div "Projects" at bounding box center [212, 19] width 60 height 41
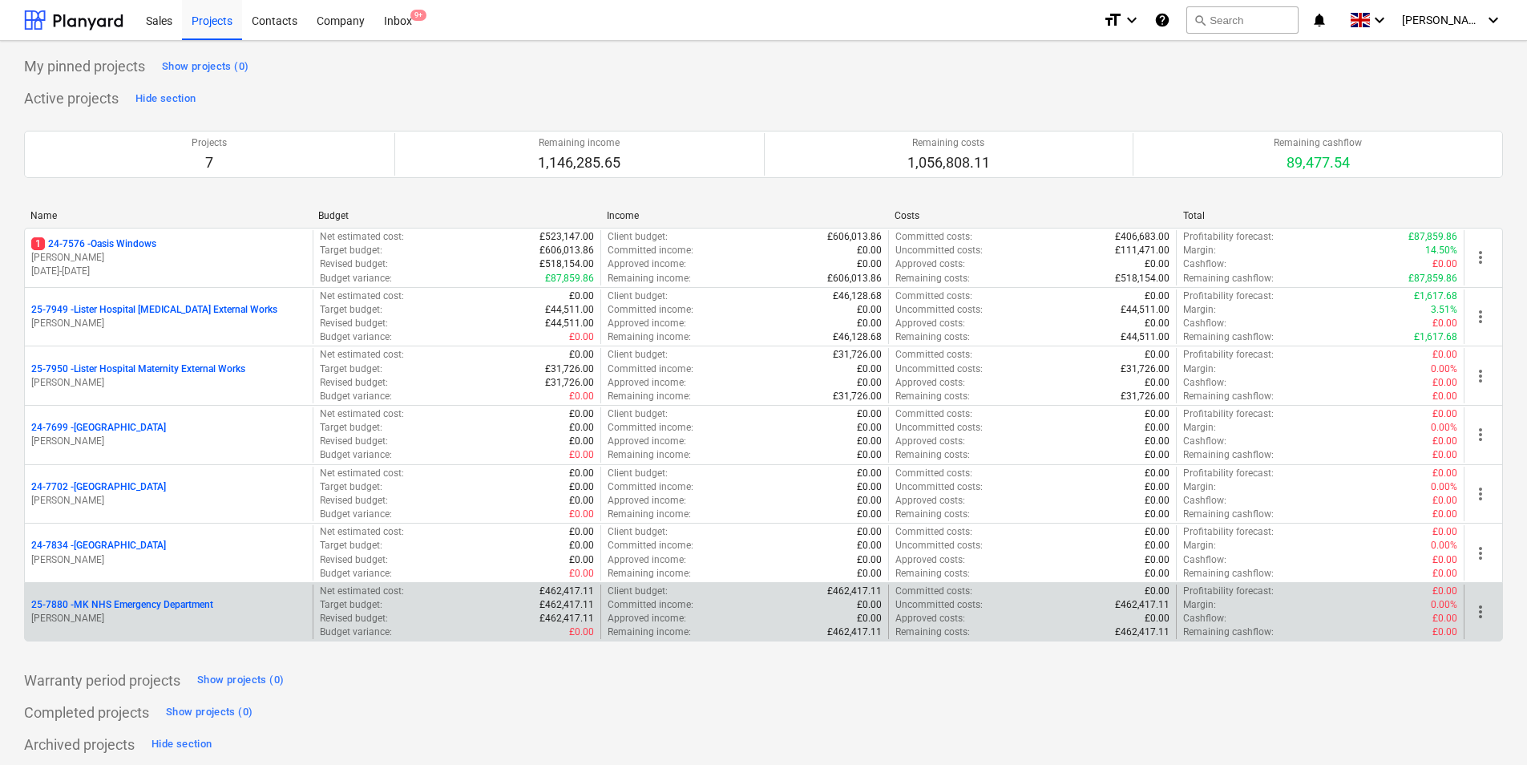
click at [150, 605] on p "25-7880 - MK NHS Emergency Department" at bounding box center [122, 605] width 182 height 14
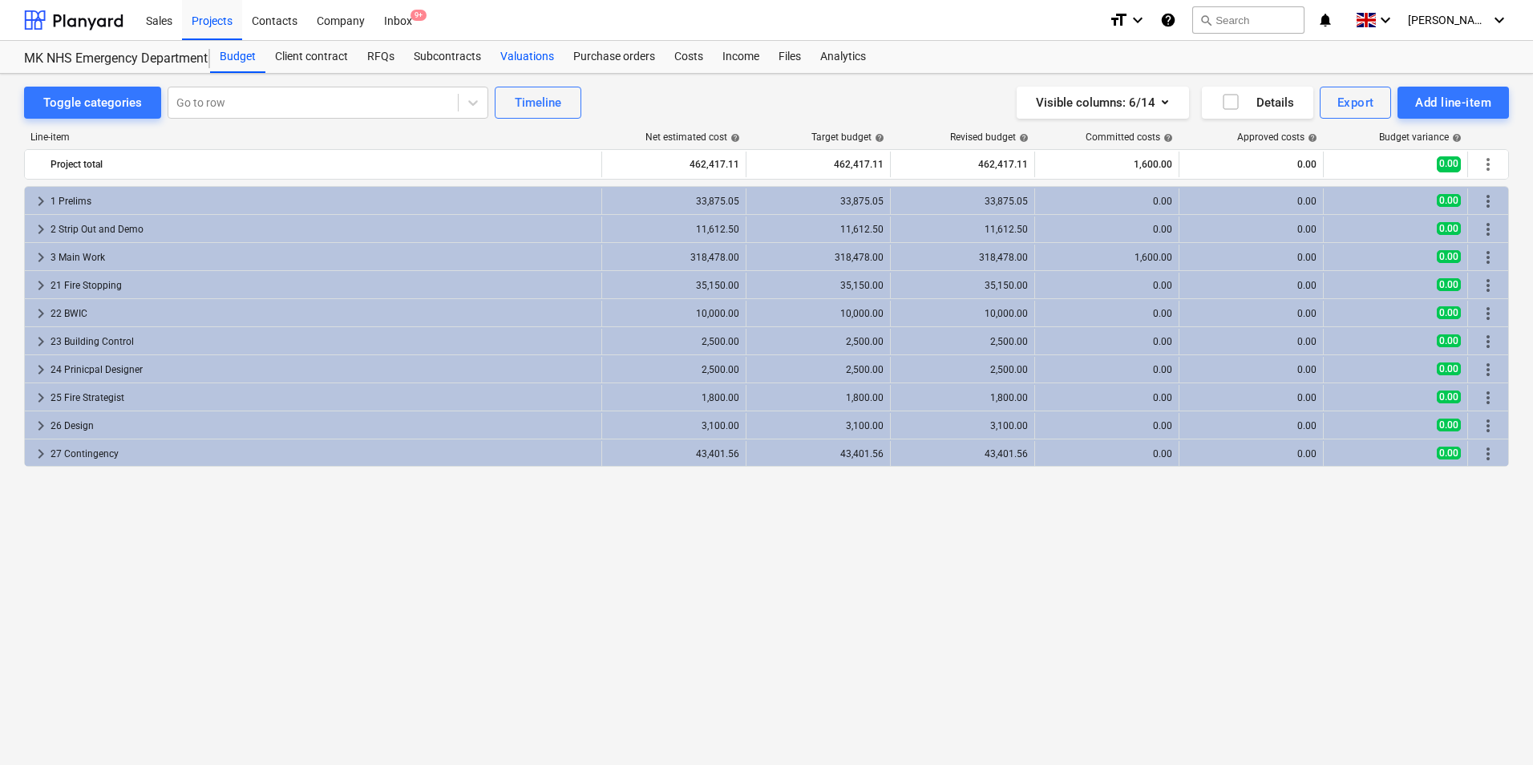
click at [499, 59] on div "Valuations" at bounding box center [527, 57] width 73 height 32
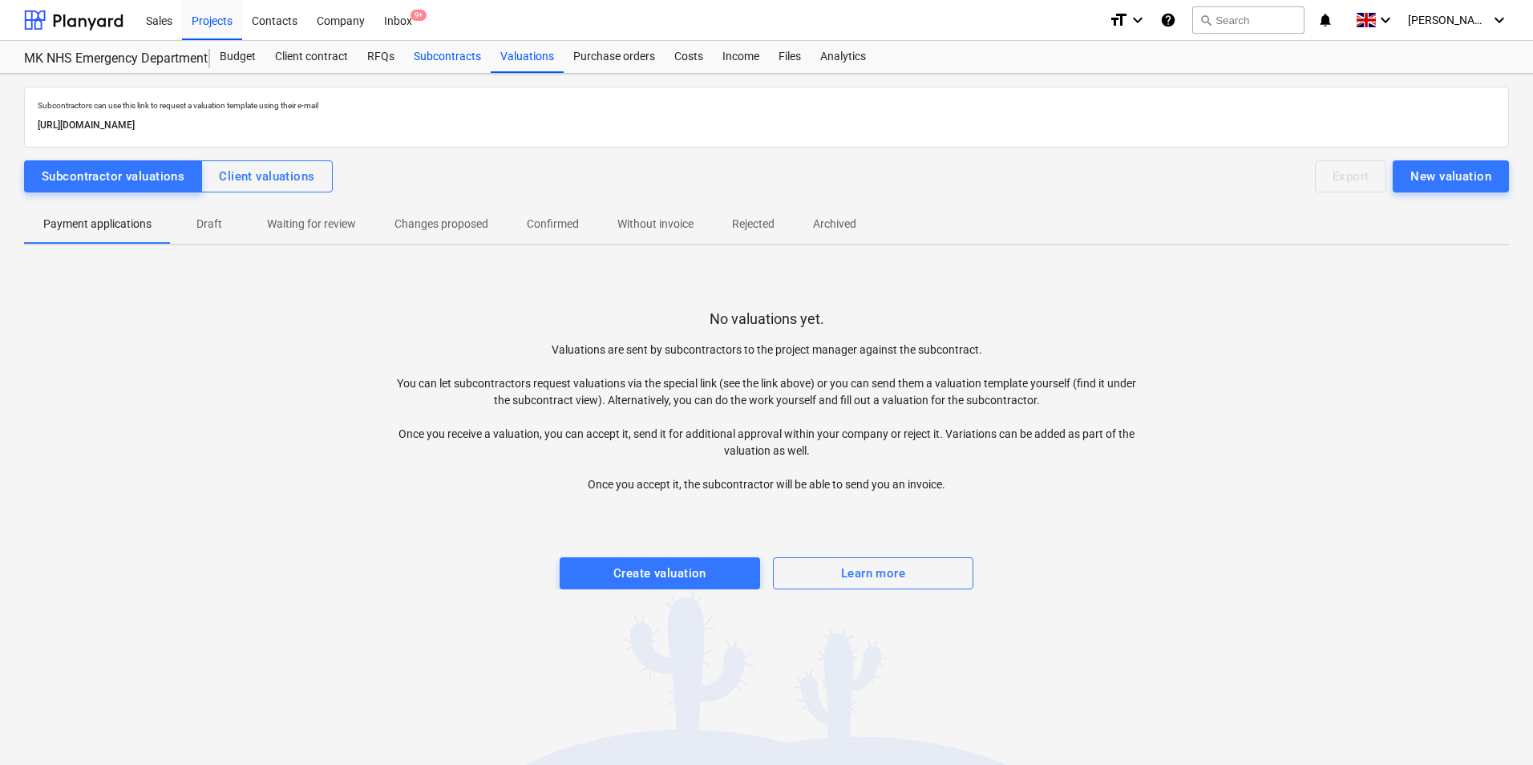
click at [450, 57] on div "Subcontracts" at bounding box center [447, 57] width 87 height 32
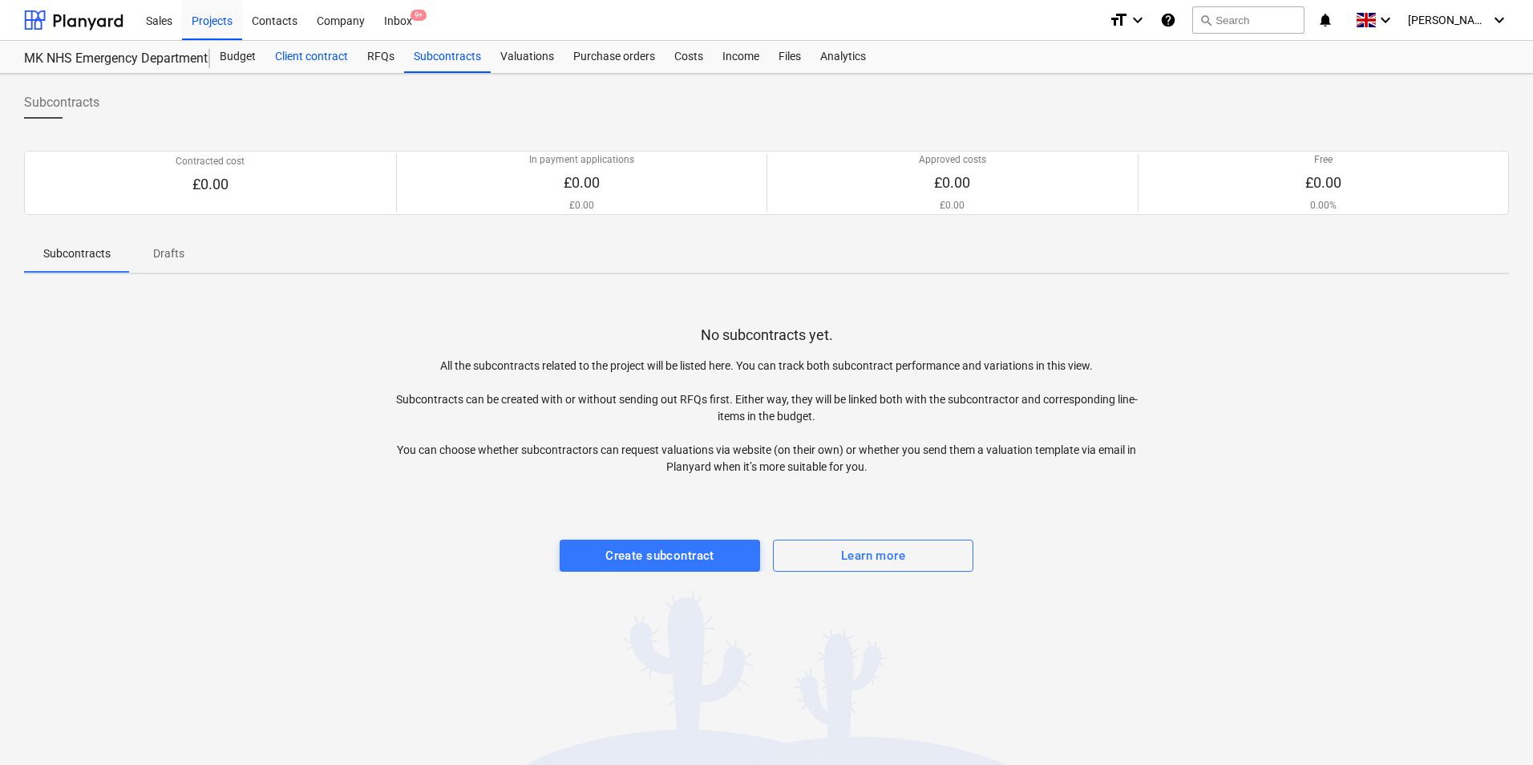
click at [349, 63] on div "Client contract" at bounding box center [311, 57] width 92 height 32
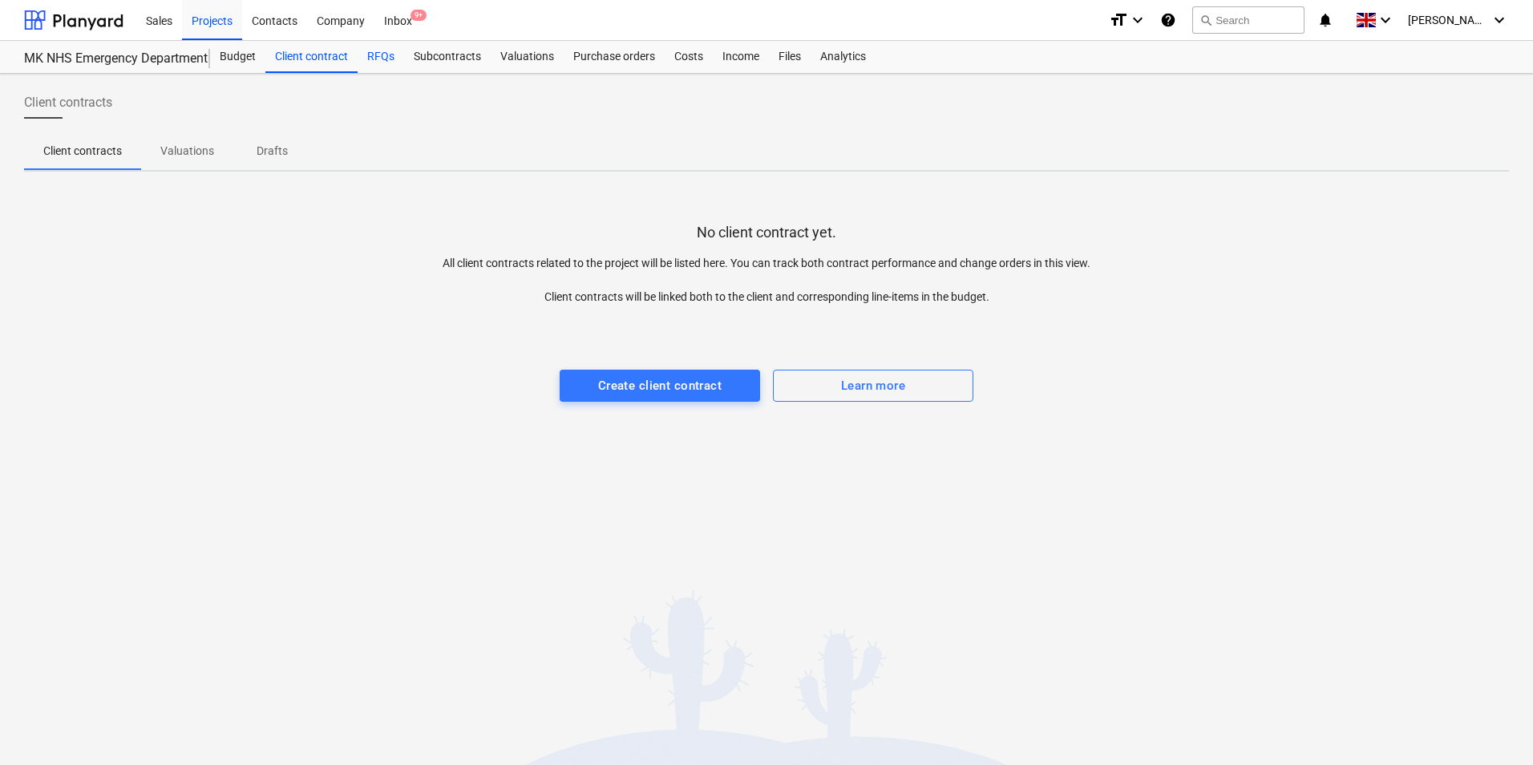
click at [378, 61] on div "RFQs" at bounding box center [381, 57] width 46 height 32
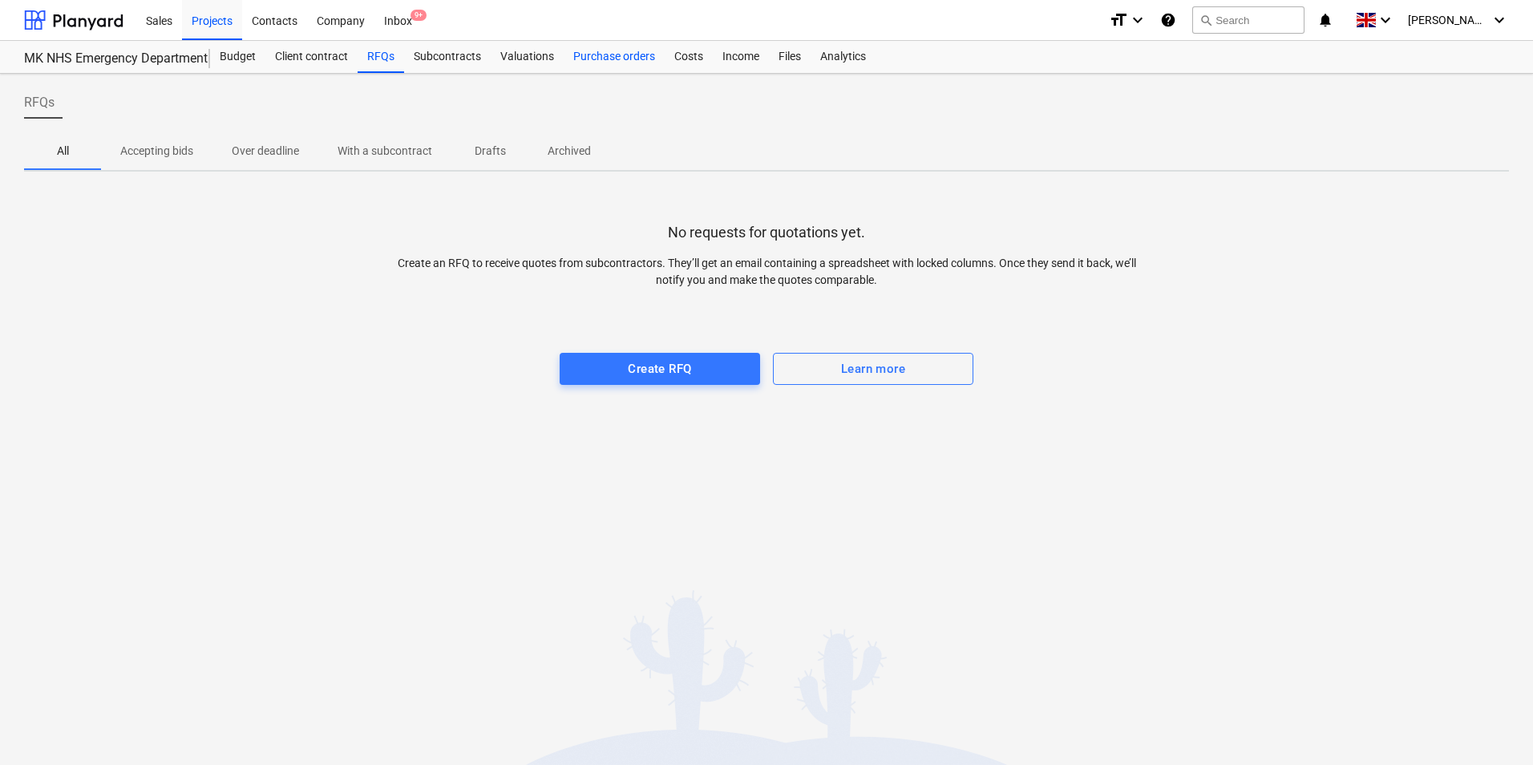
click at [651, 58] on div "Purchase orders" at bounding box center [614, 57] width 101 height 32
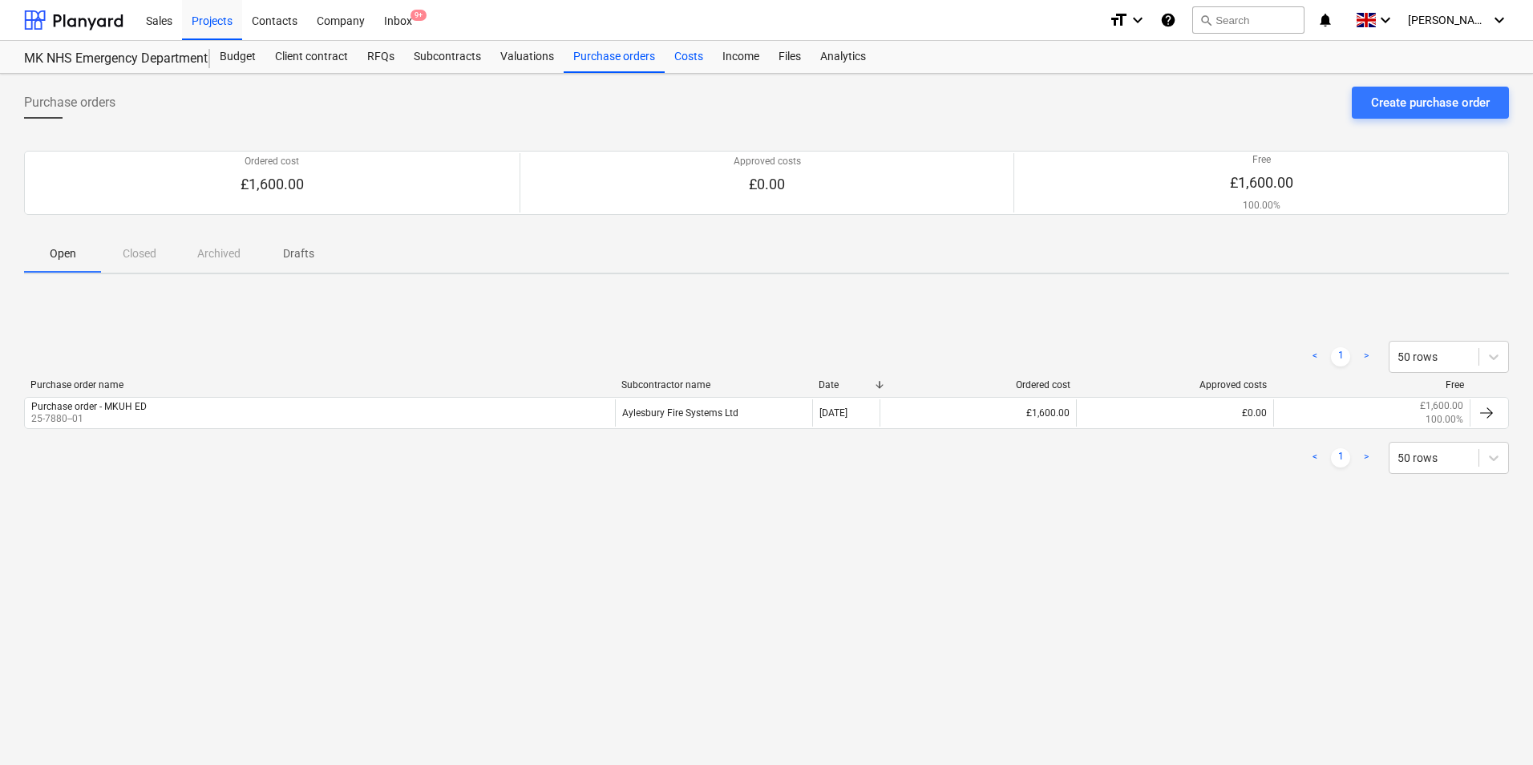
click at [685, 57] on div "Costs" at bounding box center [689, 57] width 48 height 32
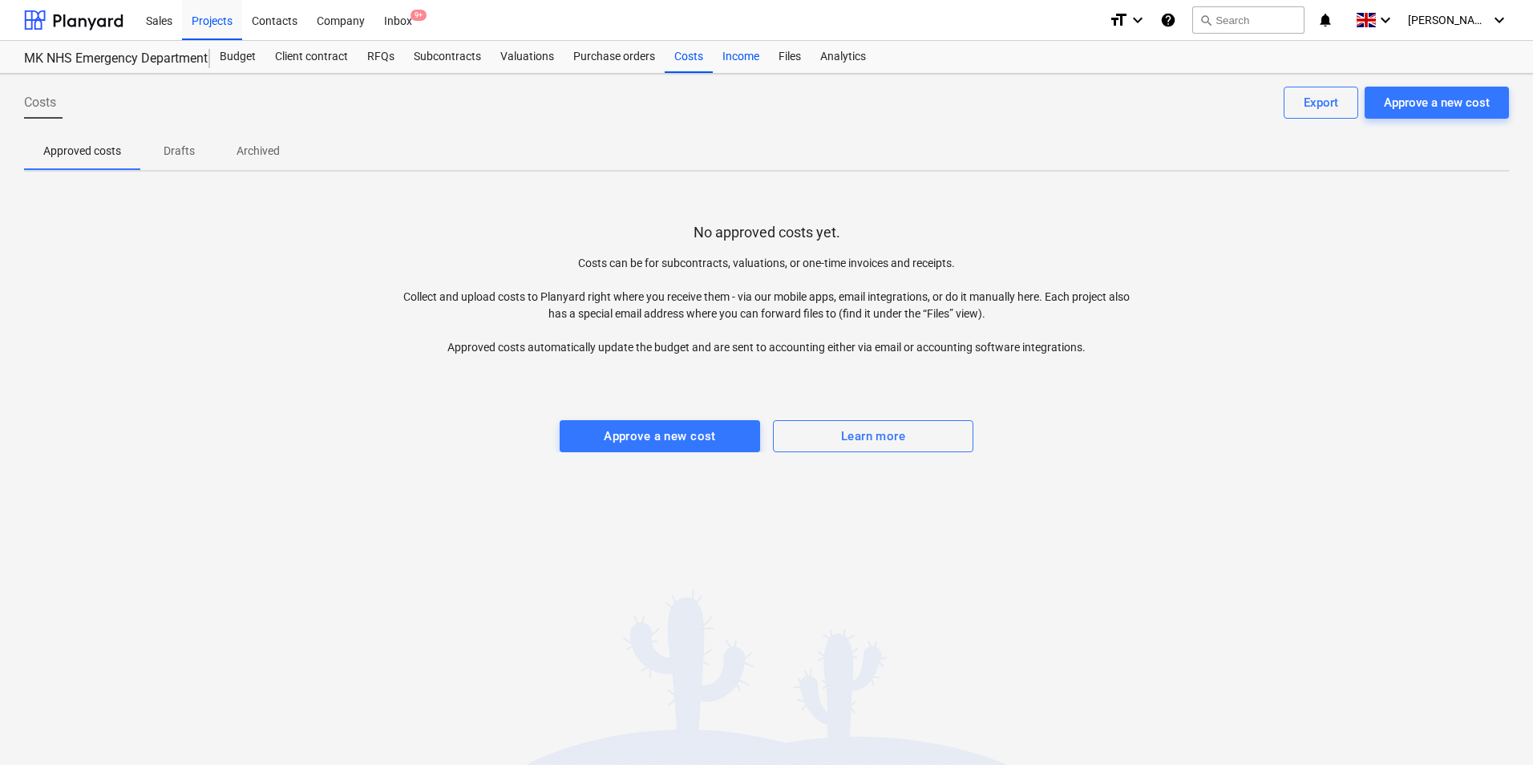
click at [733, 54] on div "Income" at bounding box center [741, 57] width 56 height 32
